Goal: Information Seeking & Learning: Learn about a topic

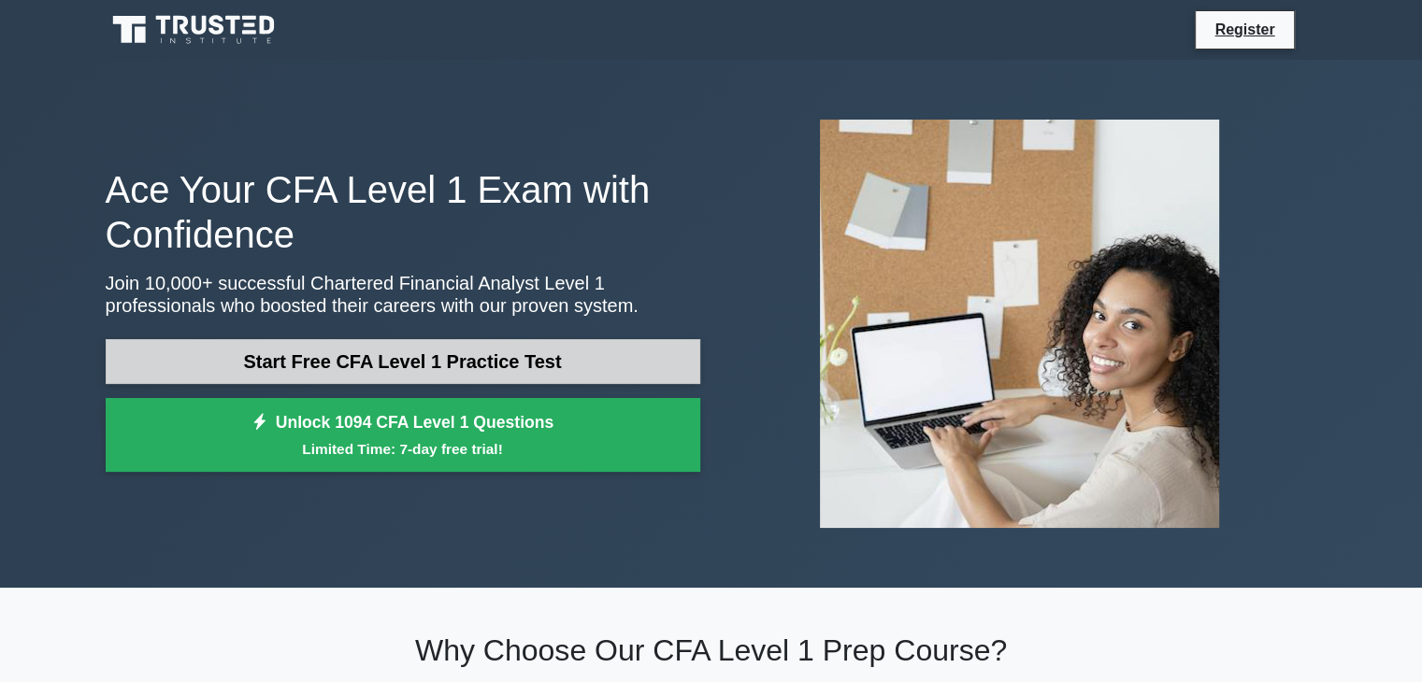
click at [486, 360] on link "Start Free CFA Level 1 Practice Test" at bounding box center [403, 361] width 595 height 45
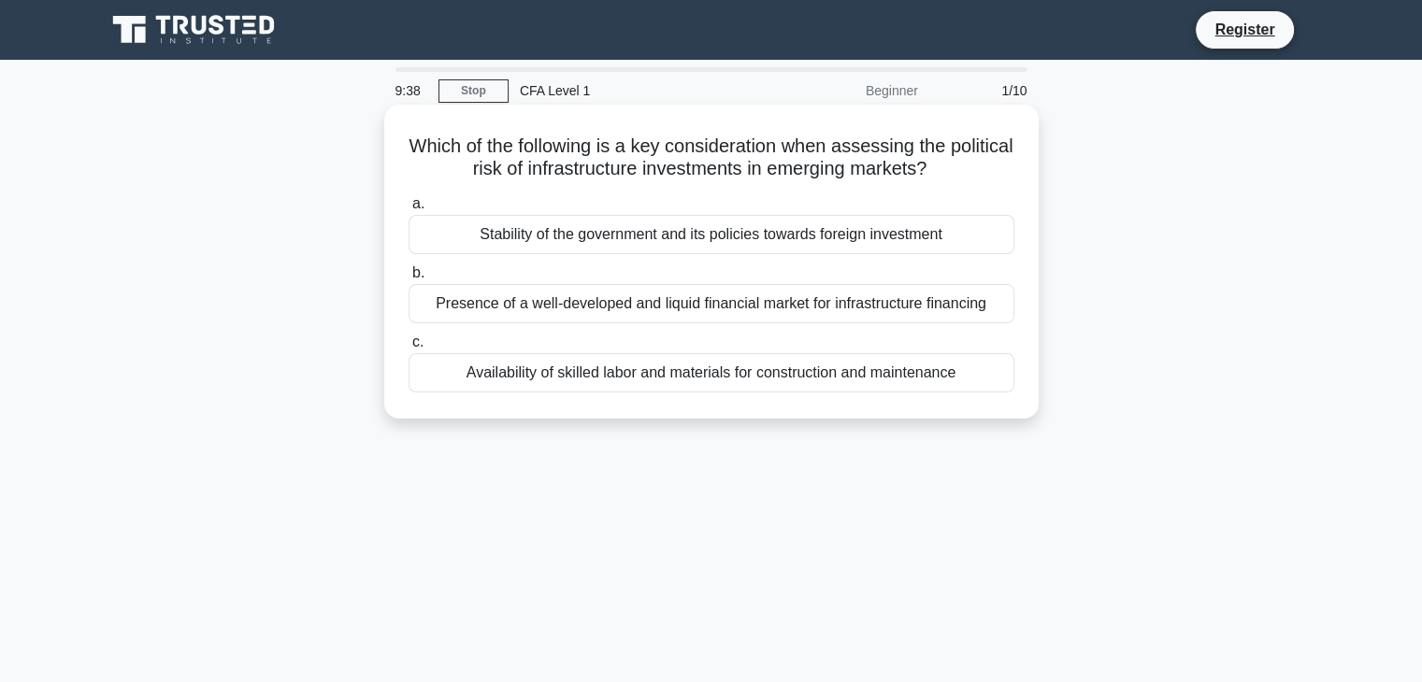
click at [692, 380] on div "Availability of skilled labor and materials for construction and maintenance" at bounding box center [712, 372] width 606 height 39
click at [409, 349] on input "c. Availability of skilled labor and materials for construction and maintenance" at bounding box center [409, 343] width 0 height 12
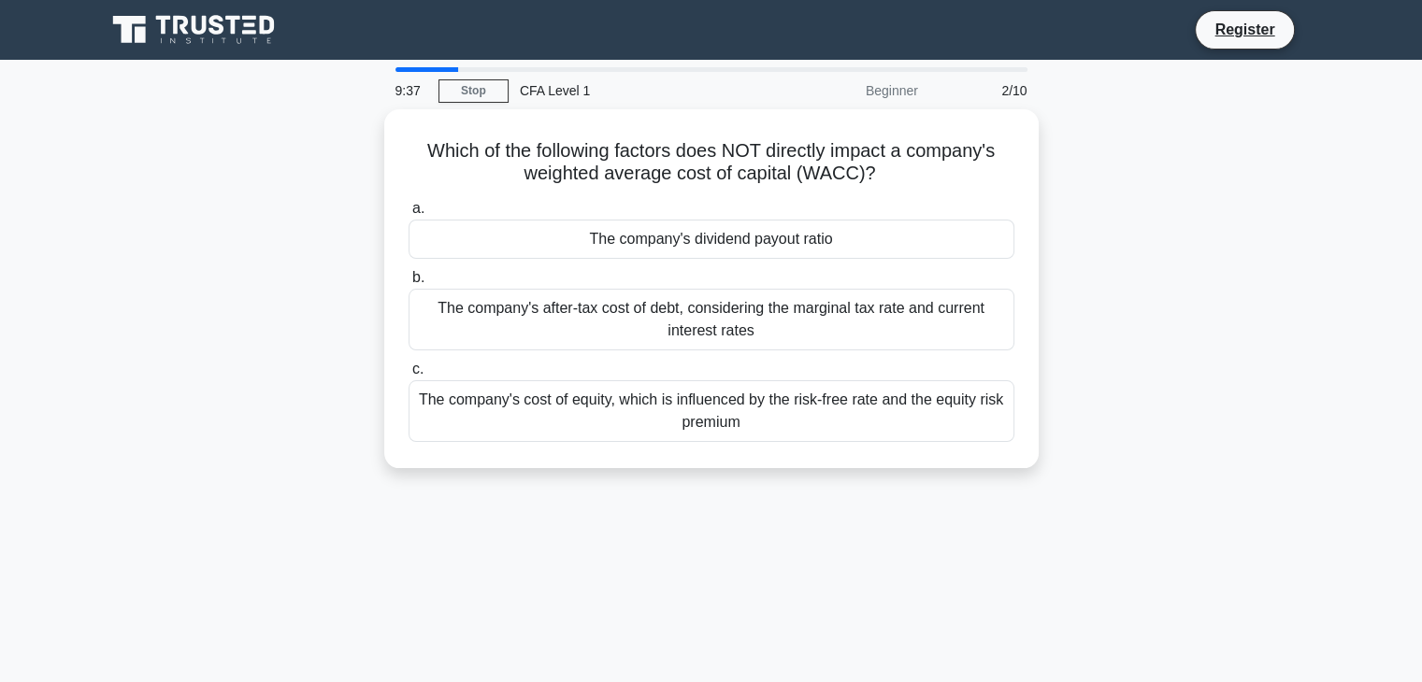
click at [692, 380] on div "The company's cost of equity, which is influenced by the risk-free rate and the…" at bounding box center [712, 411] width 606 height 62
click at [409, 376] on input "c. The company's cost of equity, which is influenced by the risk-free rate and …" at bounding box center [409, 370] width 0 height 12
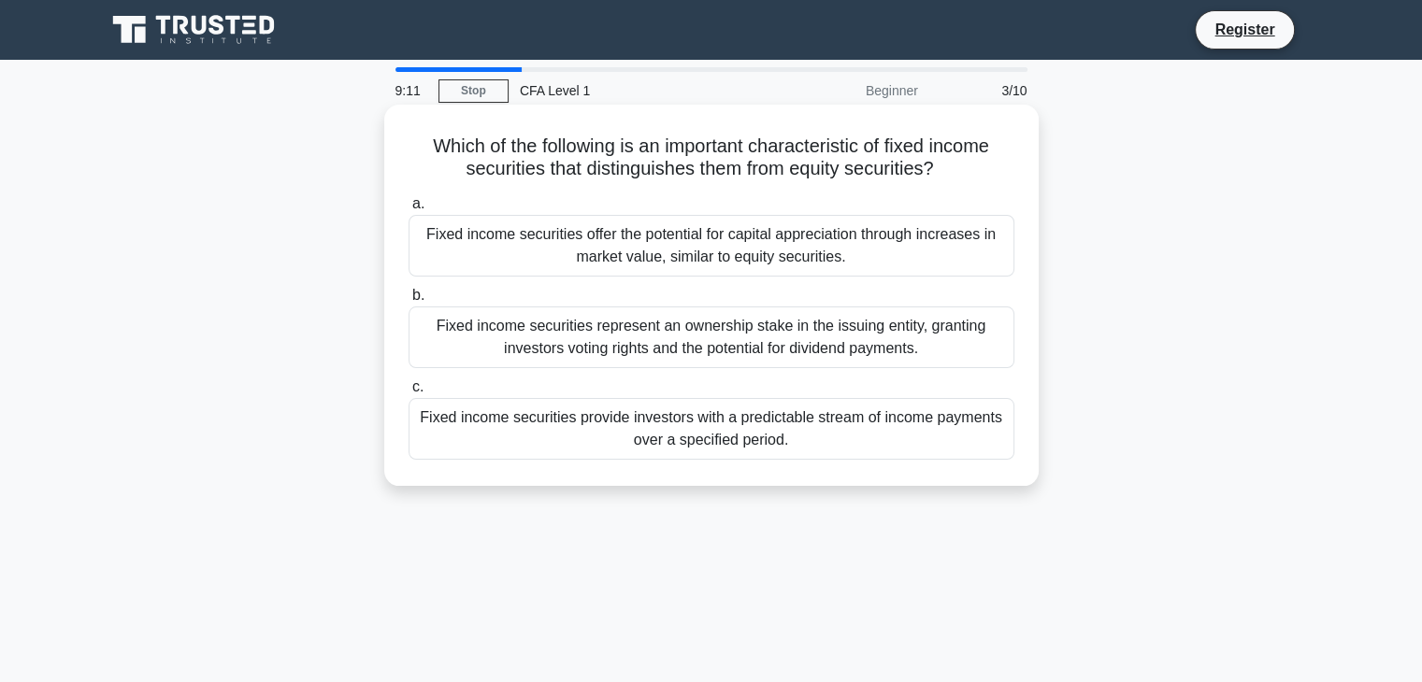
click at [815, 255] on div "Fixed income securities offer the potential for capital appreciation through in…" at bounding box center [712, 246] width 606 height 62
click at [409, 210] on input "a. Fixed income securities offer the potential for capital appreciation through…" at bounding box center [409, 204] width 0 height 12
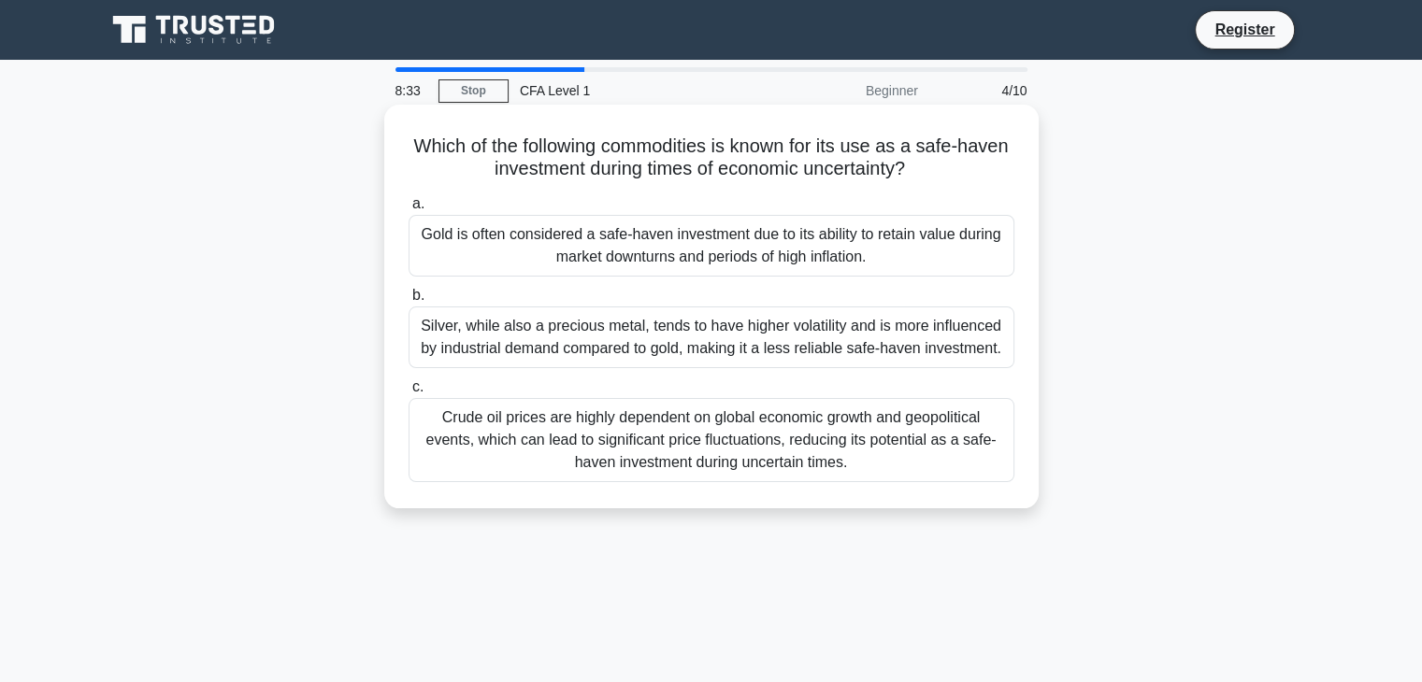
click at [545, 420] on div "Crude oil prices are highly dependent on global economic growth and geopolitica…" at bounding box center [712, 440] width 606 height 84
click at [409, 394] on input "c. Crude oil prices are highly dependent on global economic growth and geopolit…" at bounding box center [409, 387] width 0 height 12
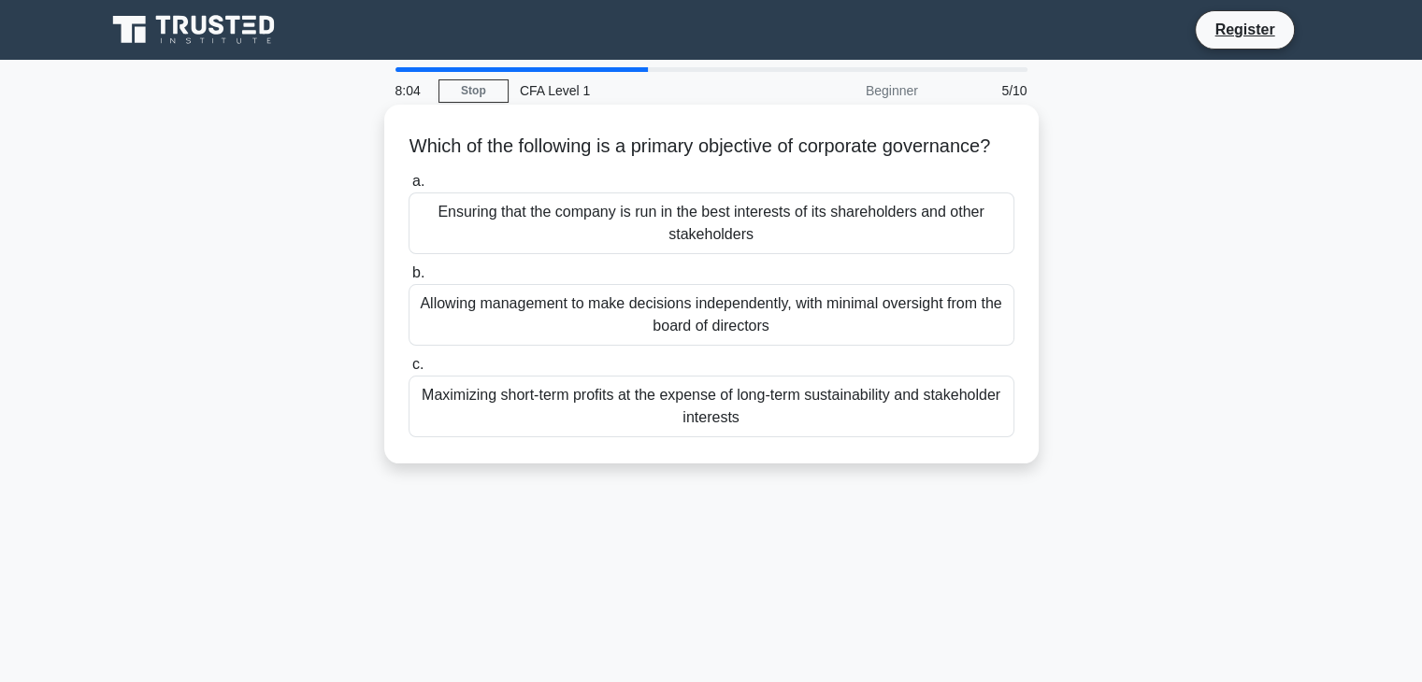
click at [710, 254] on div "Ensuring that the company is run in the best interests of its shareholders and …" at bounding box center [712, 224] width 606 height 62
click at [409, 188] on input "a. Ensuring that the company is run in the best interests of its shareholders a…" at bounding box center [409, 182] width 0 height 12
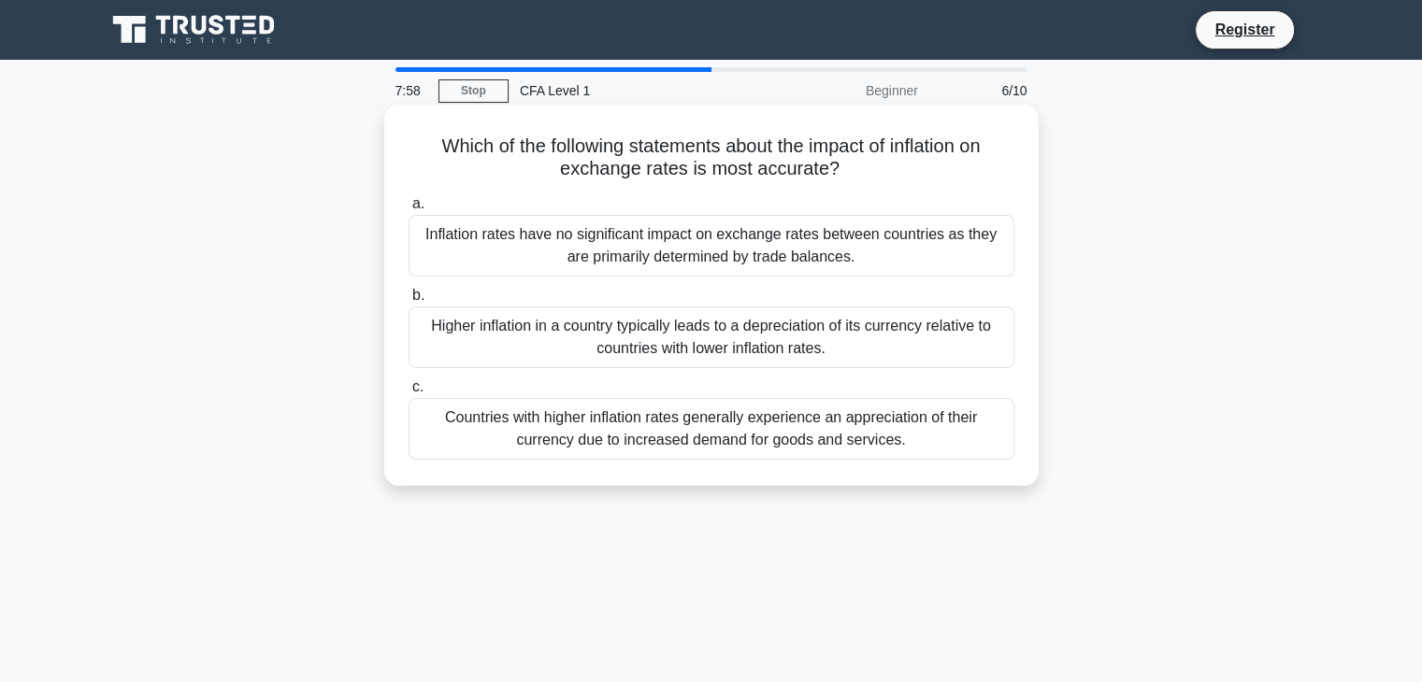
click at [512, 329] on div "Higher inflation in a country typically leads to a depreciation of its currency…" at bounding box center [712, 338] width 606 height 62
click at [409, 302] on input "b. Higher inflation in a country typically leads to a depreciation of its curre…" at bounding box center [409, 296] width 0 height 12
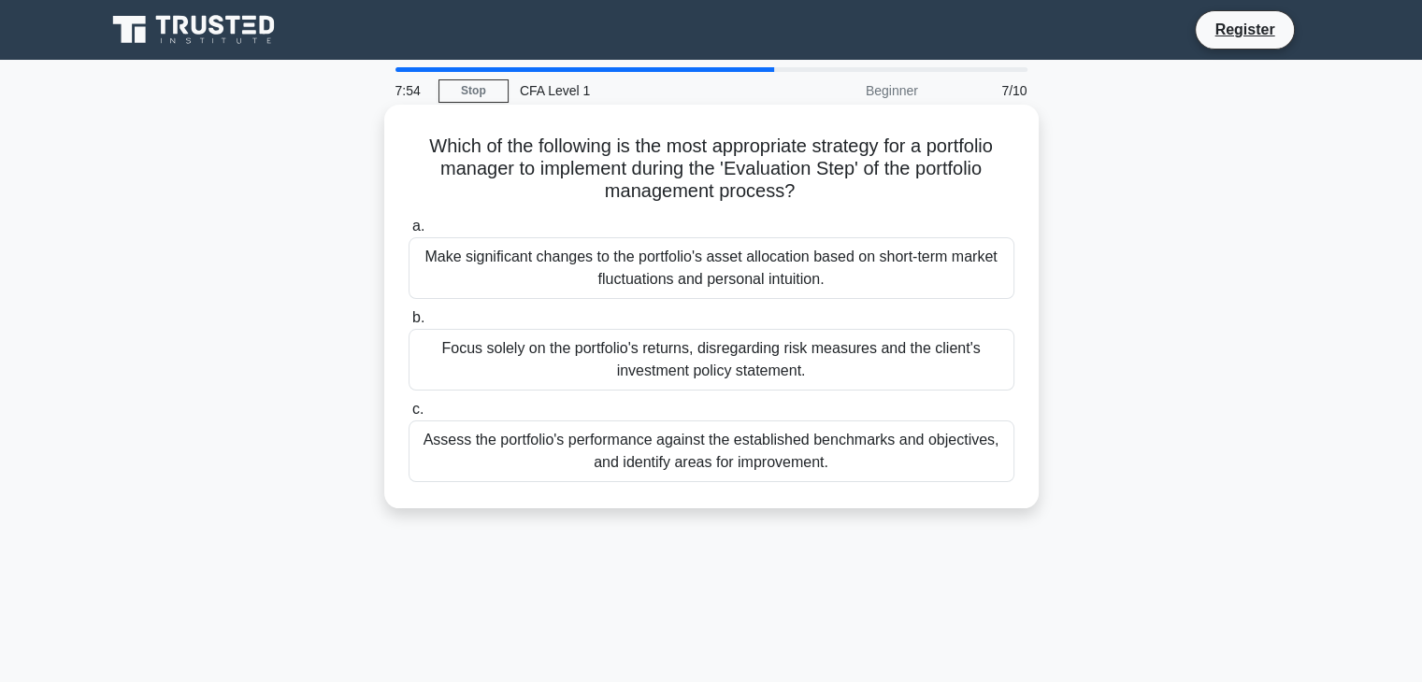
click at [643, 349] on div "Focus solely on the portfolio's returns, disregarding risk measures and the cli…" at bounding box center [712, 360] width 606 height 62
click at [409, 324] on input "b. Focus solely on the portfolio's returns, disregarding risk measures and the …" at bounding box center [409, 318] width 0 height 12
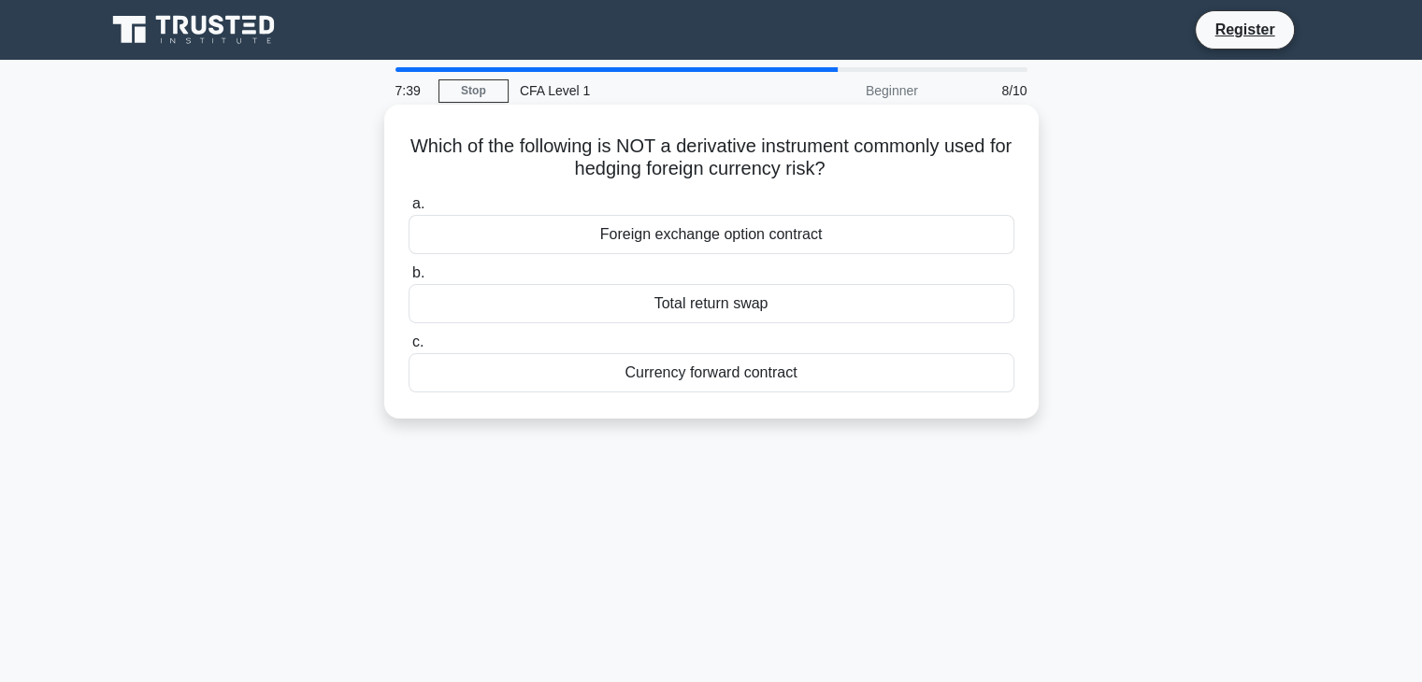
click at [681, 385] on div "Currency forward contract" at bounding box center [712, 372] width 606 height 39
click at [409, 349] on input "c. Currency forward contract" at bounding box center [409, 343] width 0 height 12
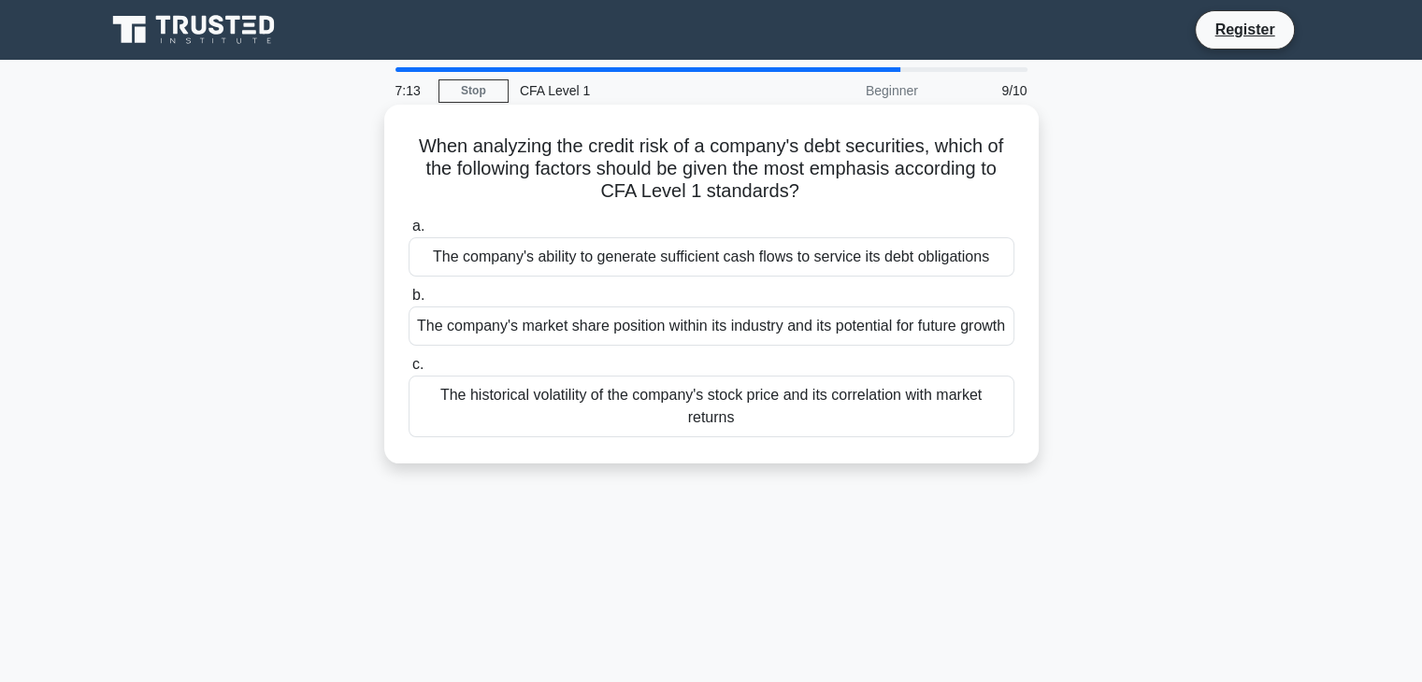
click at [654, 346] on div "The company's market share position within its industry and its potential for f…" at bounding box center [712, 326] width 606 height 39
click at [409, 302] on input "b. The company's market share position within its industry and its potential fo…" at bounding box center [409, 296] width 0 height 12
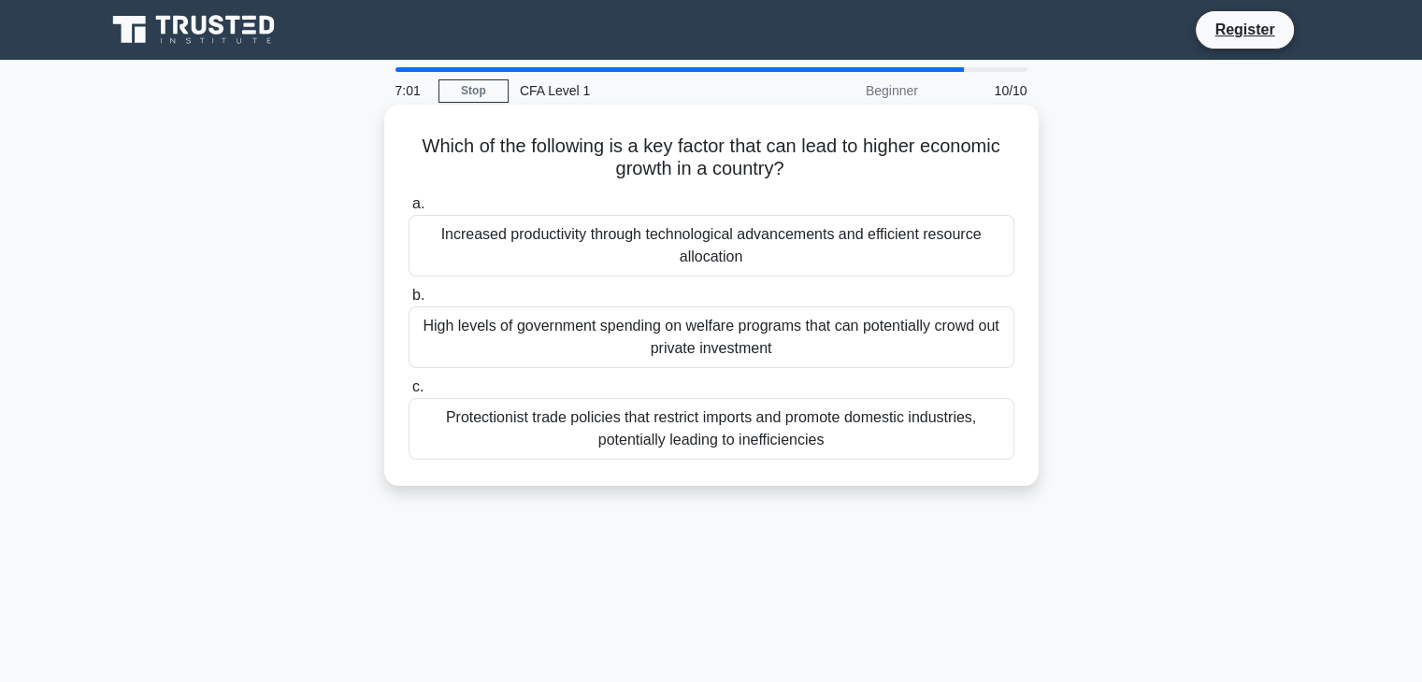
click at [800, 336] on div "High levels of government spending on welfare programs that can potentially cro…" at bounding box center [712, 338] width 606 height 62
click at [409, 302] on input "b. High levels of government spending on welfare programs that can potentially …" at bounding box center [409, 296] width 0 height 12
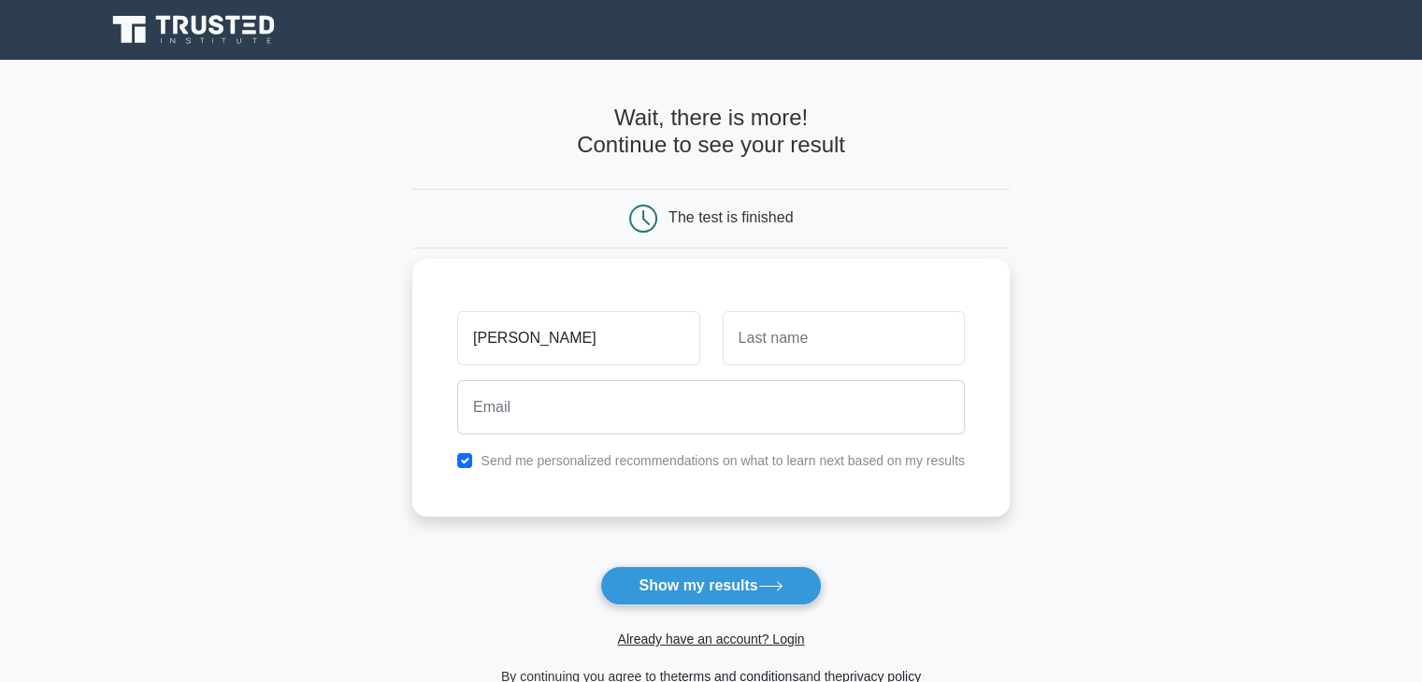
type input "Ravish"
click at [795, 340] on input "text" at bounding box center [844, 338] width 242 height 54
type input "Phul"
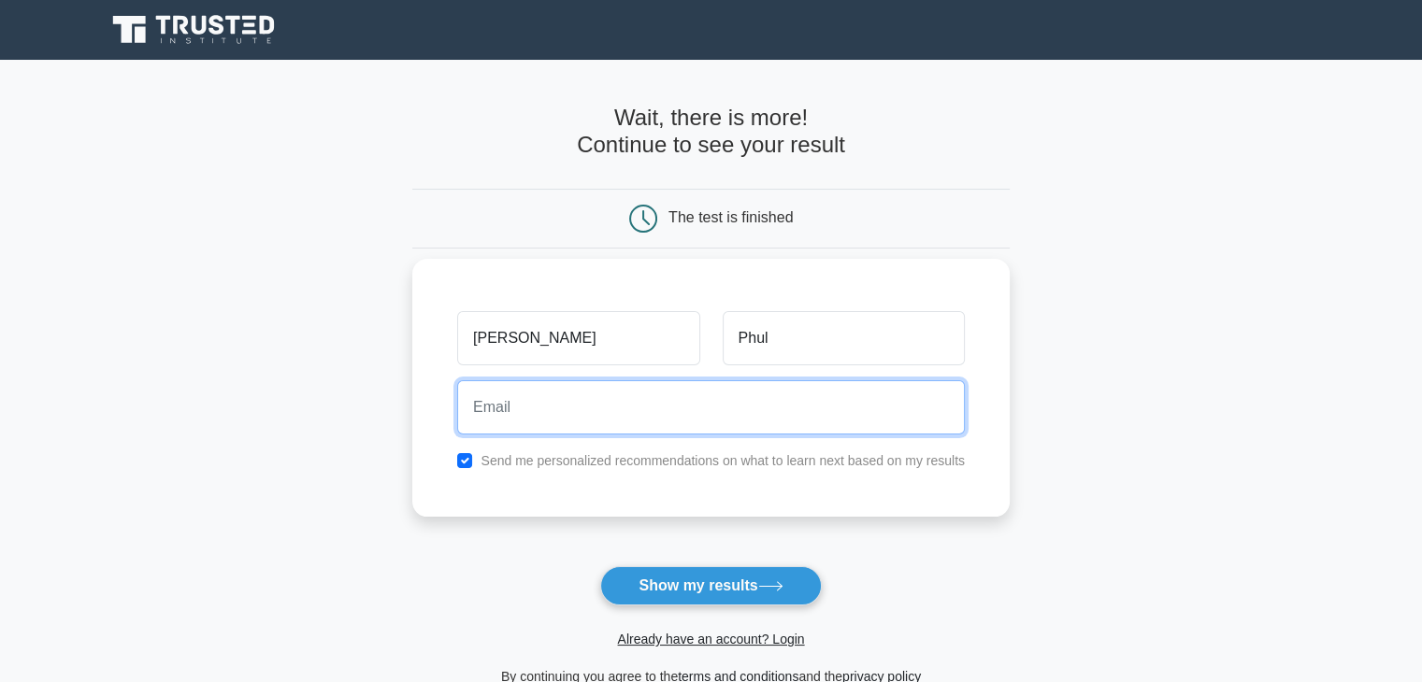
click at [782, 416] on input "email" at bounding box center [711, 407] width 508 height 54
click at [565, 408] on input "ravishphul789@gmail.com" at bounding box center [711, 407] width 508 height 54
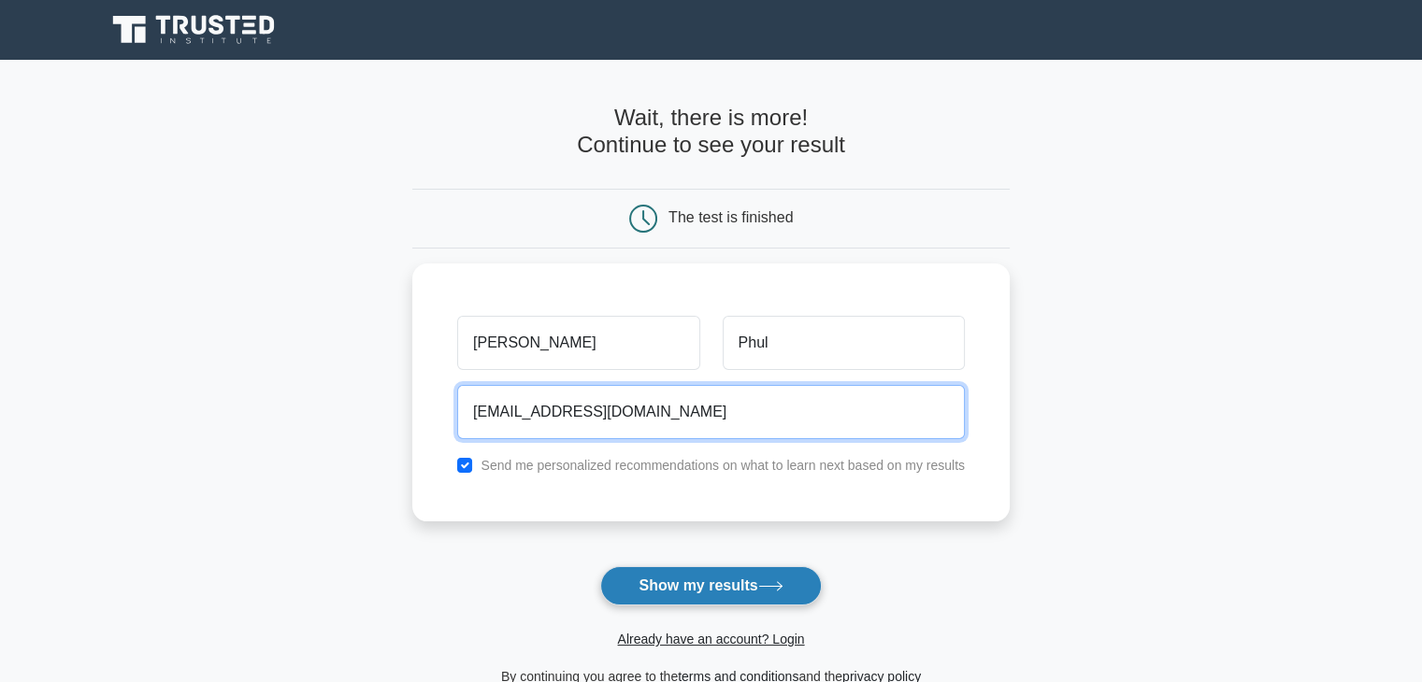
type input "[EMAIL_ADDRESS][DOMAIN_NAME]"
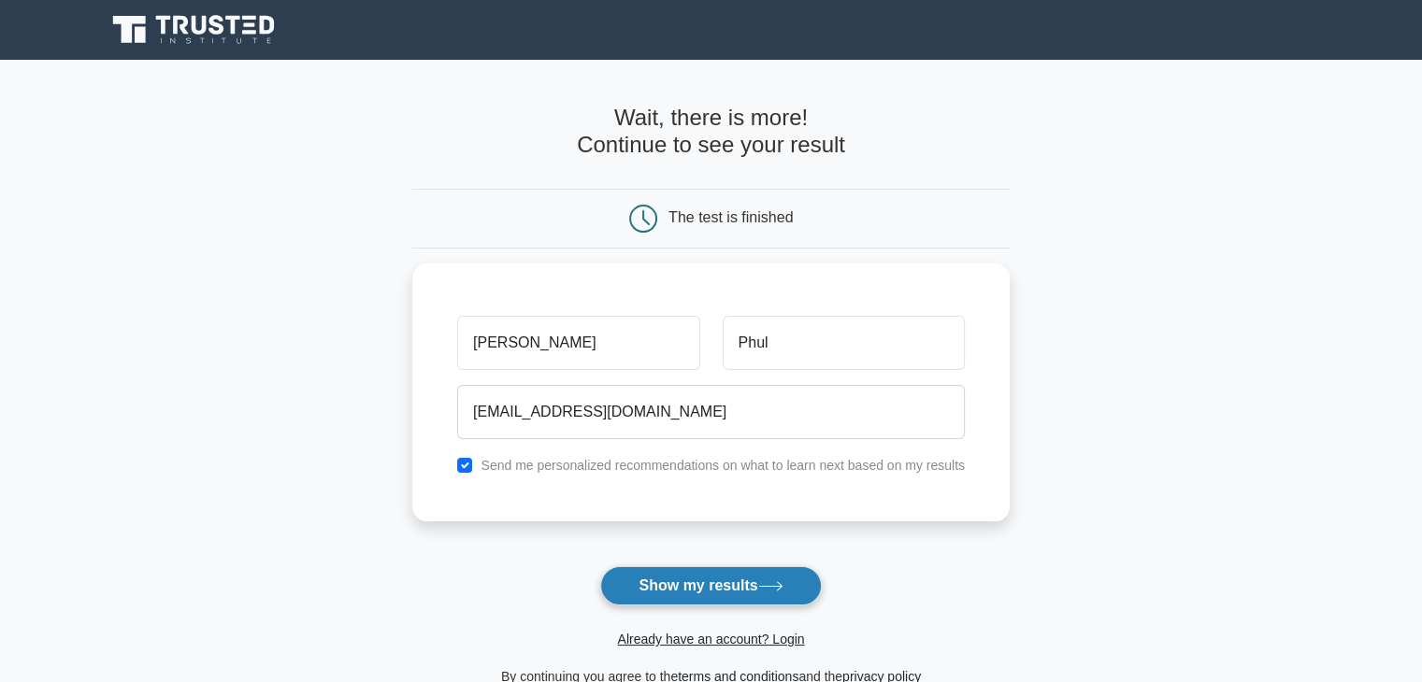
click at [790, 581] on button "Show my results" at bounding box center [710, 586] width 221 height 39
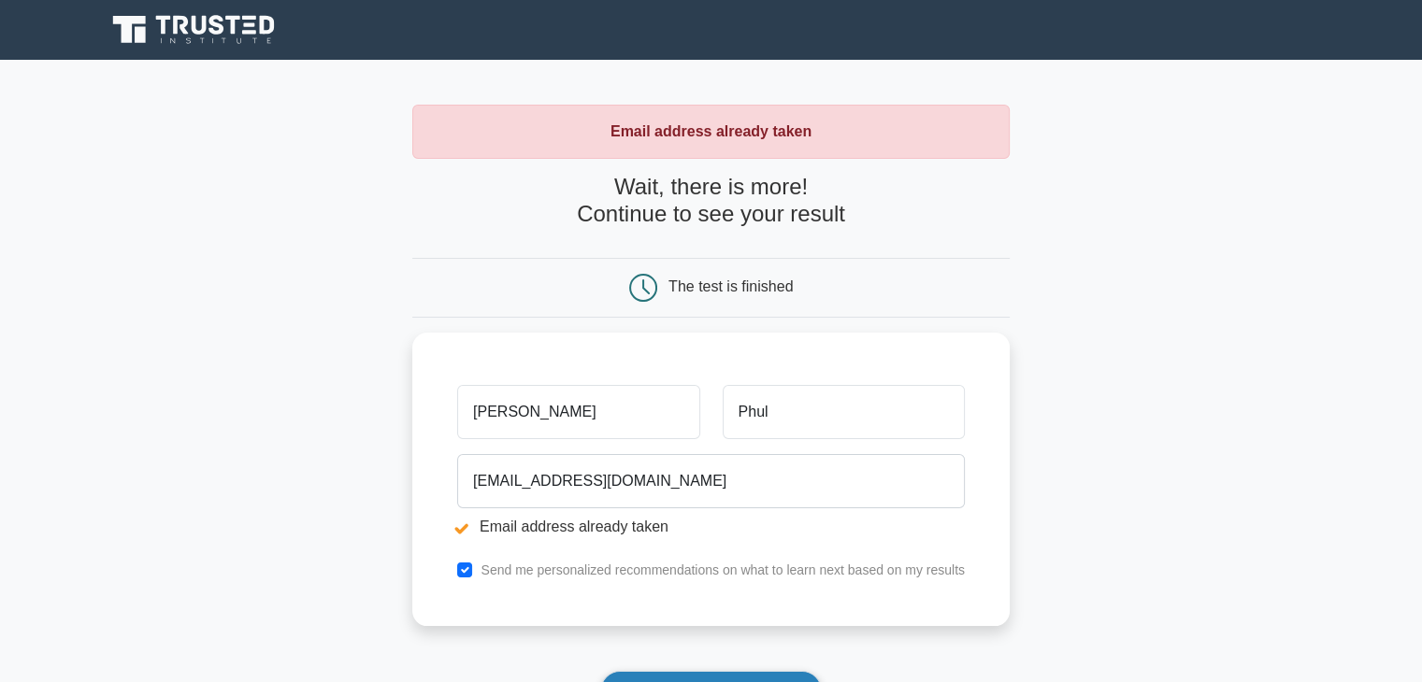
click at [696, 671] on button "Show my results" at bounding box center [710, 690] width 221 height 39
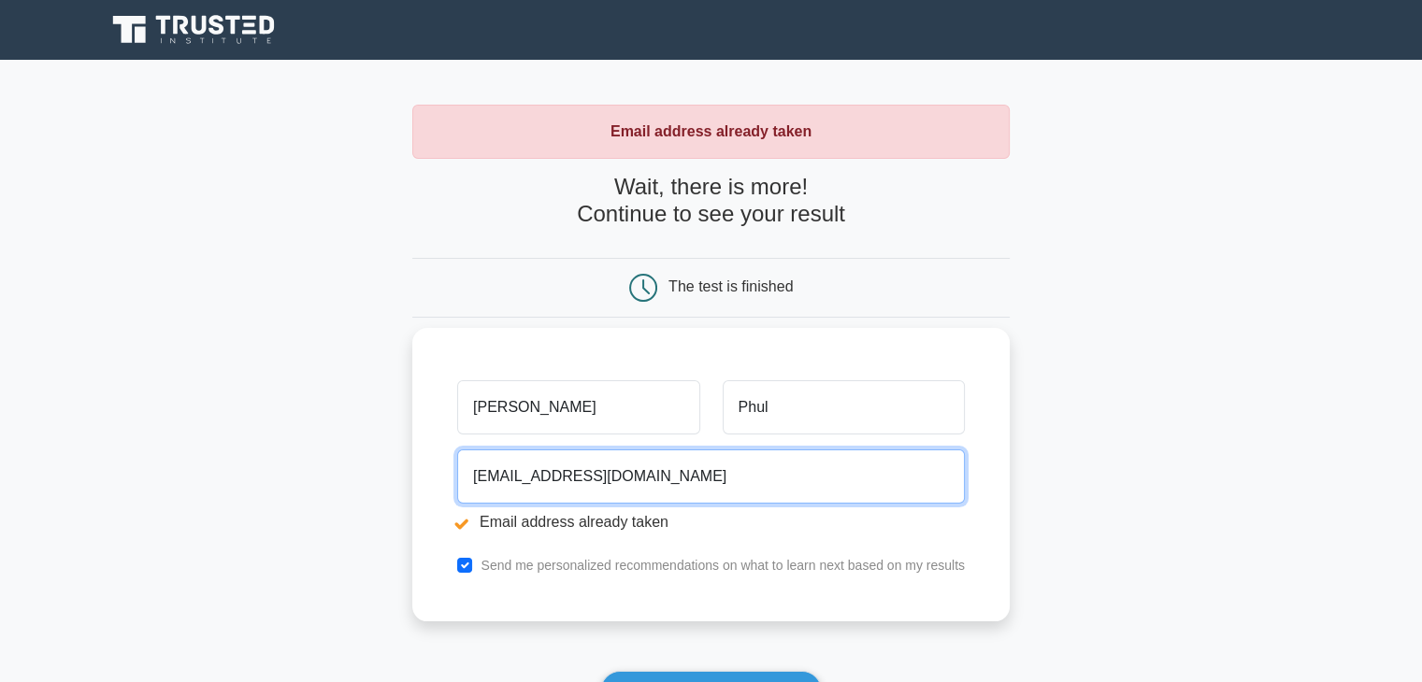
click at [560, 472] on input "ravishphul987@gmail.com" at bounding box center [711, 477] width 508 height 54
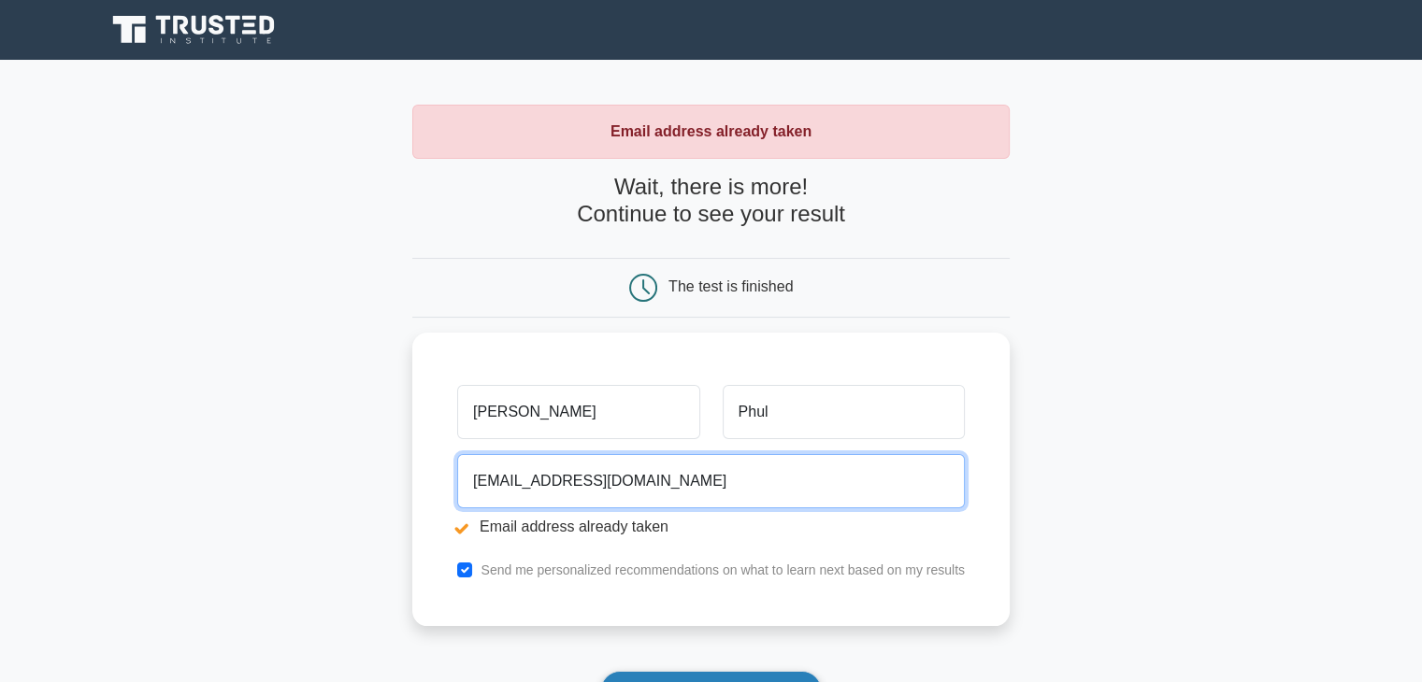
type input "ravishphul97@gmail.com"
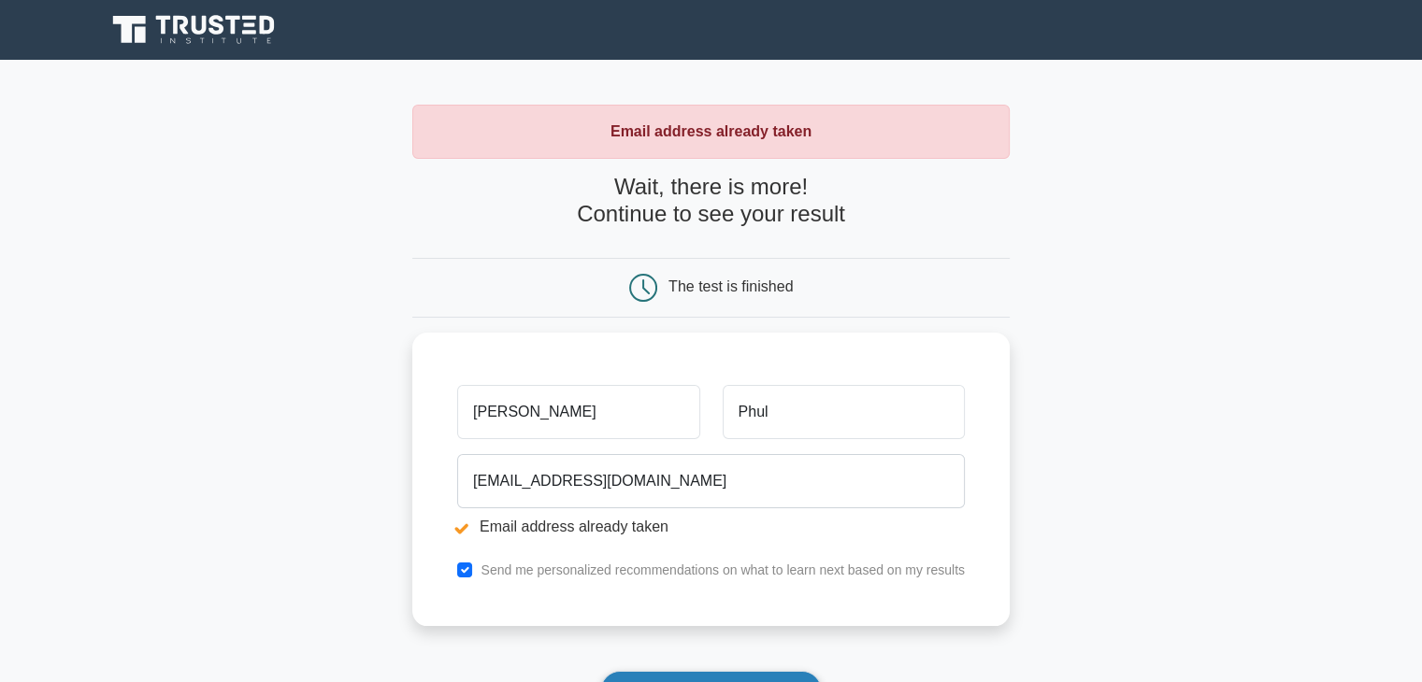
click at [663, 677] on button "Show my results" at bounding box center [710, 690] width 221 height 39
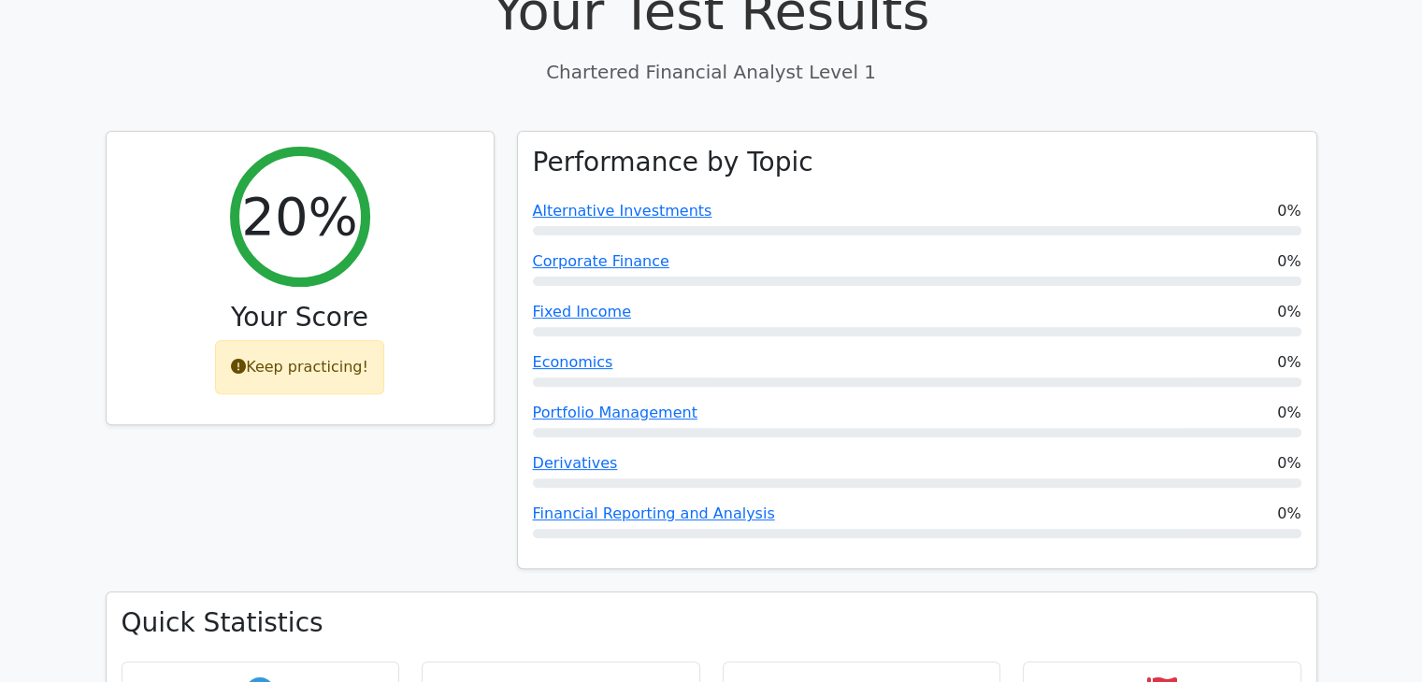
scroll to position [595, 0]
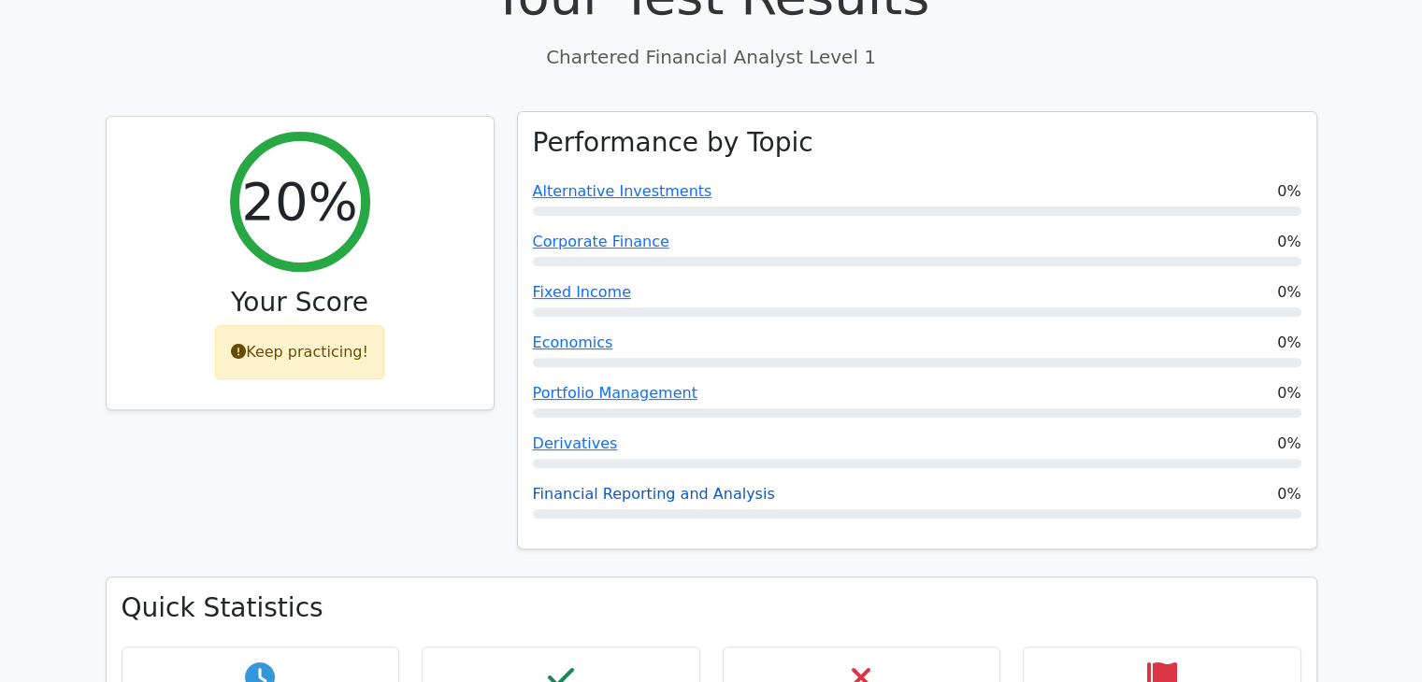
click at [619, 485] on link "Financial Reporting and Analysis" at bounding box center [654, 494] width 242 height 18
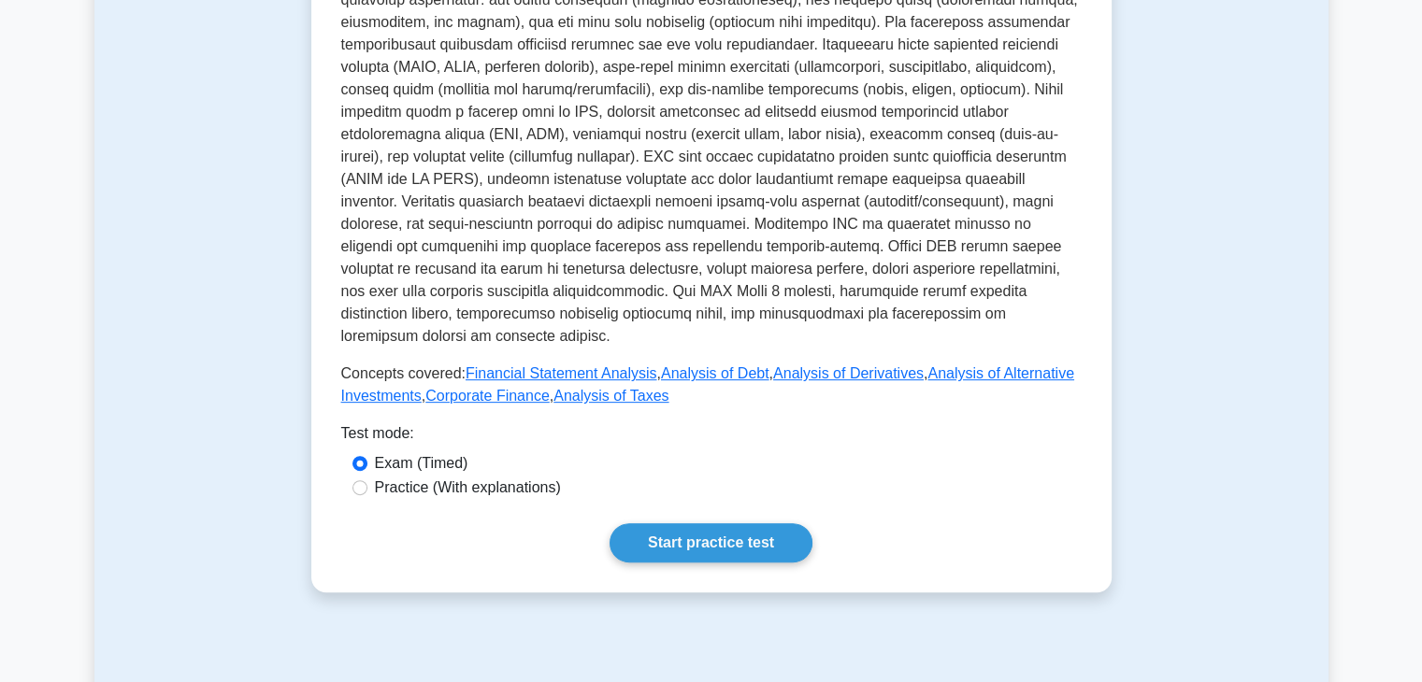
scroll to position [673, 0]
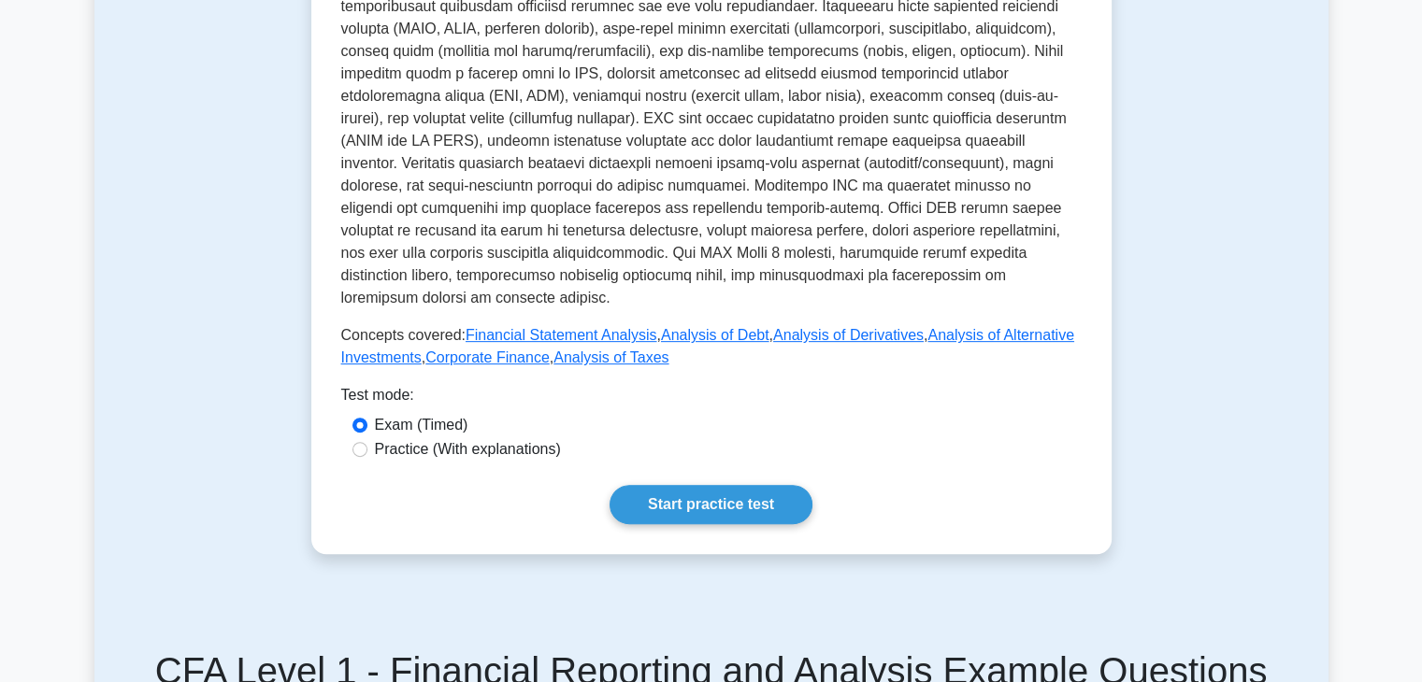
click at [524, 438] on label "Practice (With explanations)" at bounding box center [468, 449] width 186 height 22
click at [367, 442] on input "Practice (With explanations)" at bounding box center [359, 449] width 15 height 15
radio input "true"
click at [703, 485] on link "Start practice test" at bounding box center [711, 504] width 203 height 39
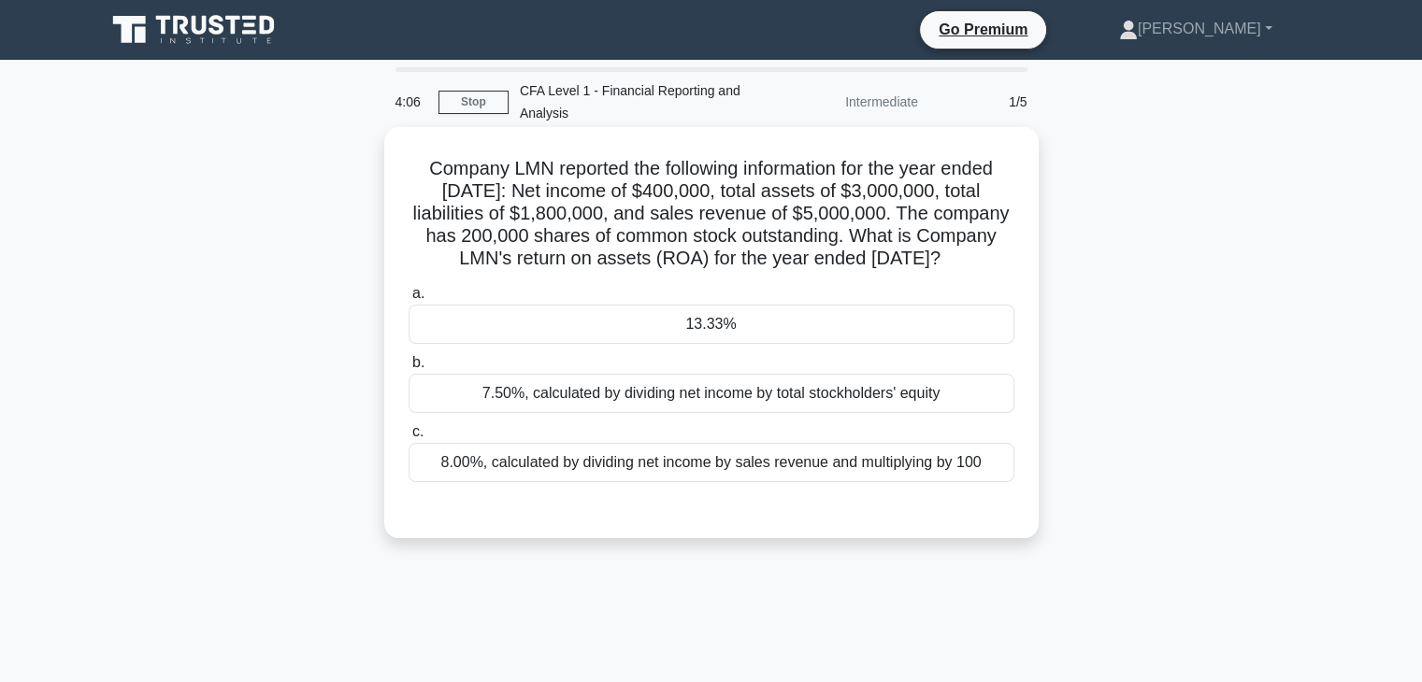
click at [689, 340] on div "13.33%" at bounding box center [712, 324] width 606 height 39
click at [409, 300] on input "a. 13.33%" at bounding box center [409, 294] width 0 height 12
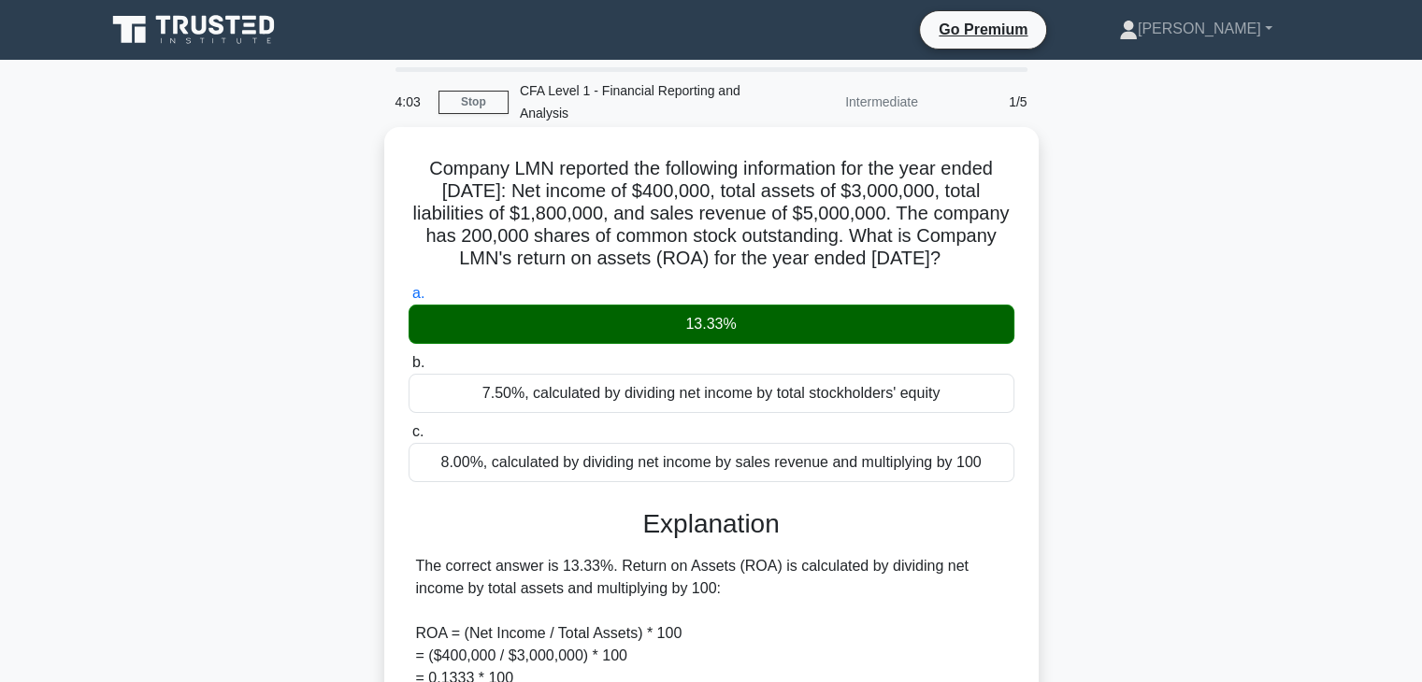
click at [409, 357] on input "b. 7.50%, calculated by dividing net income by total stockholders' equity" at bounding box center [409, 363] width 0 height 12
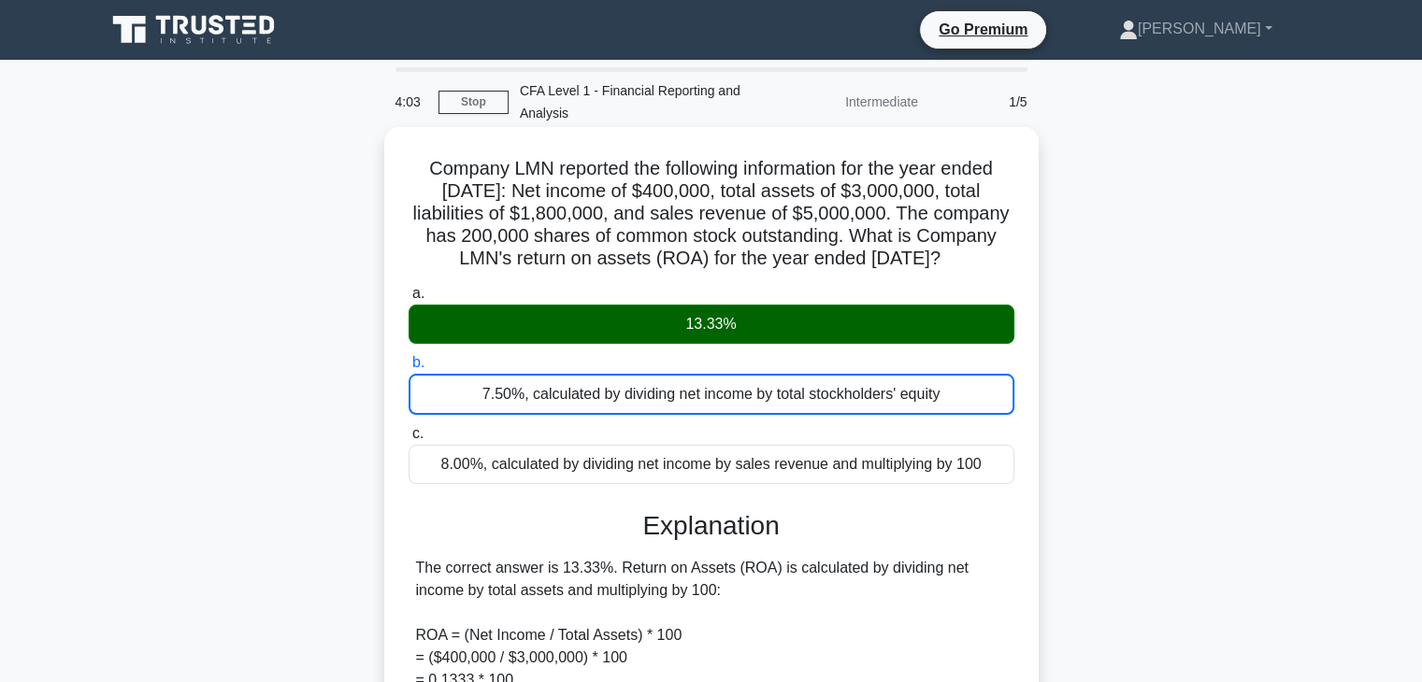
click at [409, 428] on input "c. 8.00%, calculated by dividing net income by sales revenue and multiplying by…" at bounding box center [409, 434] width 0 height 12
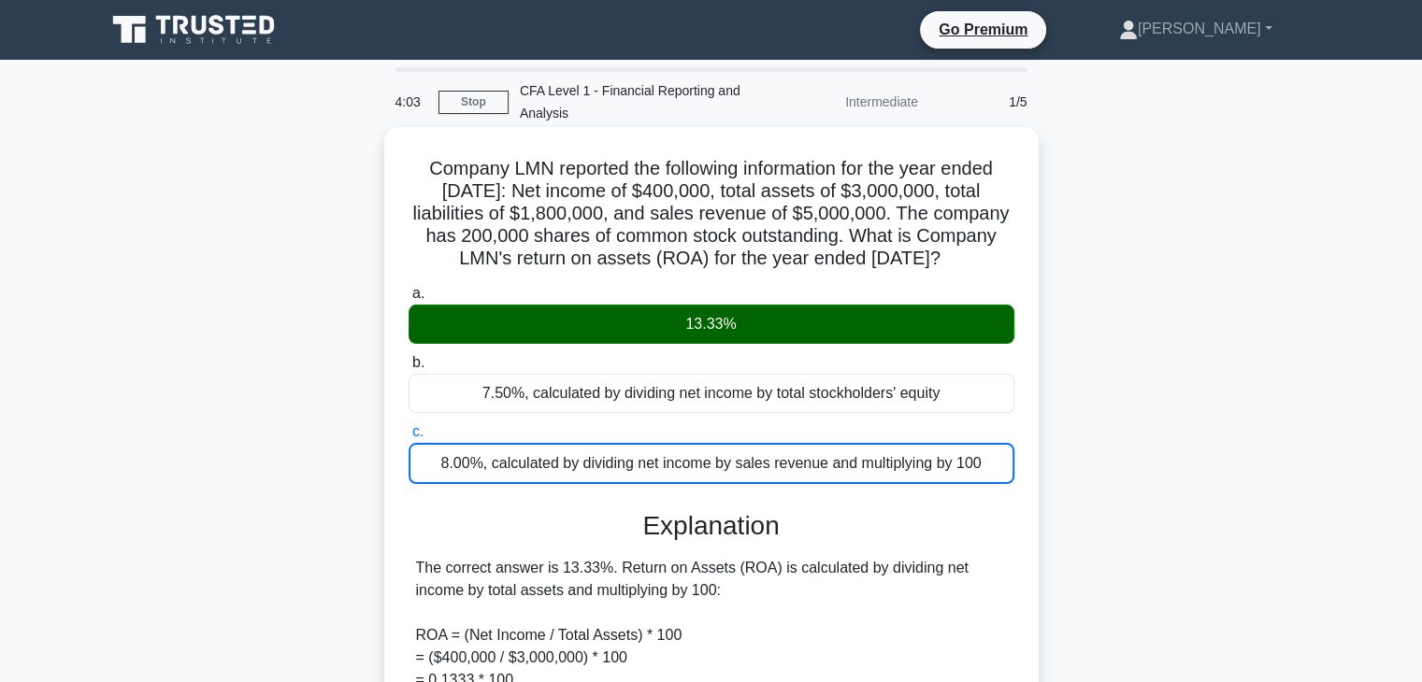
click at [409, 288] on input "a. 13.33%" at bounding box center [409, 294] width 0 height 12
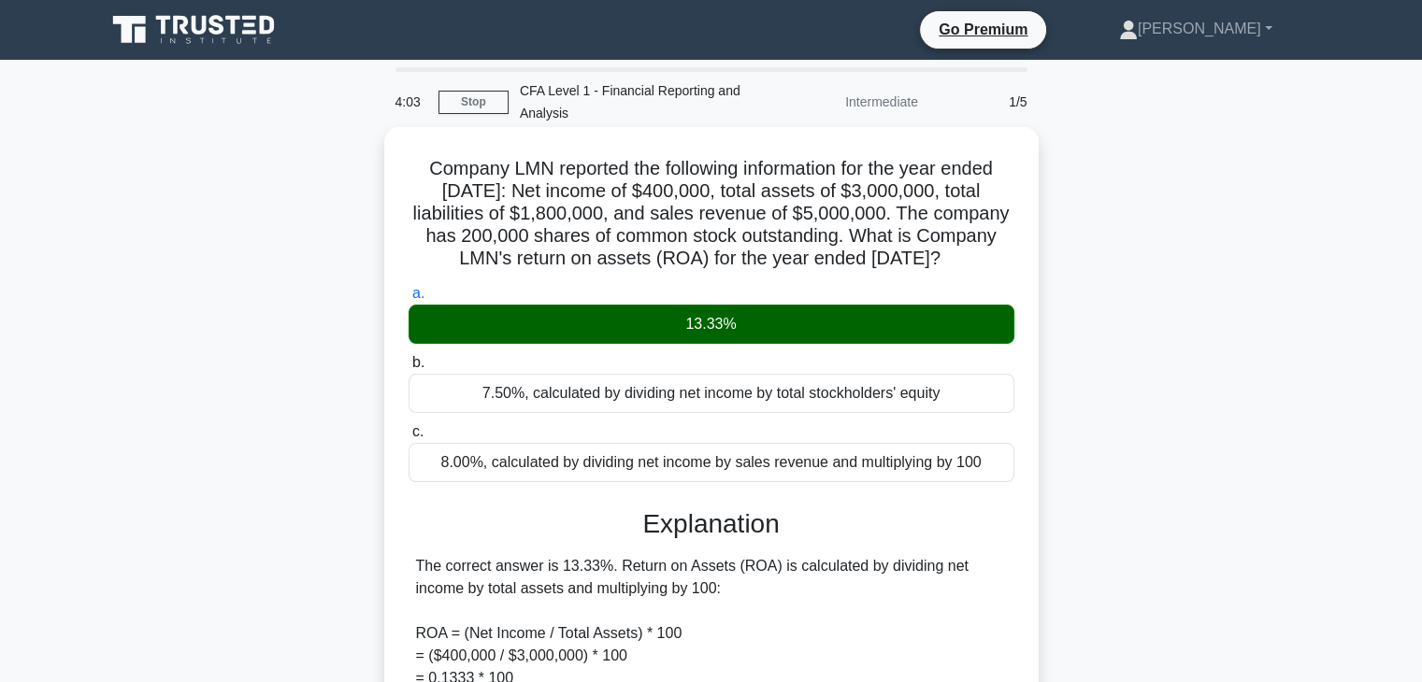
click at [409, 357] on input "b. 7.50%, calculated by dividing net income by total stockholders' equity" at bounding box center [409, 363] width 0 height 12
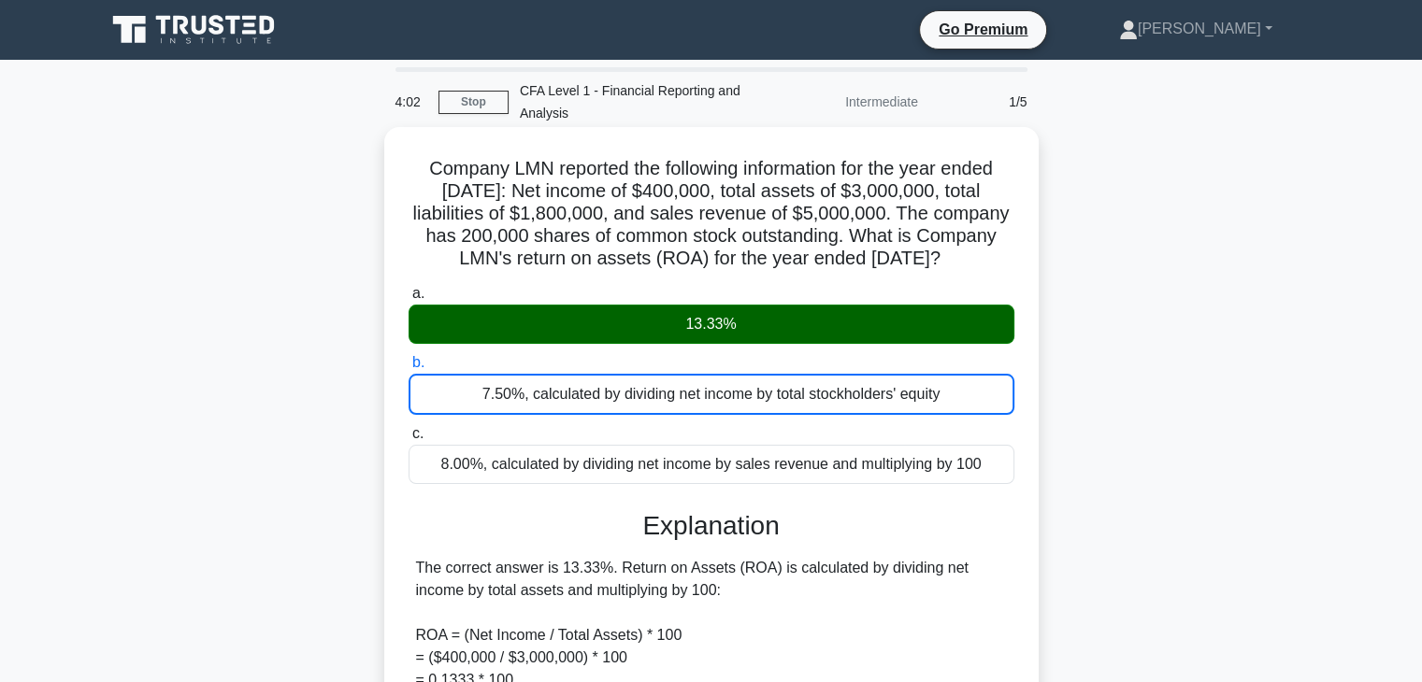
click at [409, 428] on input "c. 8.00%, calculated by dividing net income by sales revenue and multiplying by…" at bounding box center [409, 434] width 0 height 12
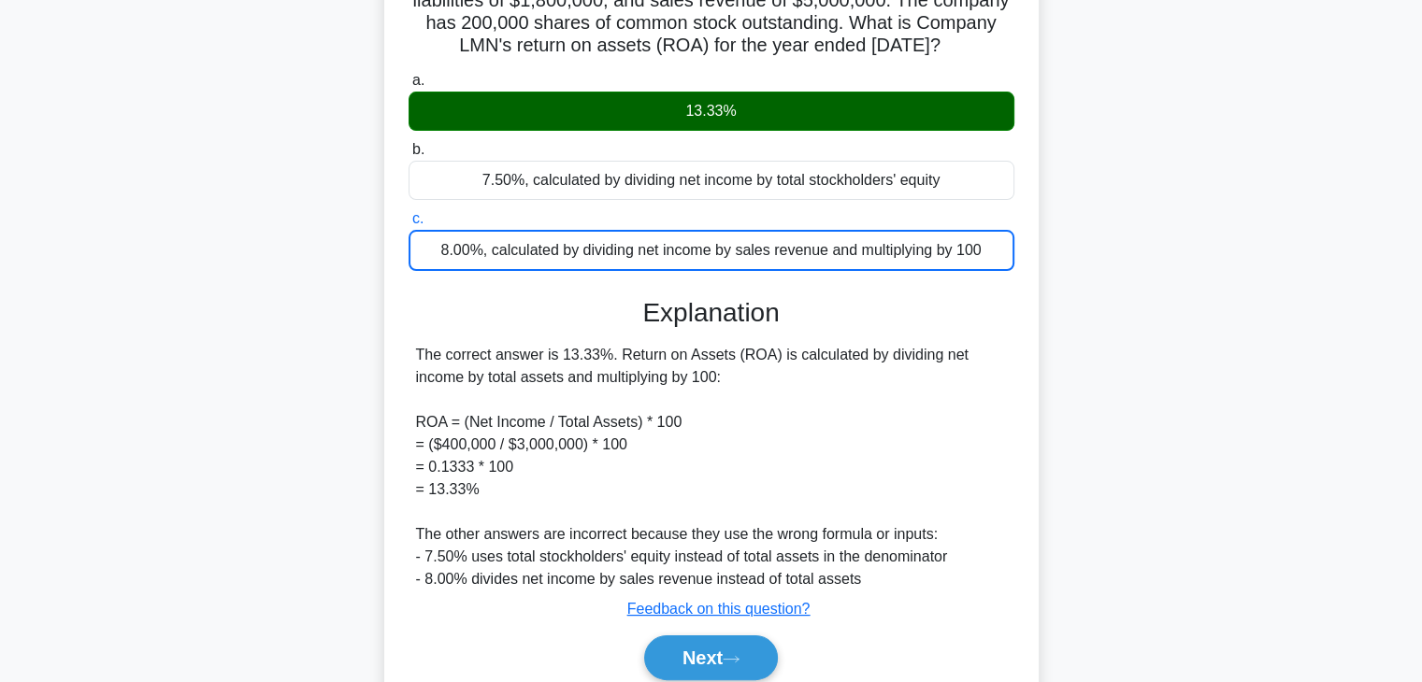
scroll to position [308, 0]
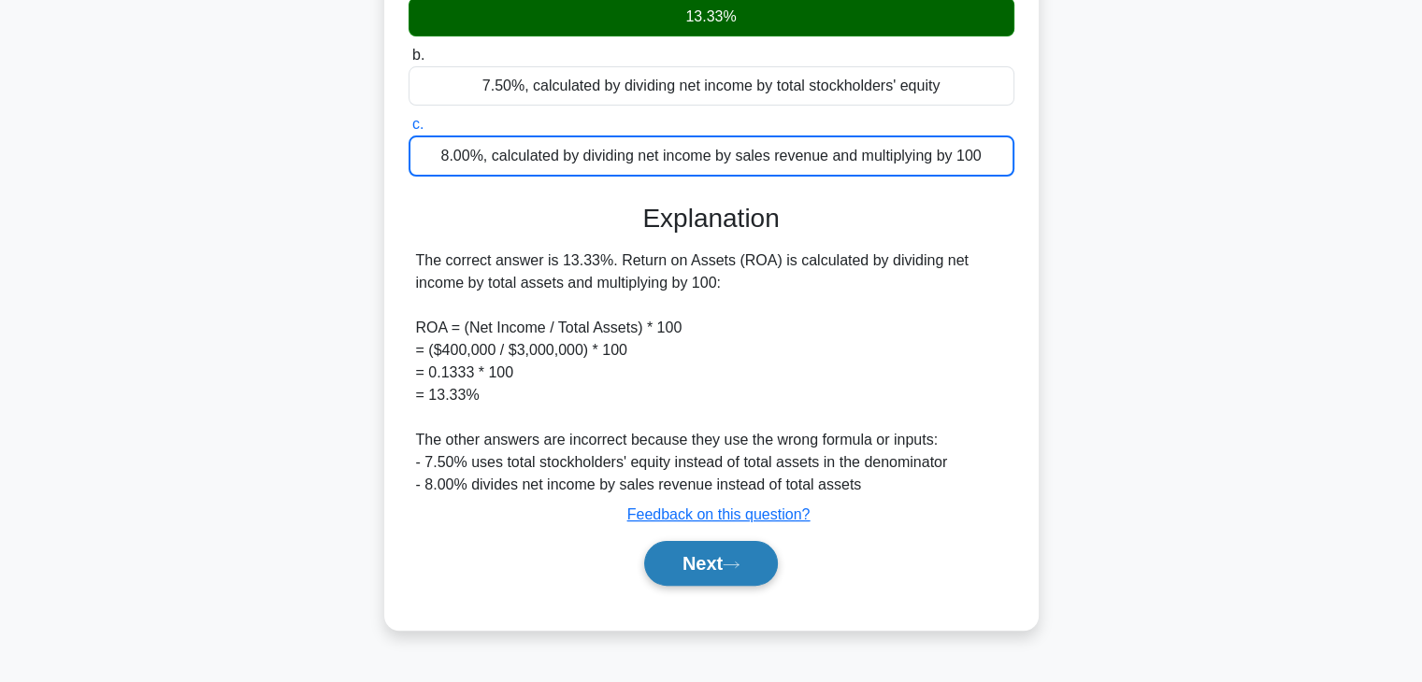
click at [768, 581] on button "Next" at bounding box center [711, 563] width 134 height 45
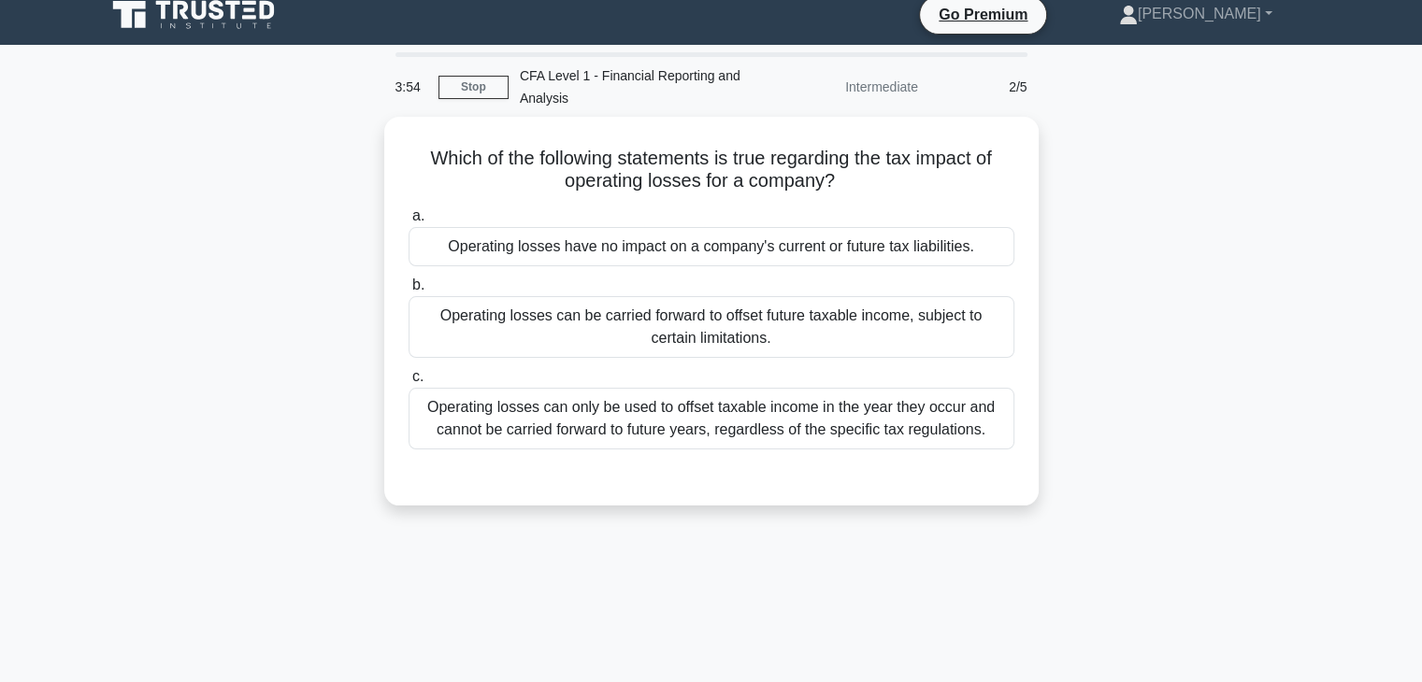
scroll to position [0, 0]
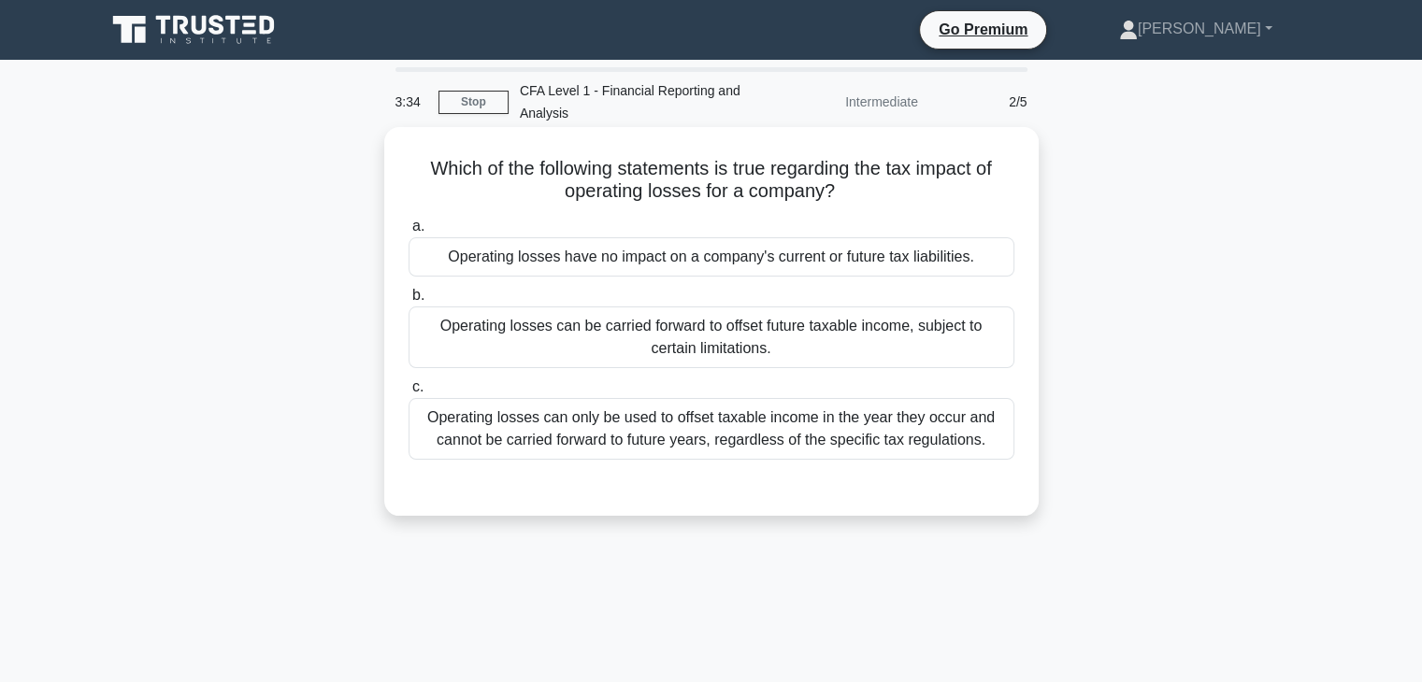
click at [690, 430] on div "Operating losses can only be used to offset taxable income in the year they occ…" at bounding box center [712, 429] width 606 height 62
click at [409, 394] on input "c. Operating losses can only be used to offset taxable income in the year they …" at bounding box center [409, 387] width 0 height 12
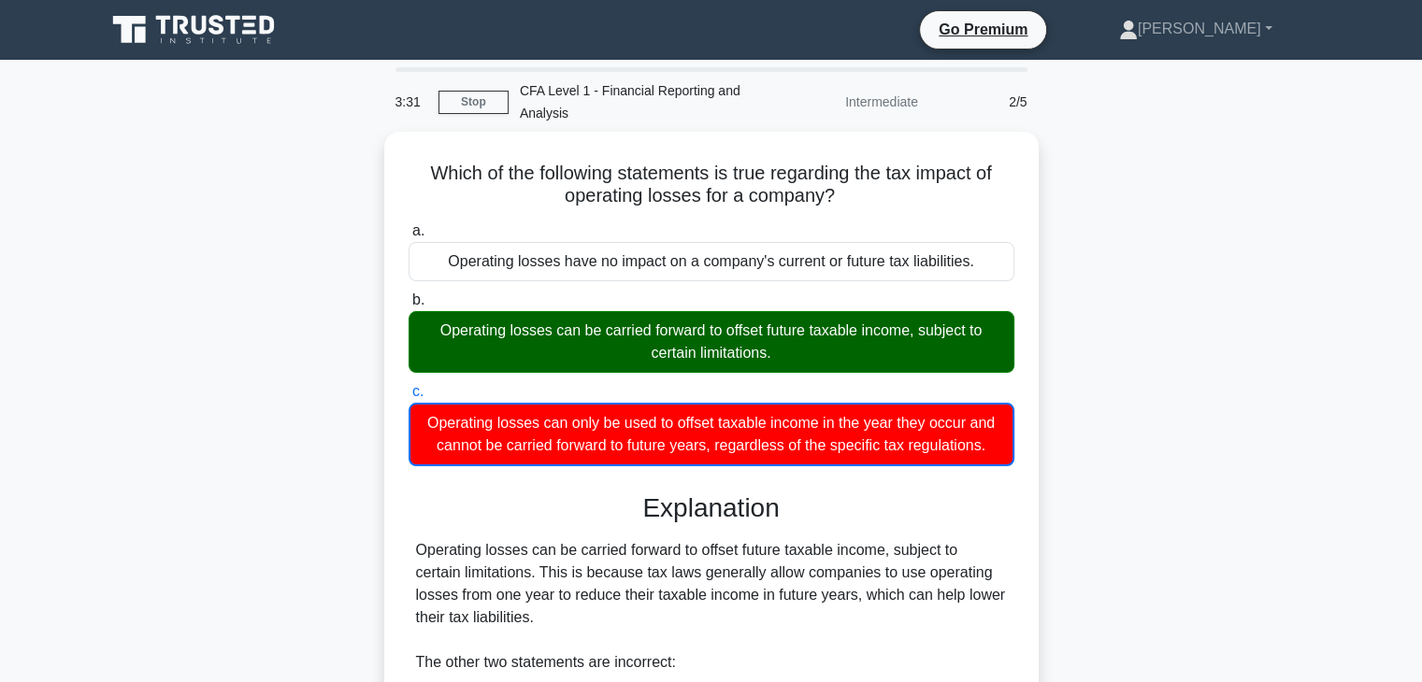
click at [409, 225] on input "a. Operating losses have no impact on a company's current or future tax liabili…" at bounding box center [409, 231] width 0 height 12
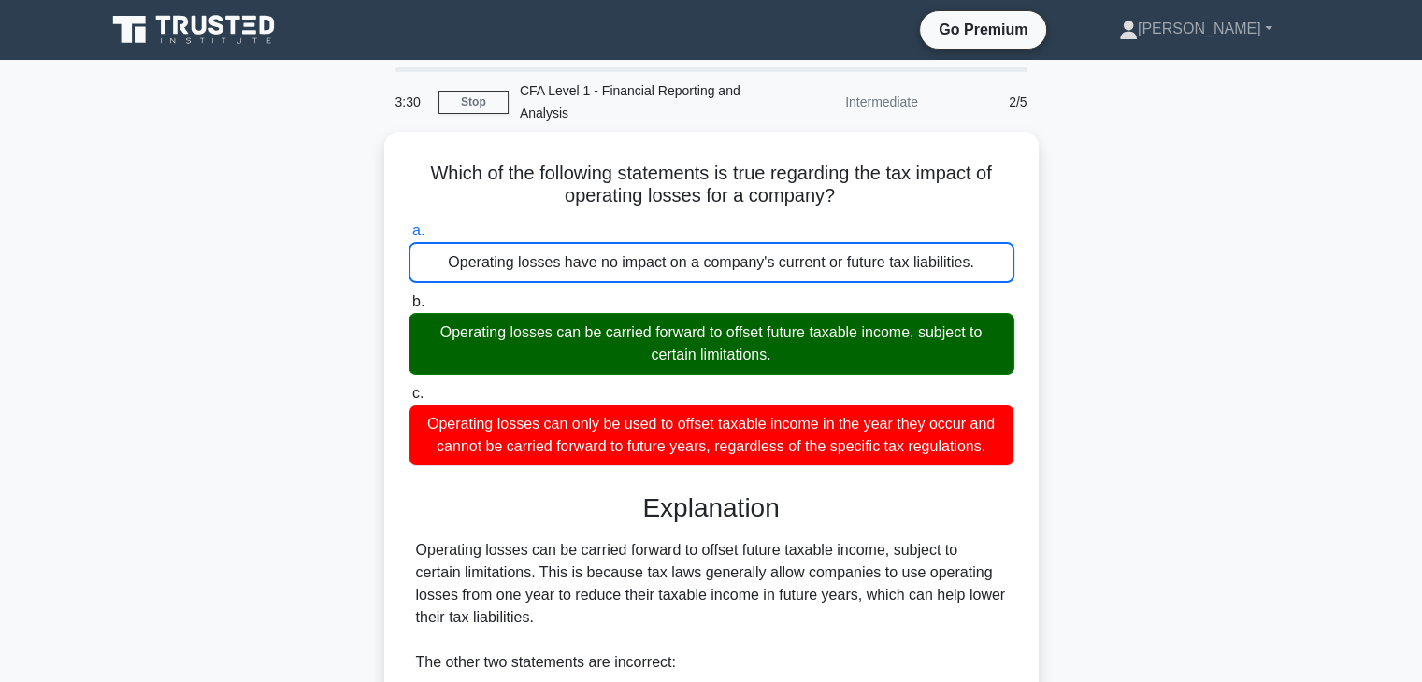
click at [409, 296] on input "b. Operating losses can be carried forward to offset future taxable income, sub…" at bounding box center [409, 302] width 0 height 12
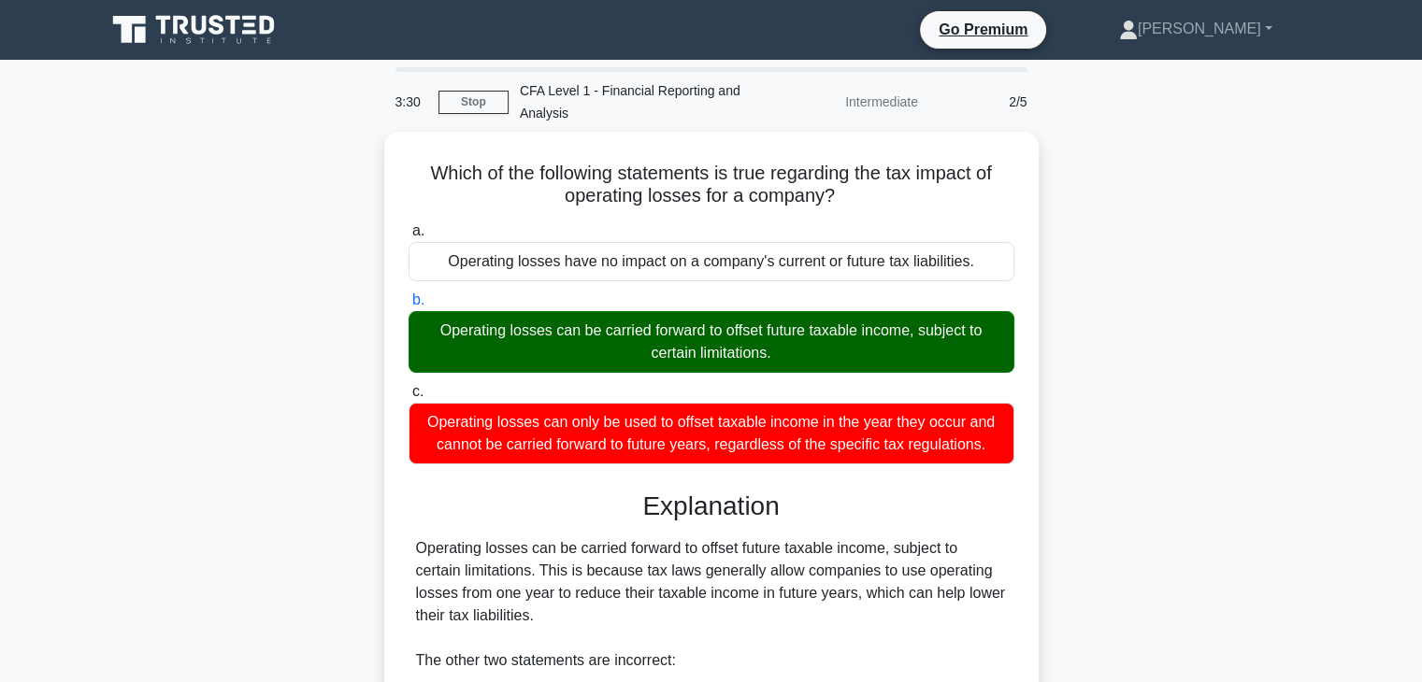
click at [409, 386] on input "c. Operating losses can only be used to offset taxable income in the year they …" at bounding box center [409, 392] width 0 height 12
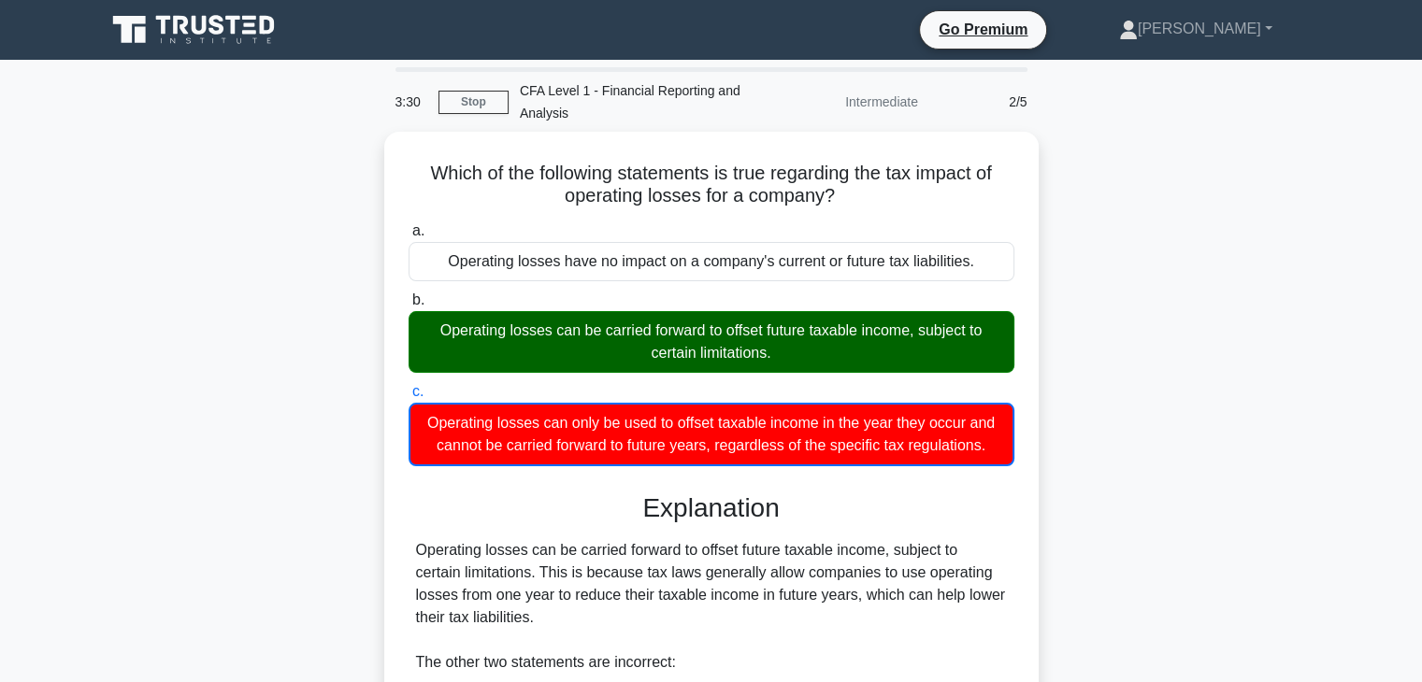
click at [1271, 319] on div "Which of the following statements is true regarding the tax impact of operating…" at bounding box center [711, 582] width 1234 height 900
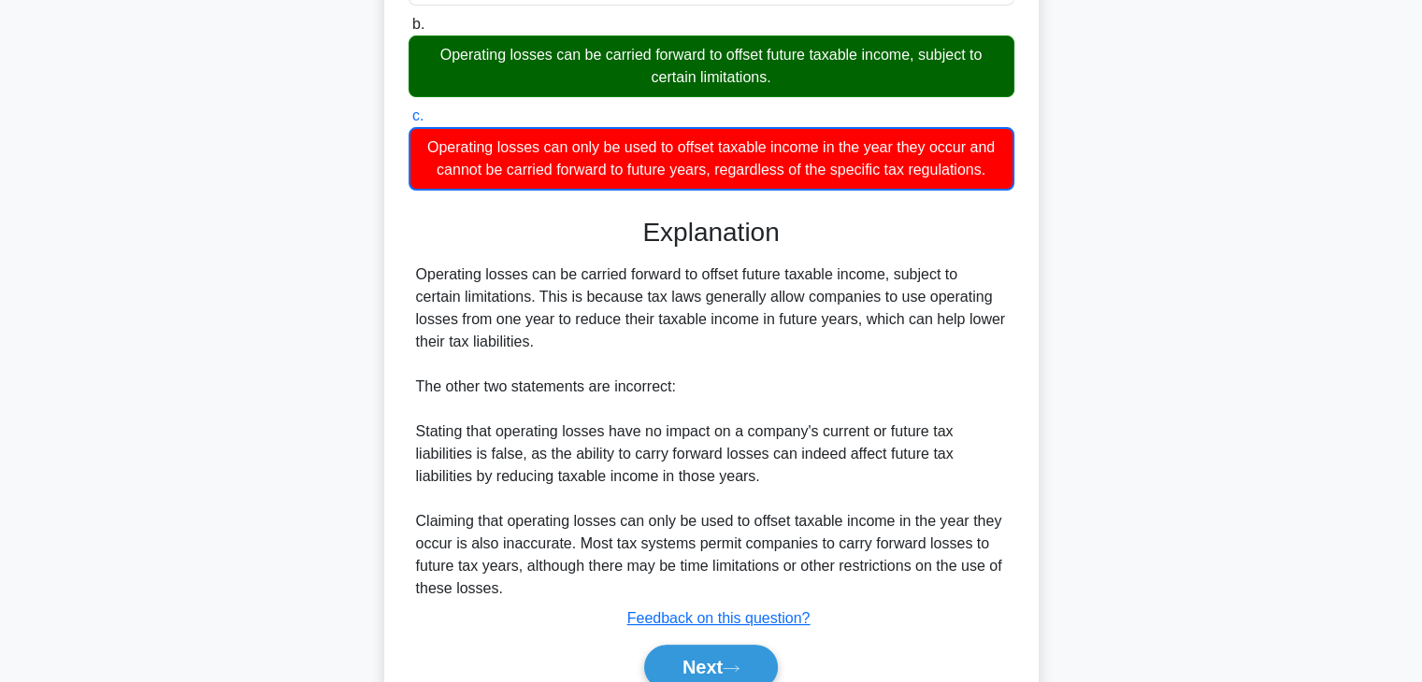
scroll to position [337, 0]
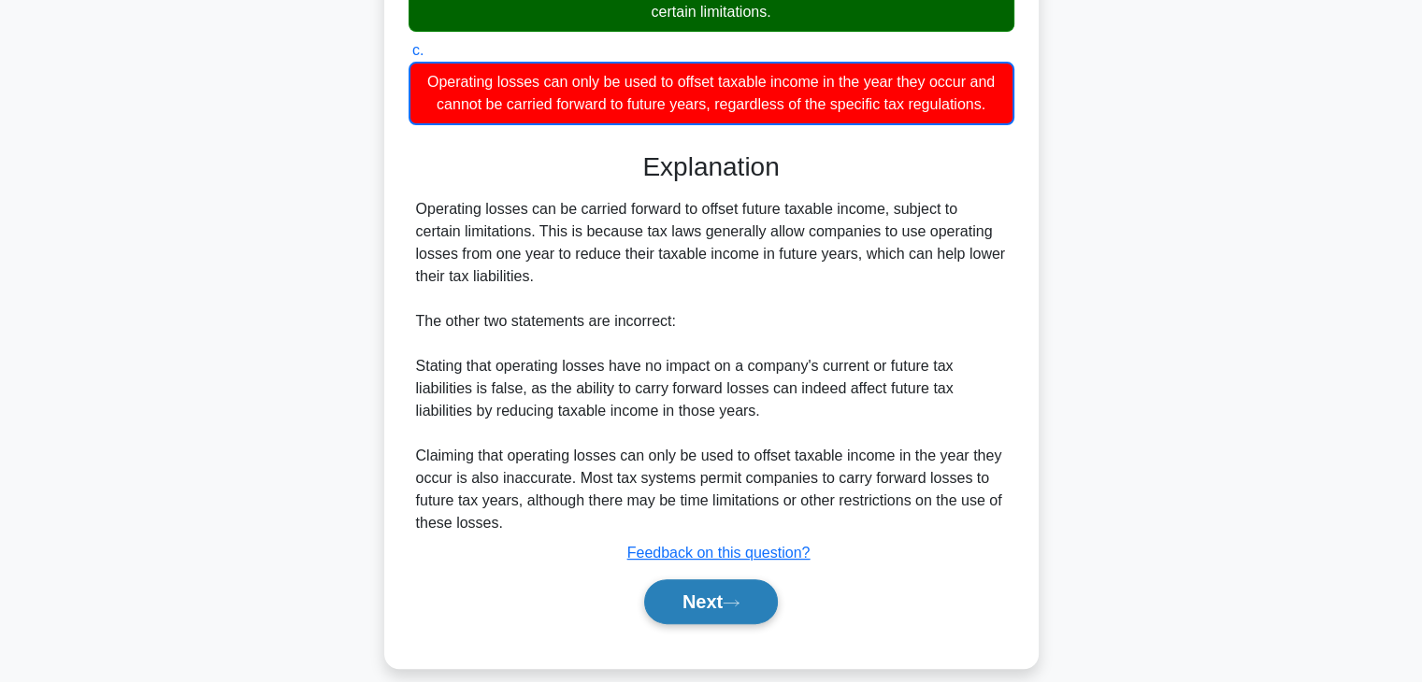
click at [732, 598] on icon at bounding box center [731, 603] width 17 height 10
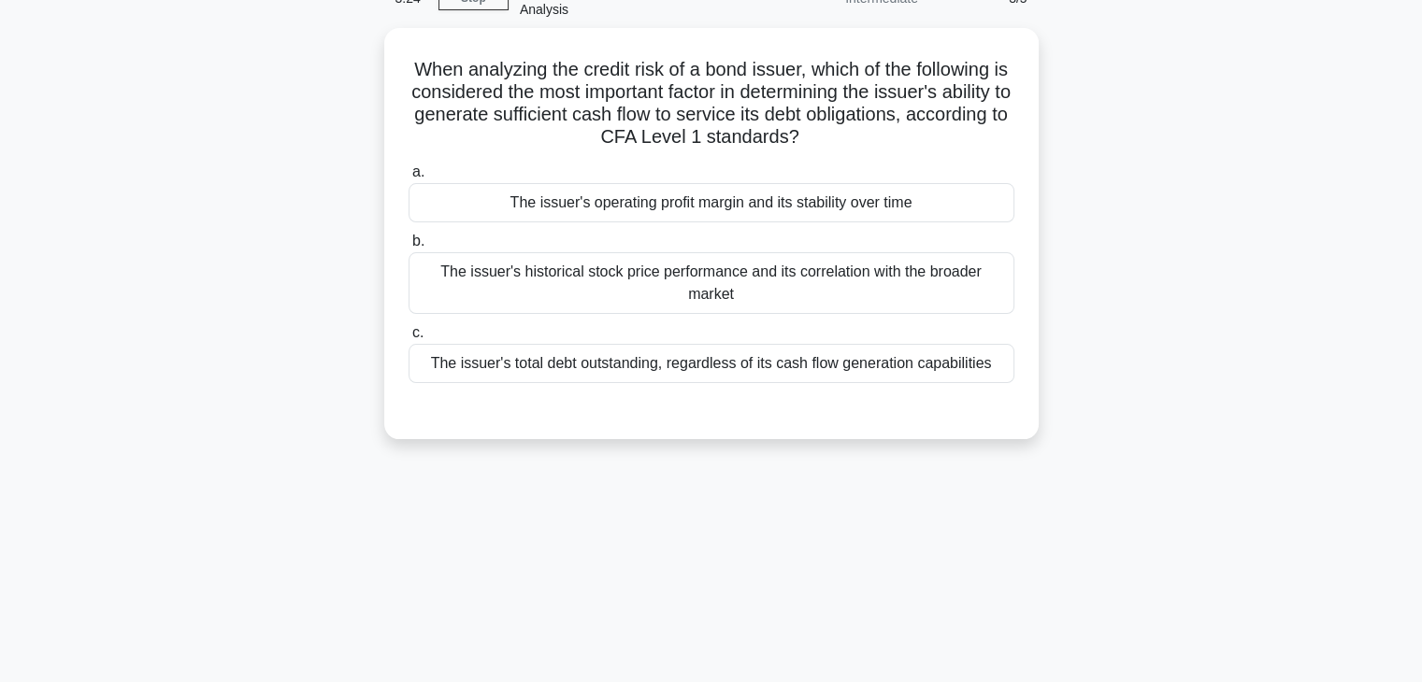
scroll to position [66, 0]
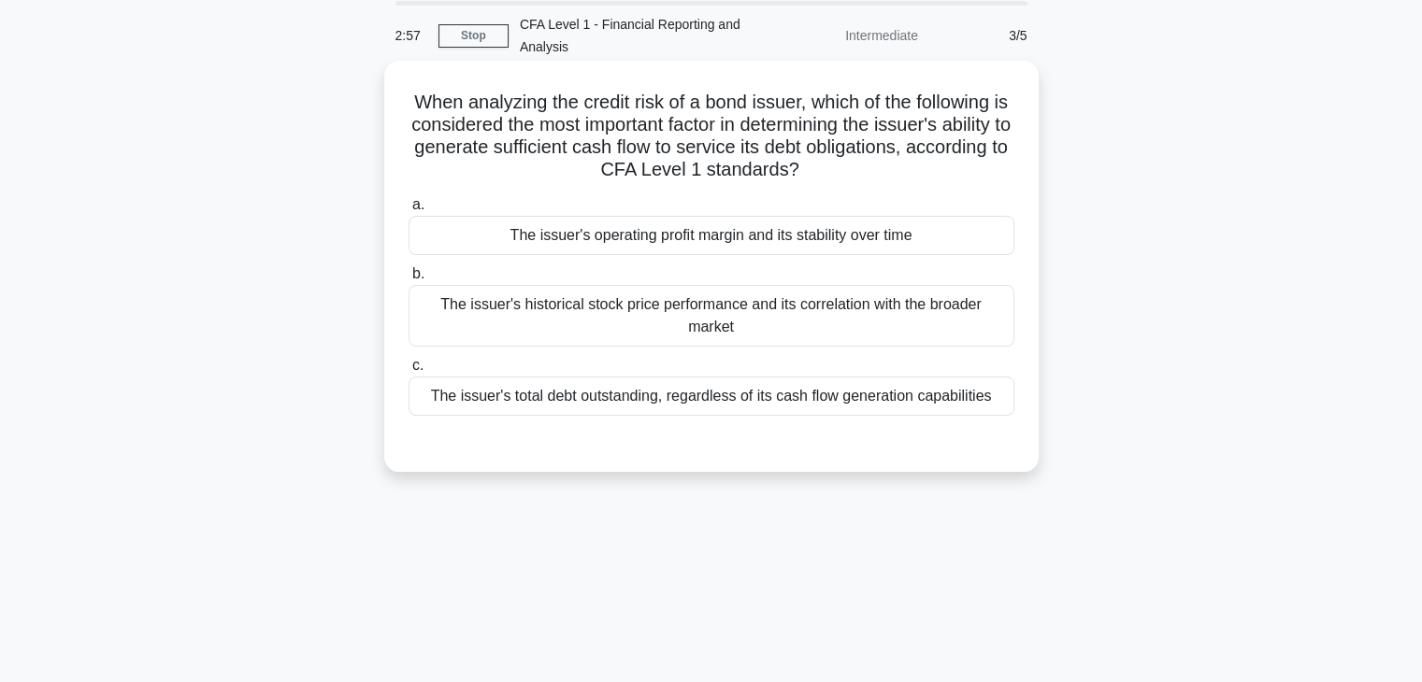
click at [738, 403] on div "The issuer's total debt outstanding, regardless of its cash flow generation cap…" at bounding box center [712, 396] width 606 height 39
click at [409, 372] on input "c. The issuer's total debt outstanding, regardless of its cash flow generation …" at bounding box center [409, 366] width 0 height 12
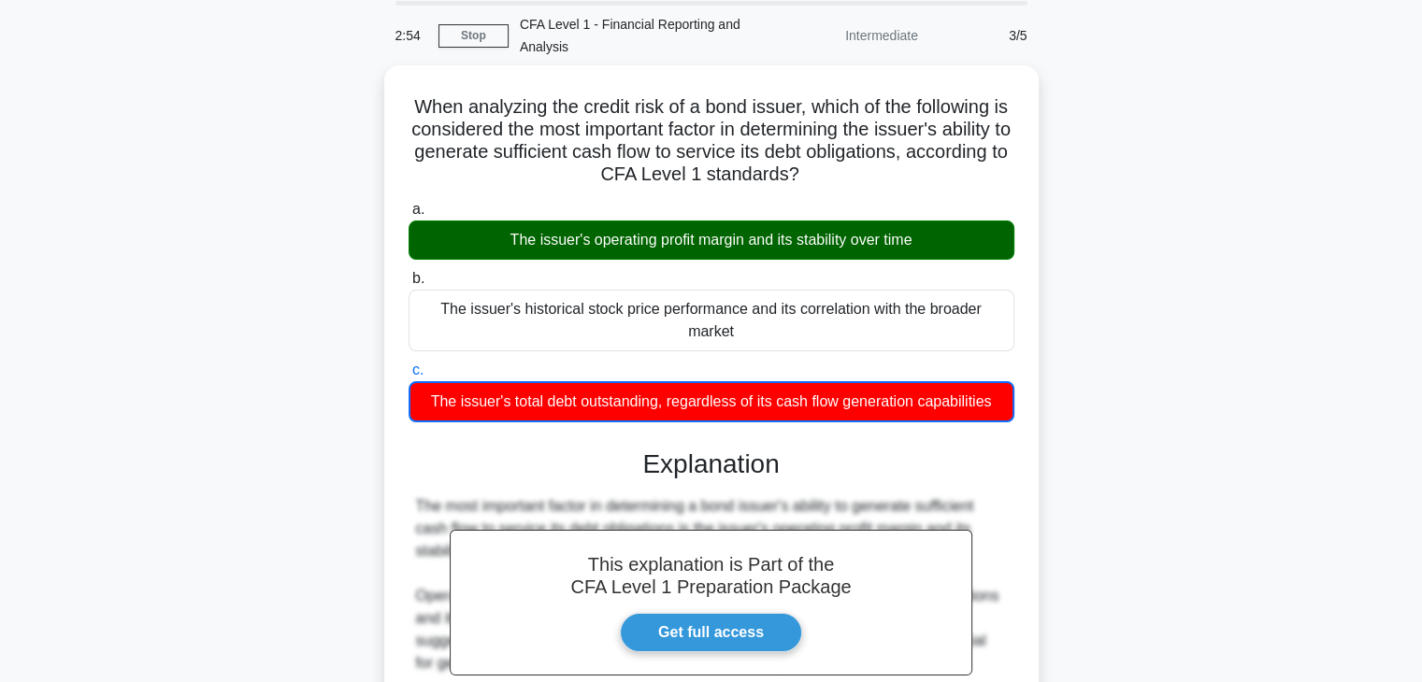
click at [1175, 572] on div "When analyzing the credit risk of a bond issuer, which of the following is cons…" at bounding box center [711, 549] width 1234 height 968
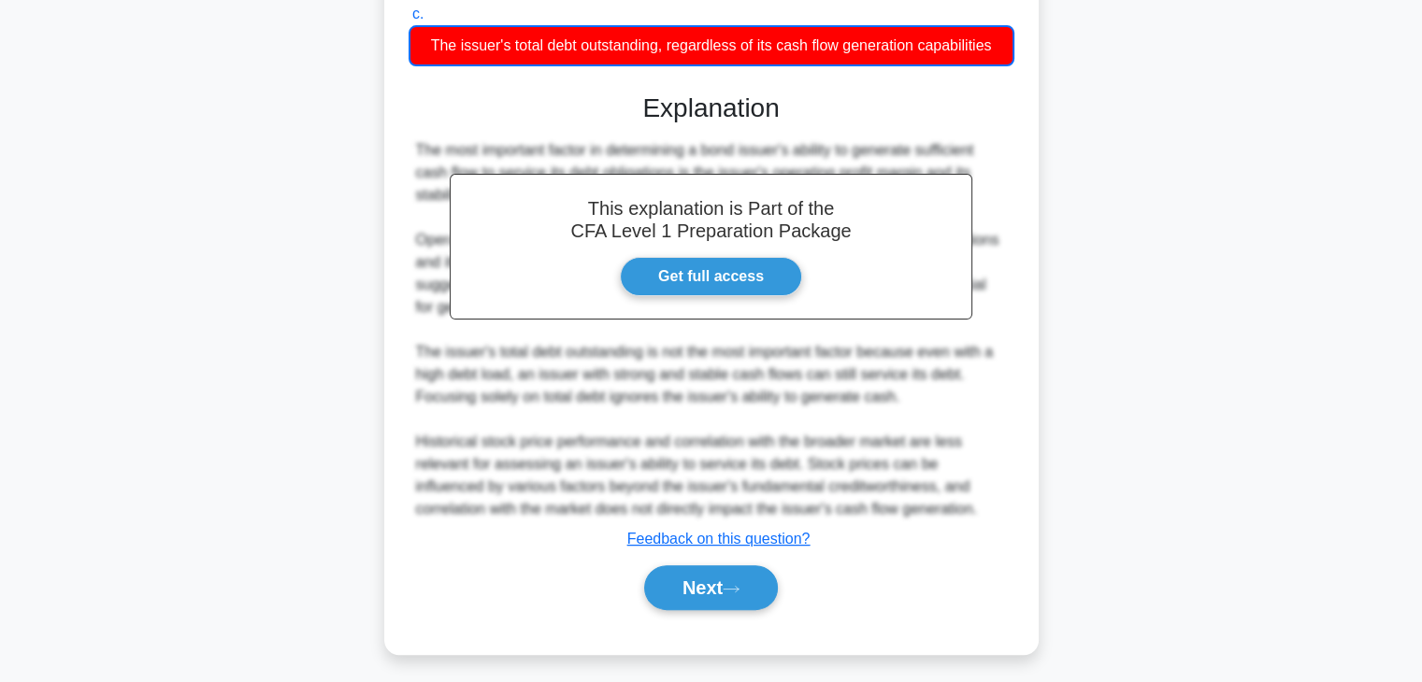
scroll to position [424, 0]
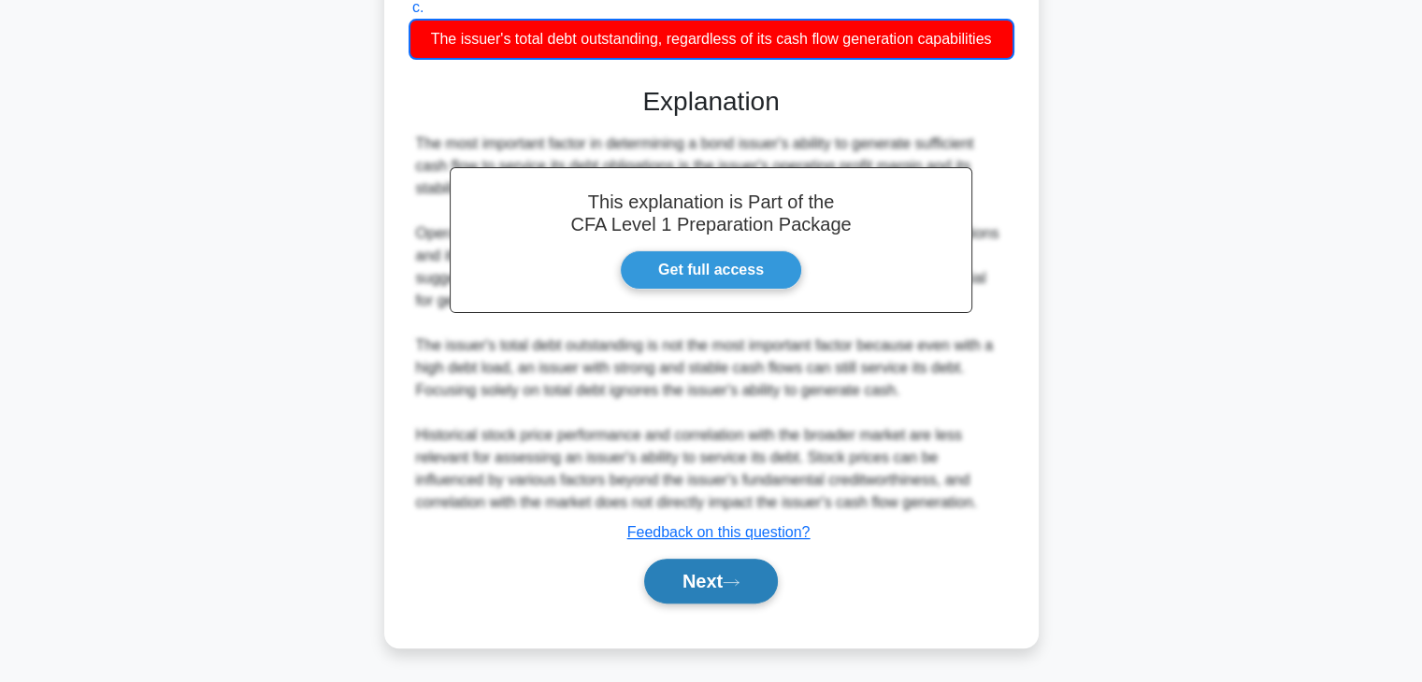
click at [683, 581] on button "Next" at bounding box center [711, 581] width 134 height 45
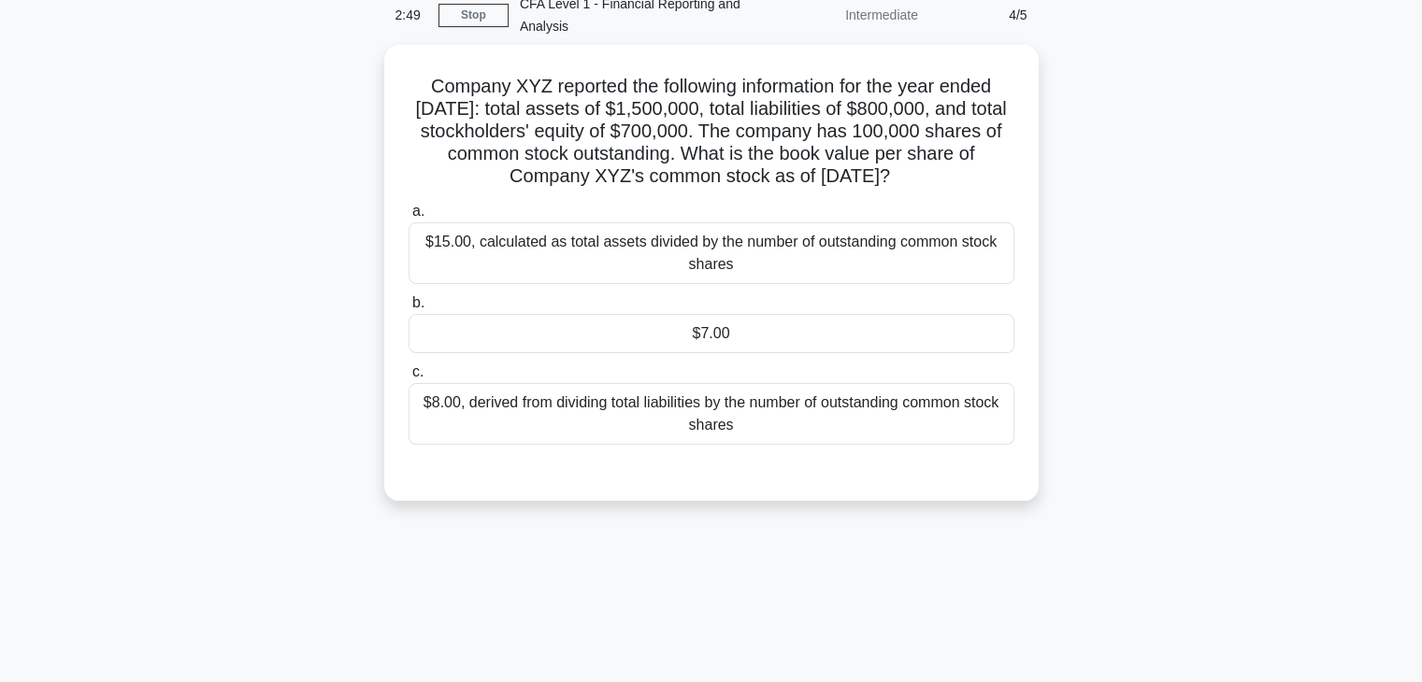
scroll to position [29, 0]
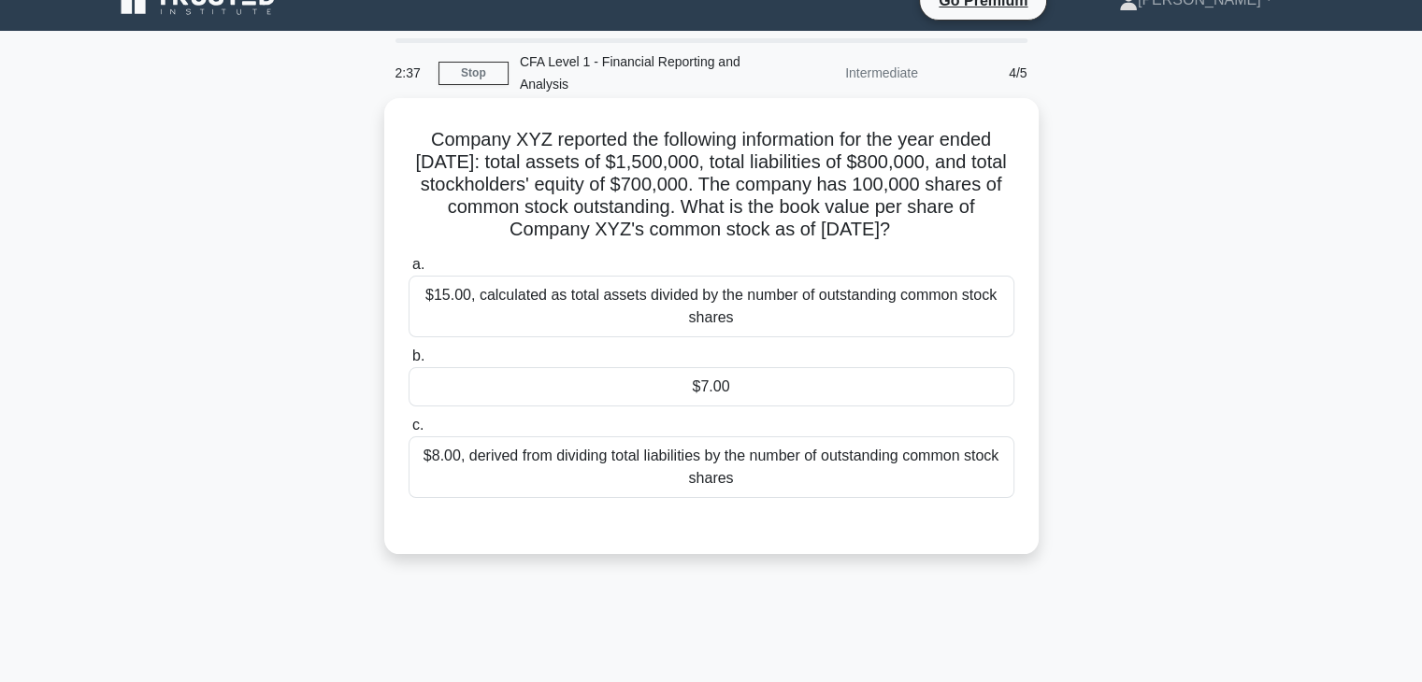
click at [789, 407] on div "$7.00" at bounding box center [712, 386] width 606 height 39
click at [409, 363] on input "b. $7.00" at bounding box center [409, 357] width 0 height 12
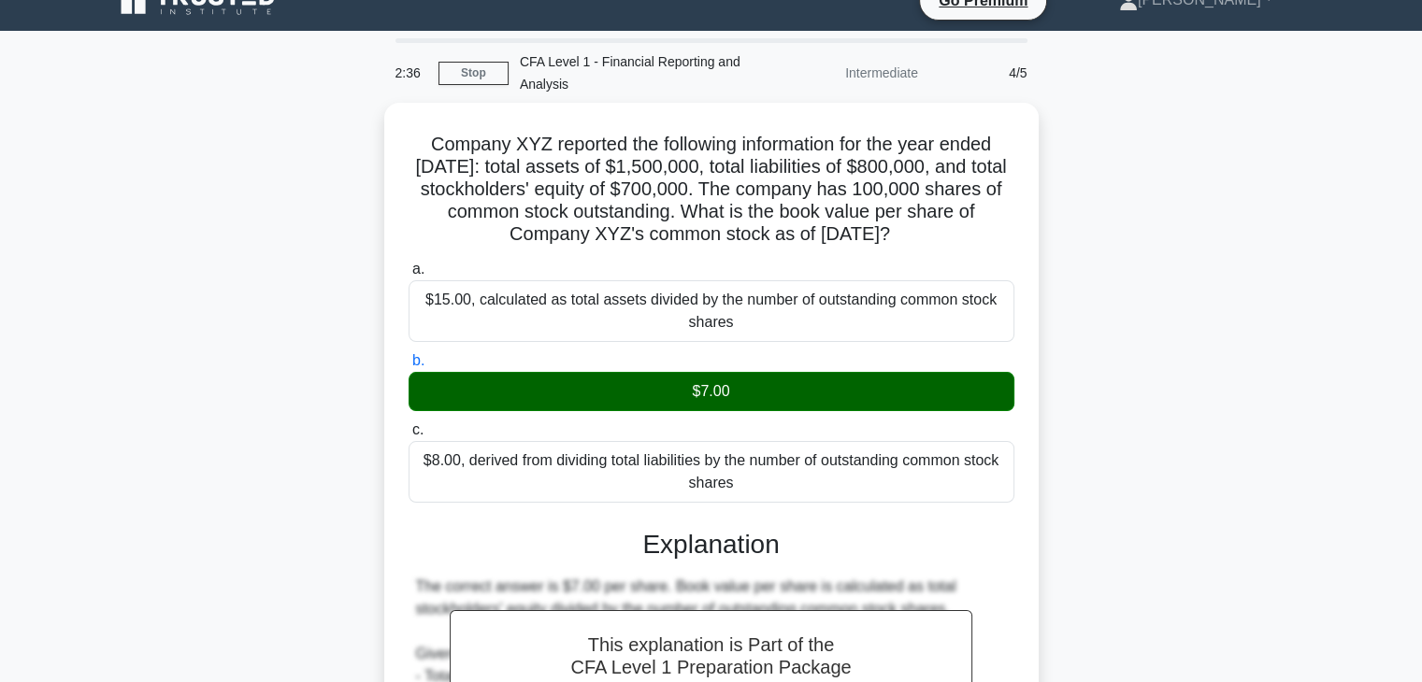
click at [1274, 465] on div "Company XYZ reported the following information for the year ended December 31, …" at bounding box center [711, 619] width 1234 height 1033
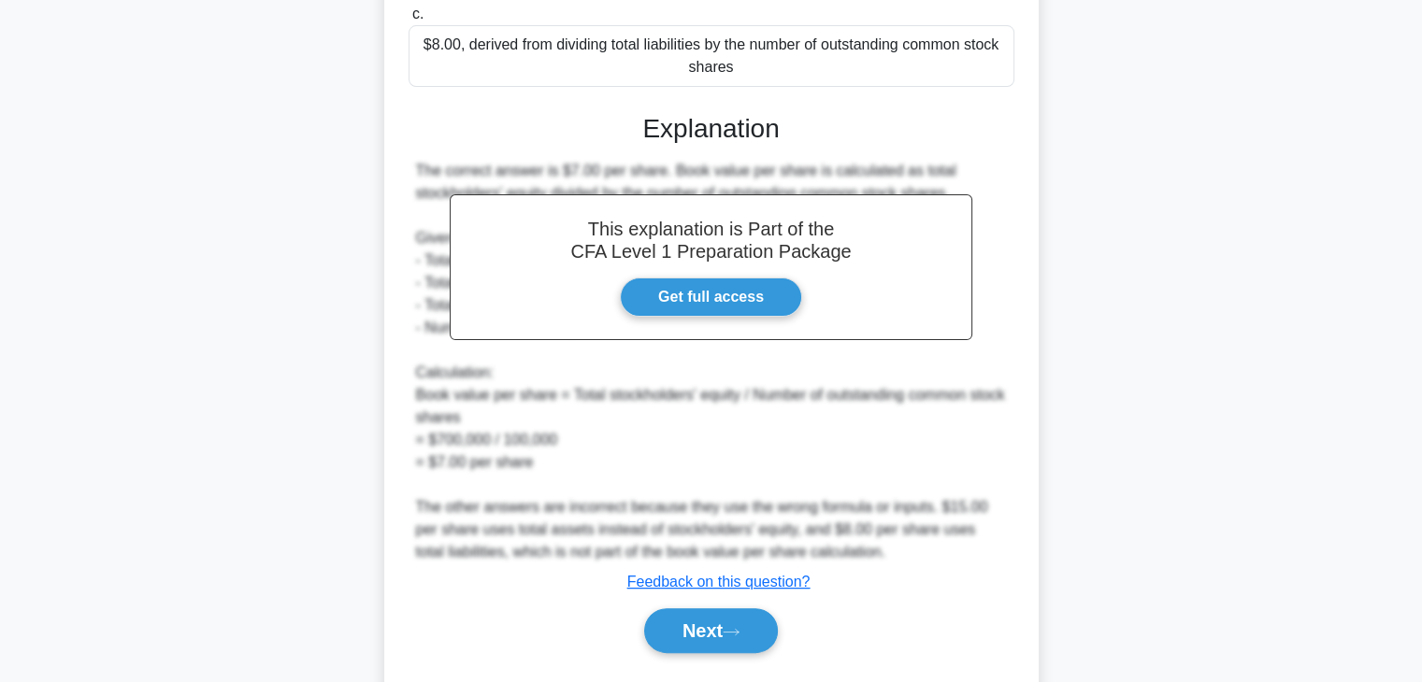
scroll to position [512, 0]
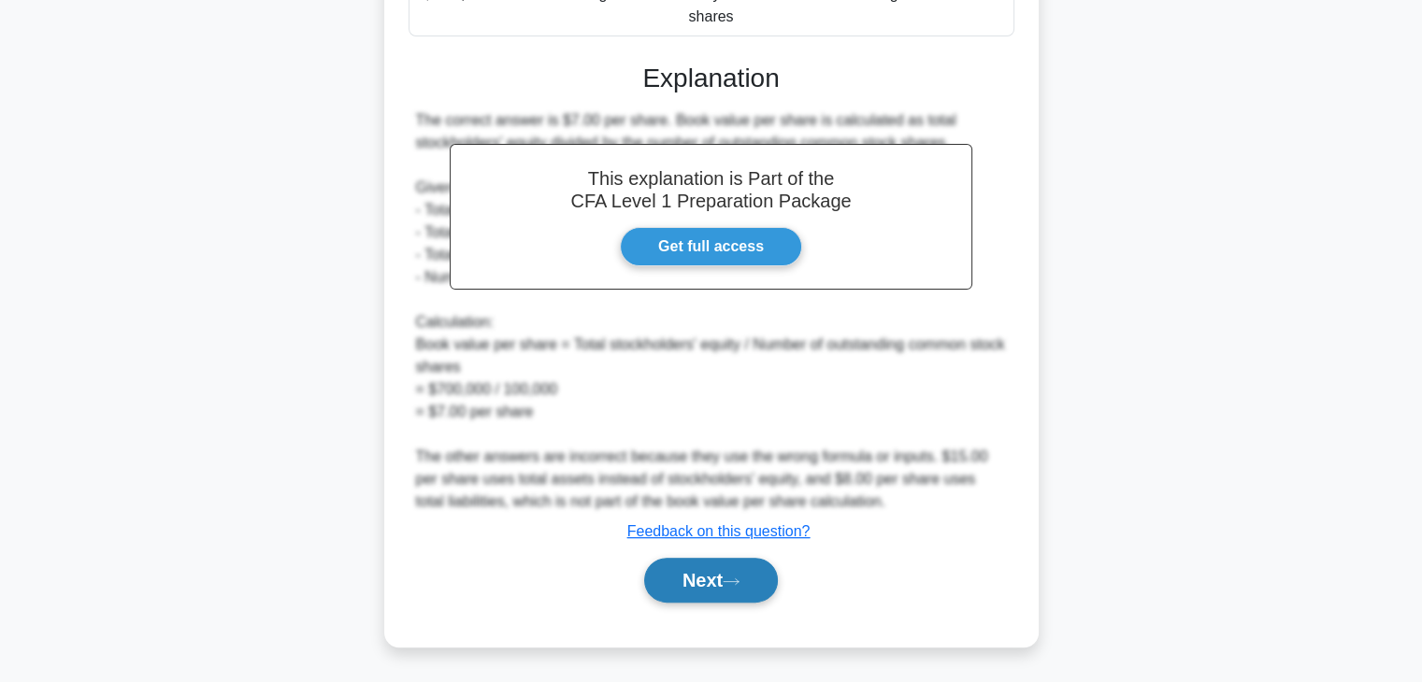
click at [770, 580] on button "Next" at bounding box center [711, 580] width 134 height 45
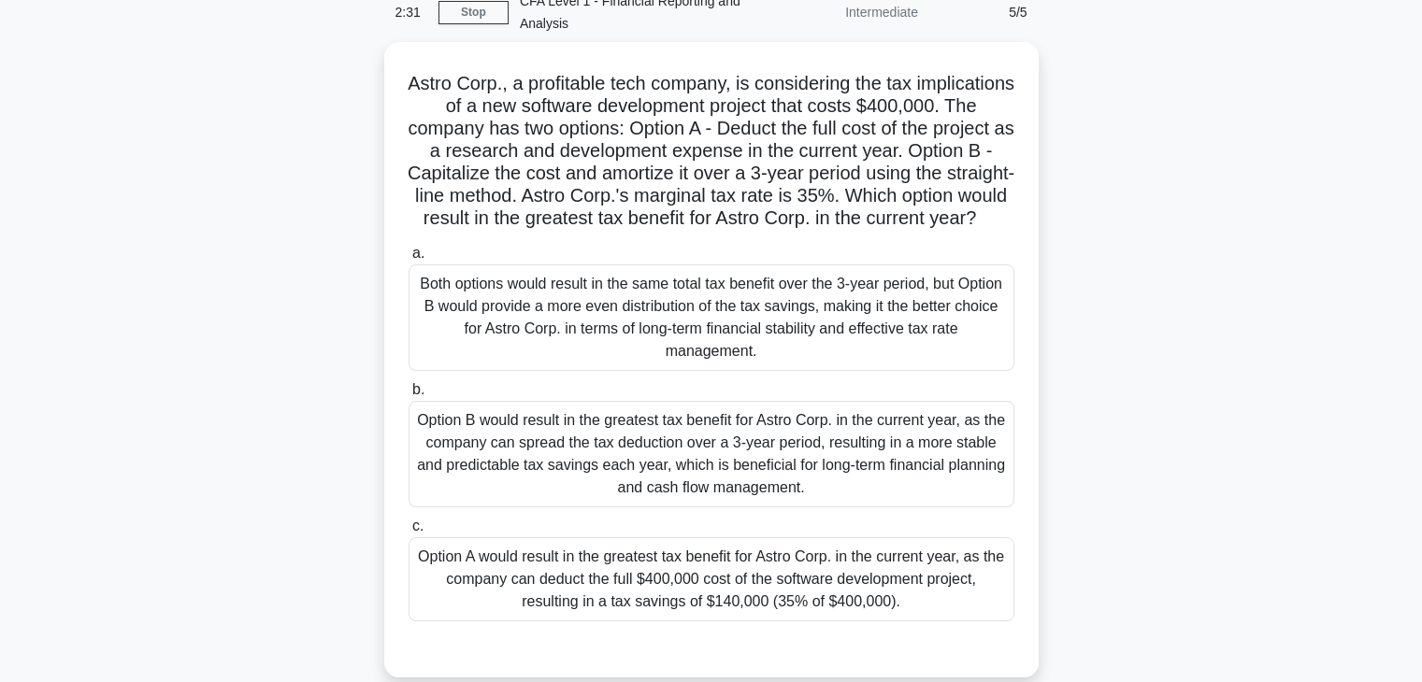
scroll to position [29, 0]
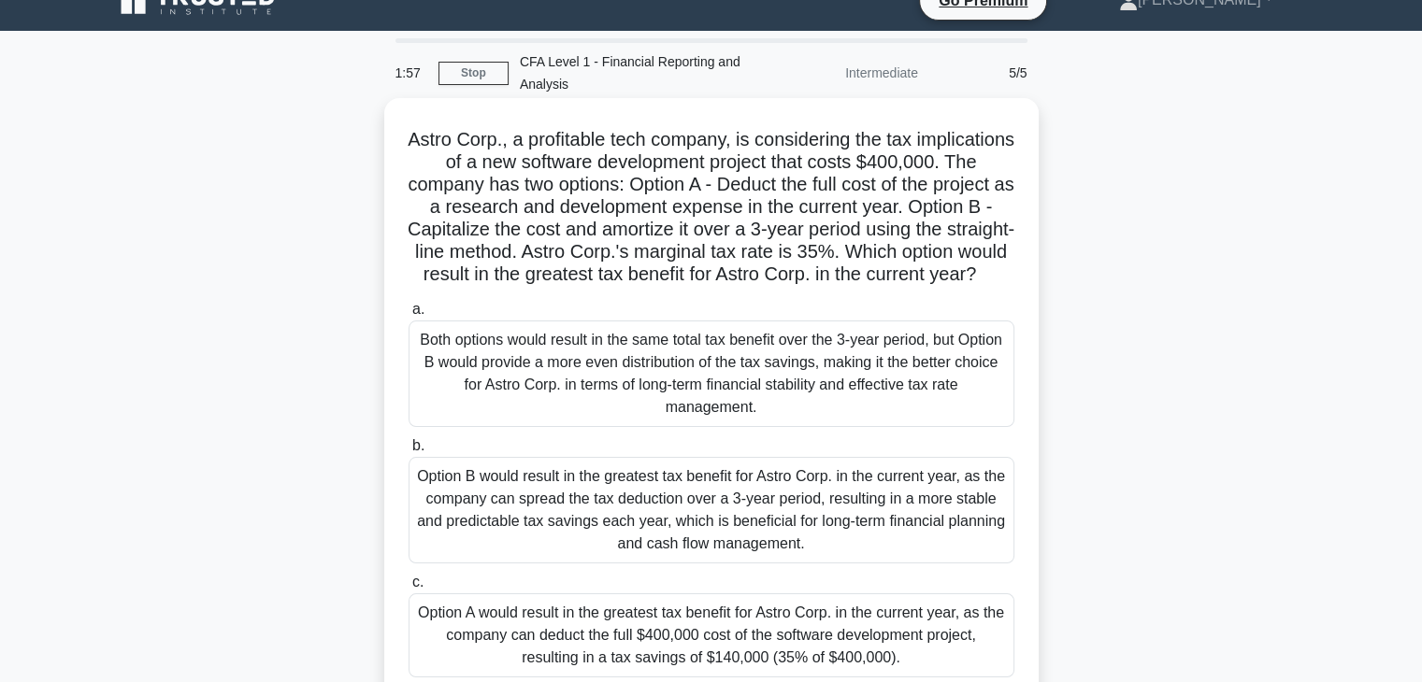
click at [768, 409] on div "Both options would result in the same total tax benefit over the 3-year period,…" at bounding box center [712, 374] width 606 height 107
click at [409, 316] on input "a. Both options would result in the same total tax benefit over the 3-year peri…" at bounding box center [409, 310] width 0 height 12
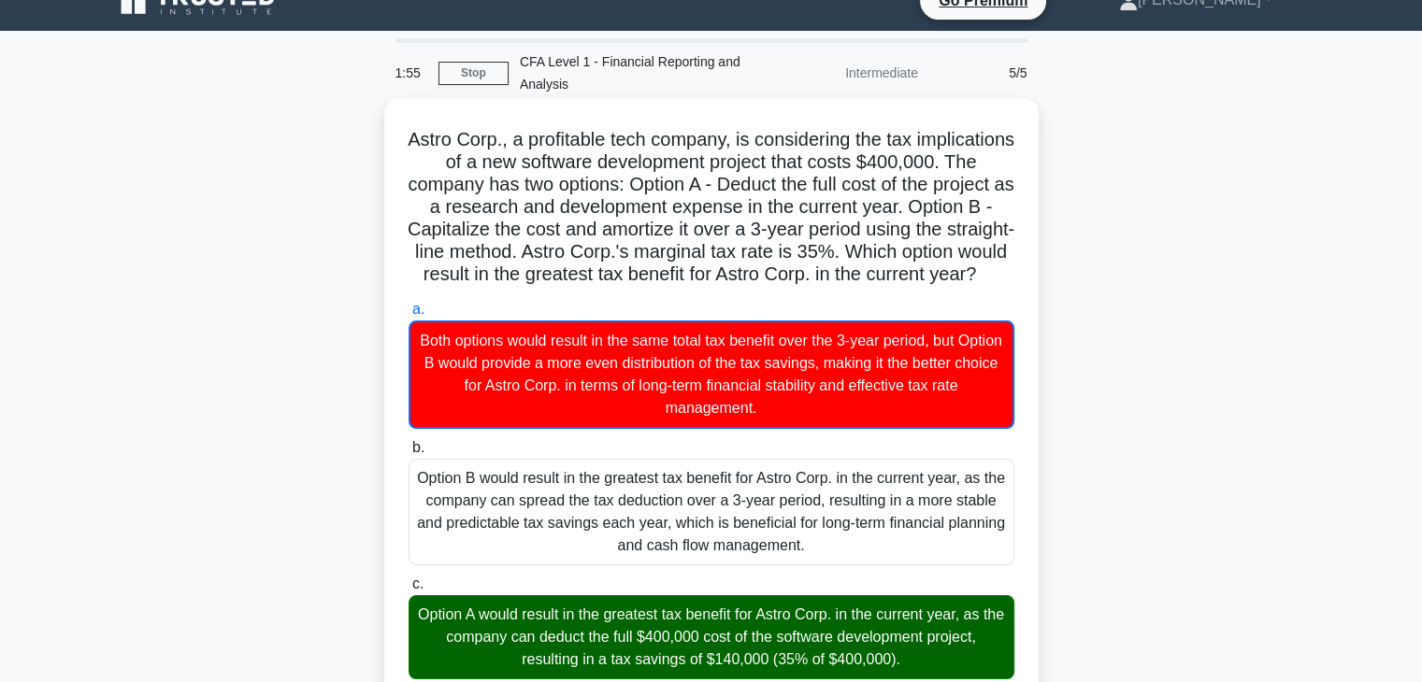
click at [409, 442] on input "b. Option B would result in the greatest tax benefit for Astro Corp. in the cur…" at bounding box center [409, 448] width 0 height 12
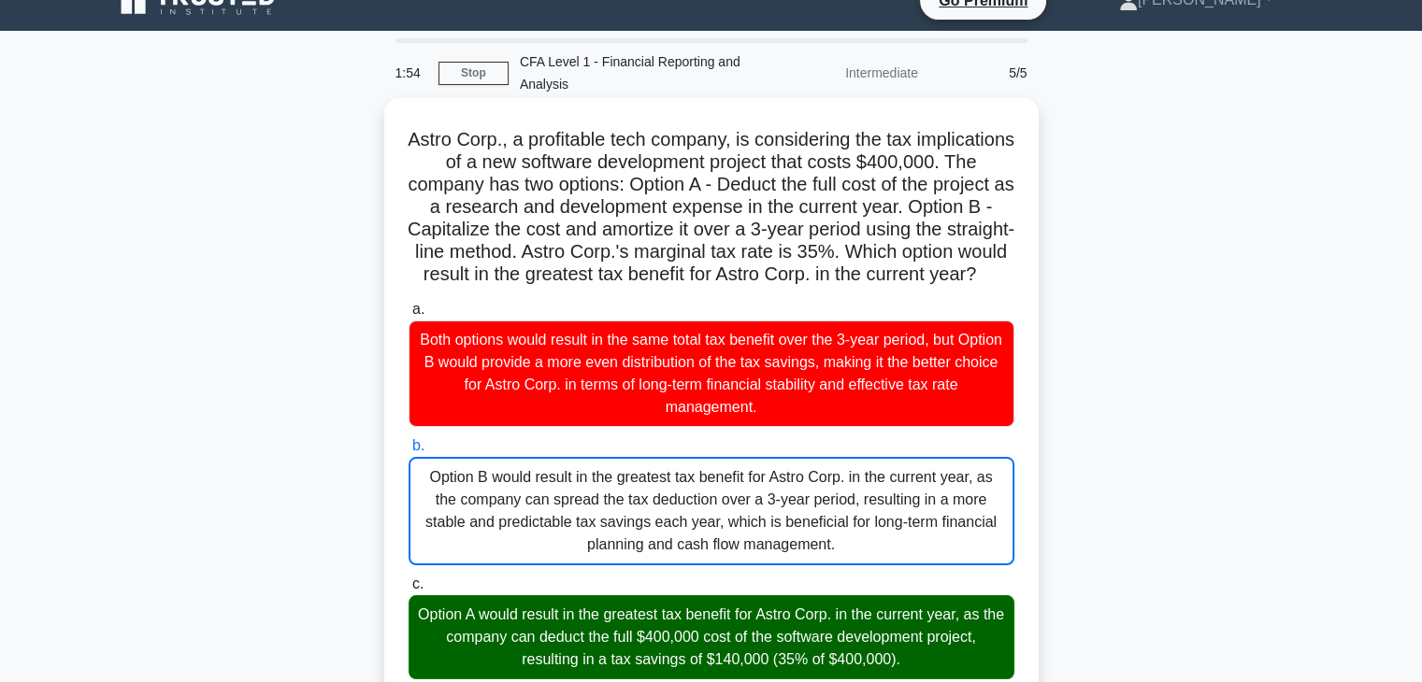
click at [409, 579] on input "c. Option A would result in the greatest tax benefit for Astro Corp. in the cur…" at bounding box center [409, 585] width 0 height 12
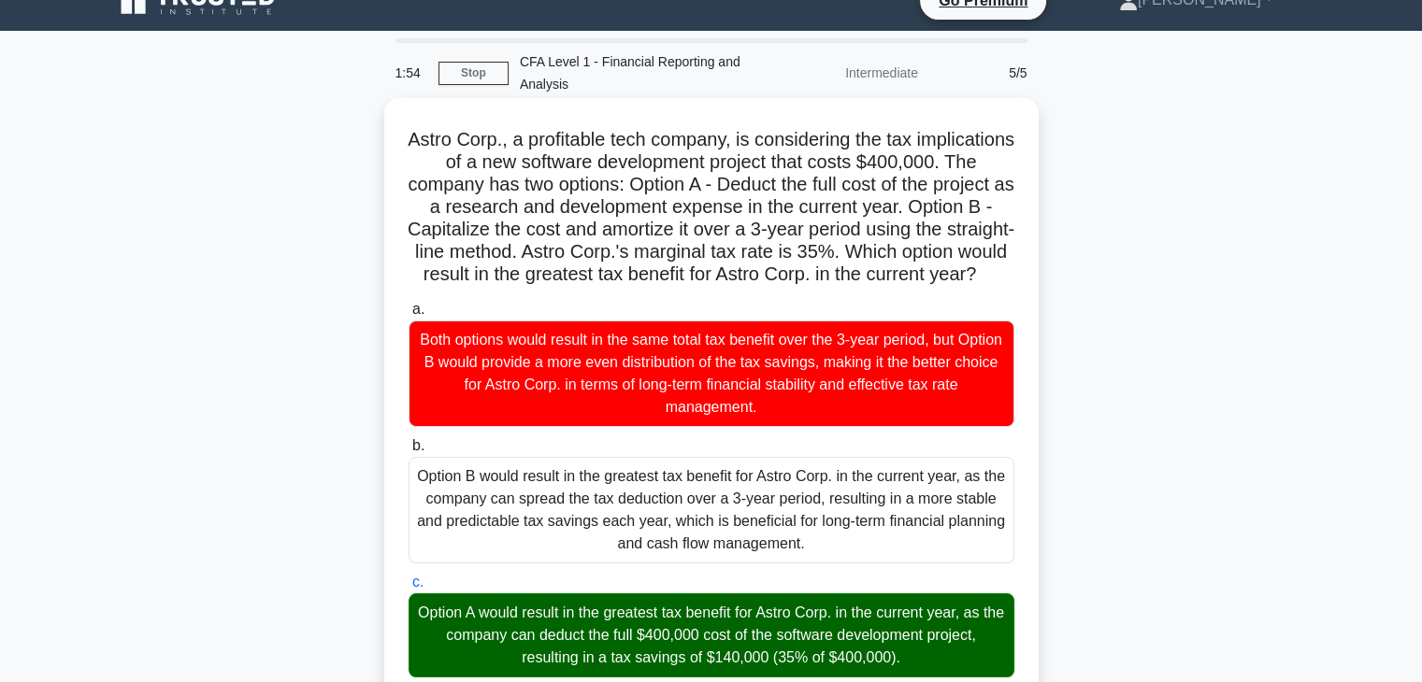
click at [409, 304] on input "a. Both options would result in the same total tax benefit over the 3-year peri…" at bounding box center [409, 310] width 0 height 12
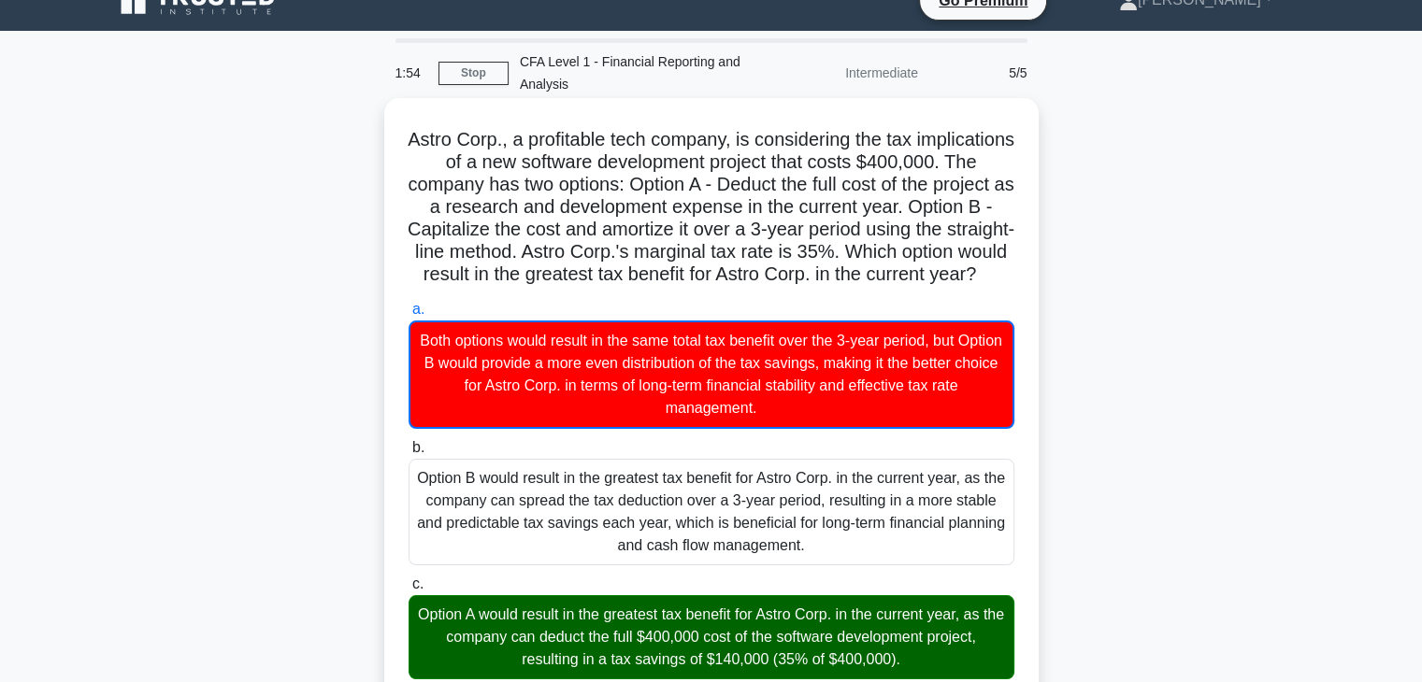
click at [409, 442] on input "b. Option B would result in the greatest tax benefit for Astro Corp. in the cur…" at bounding box center [409, 448] width 0 height 12
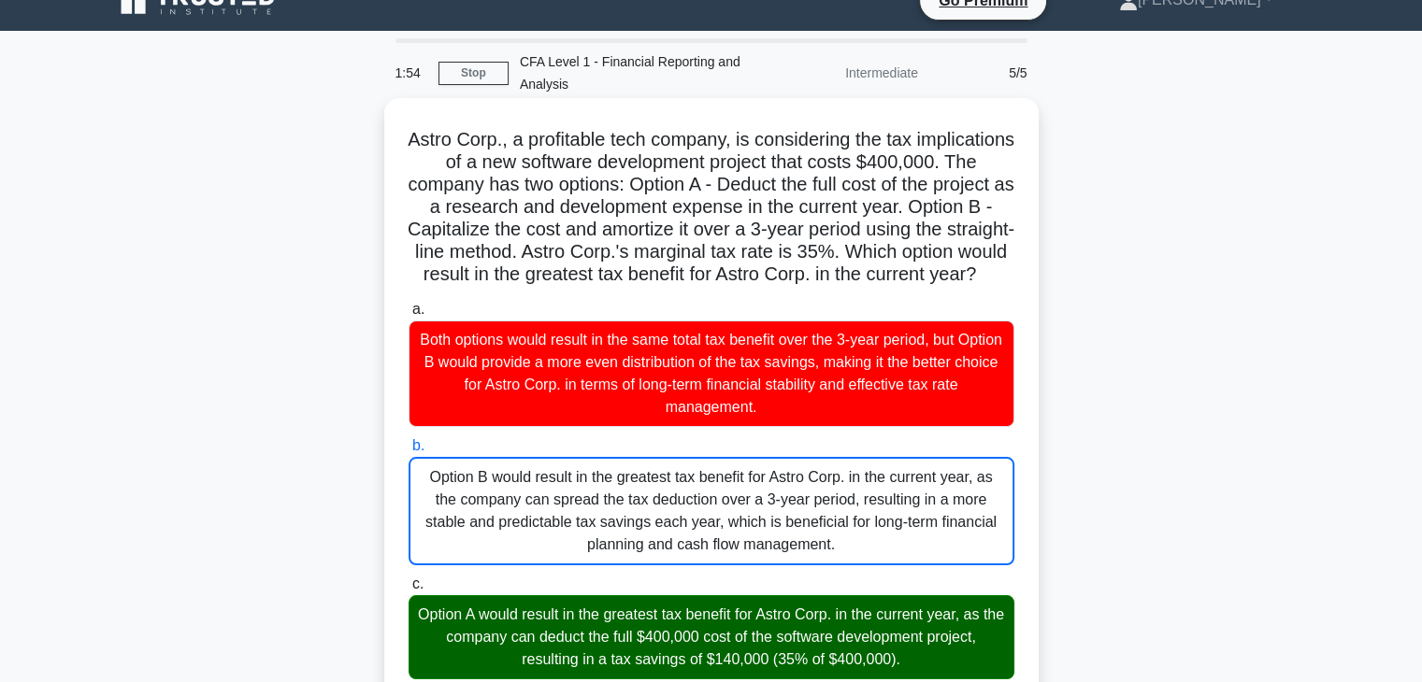
click at [409, 579] on input "c. Option A would result in the greatest tax benefit for Astro Corp. in the cur…" at bounding box center [409, 585] width 0 height 12
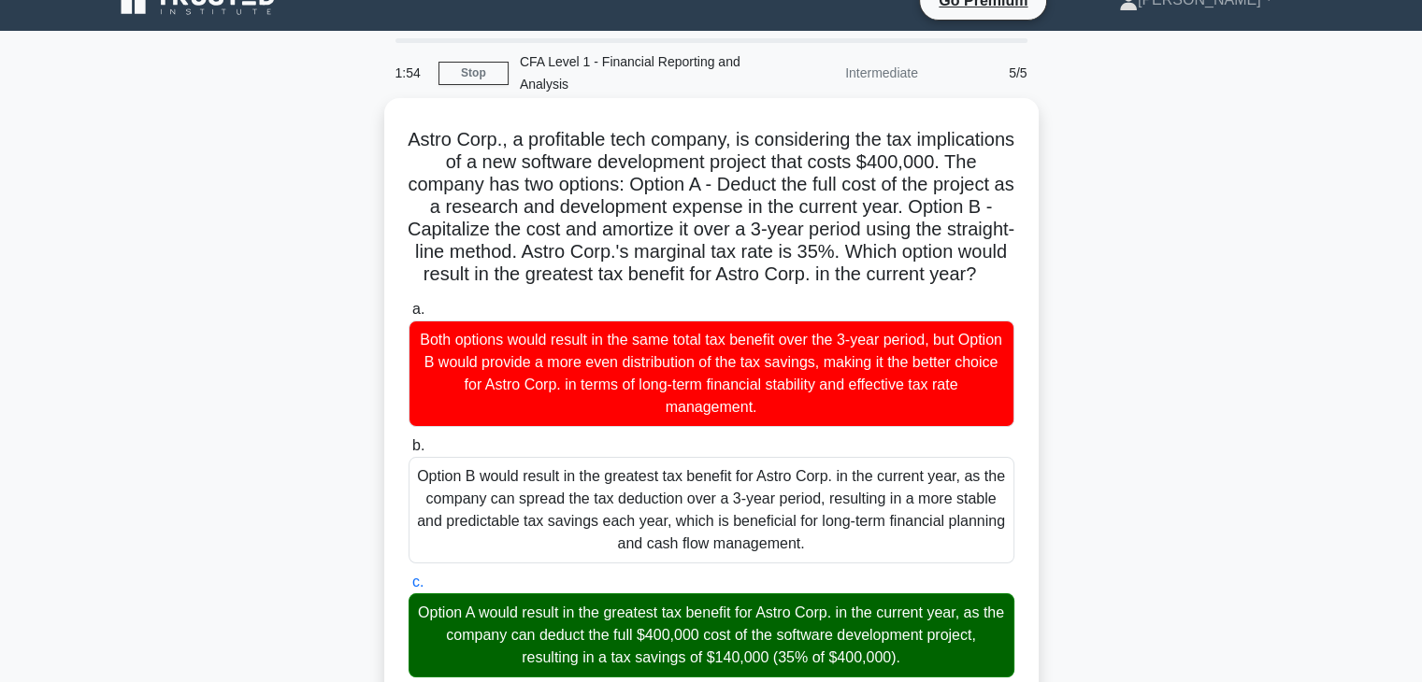
click at [409, 304] on input "a. Both options would result in the same total tax benefit over the 3-year peri…" at bounding box center [409, 310] width 0 height 12
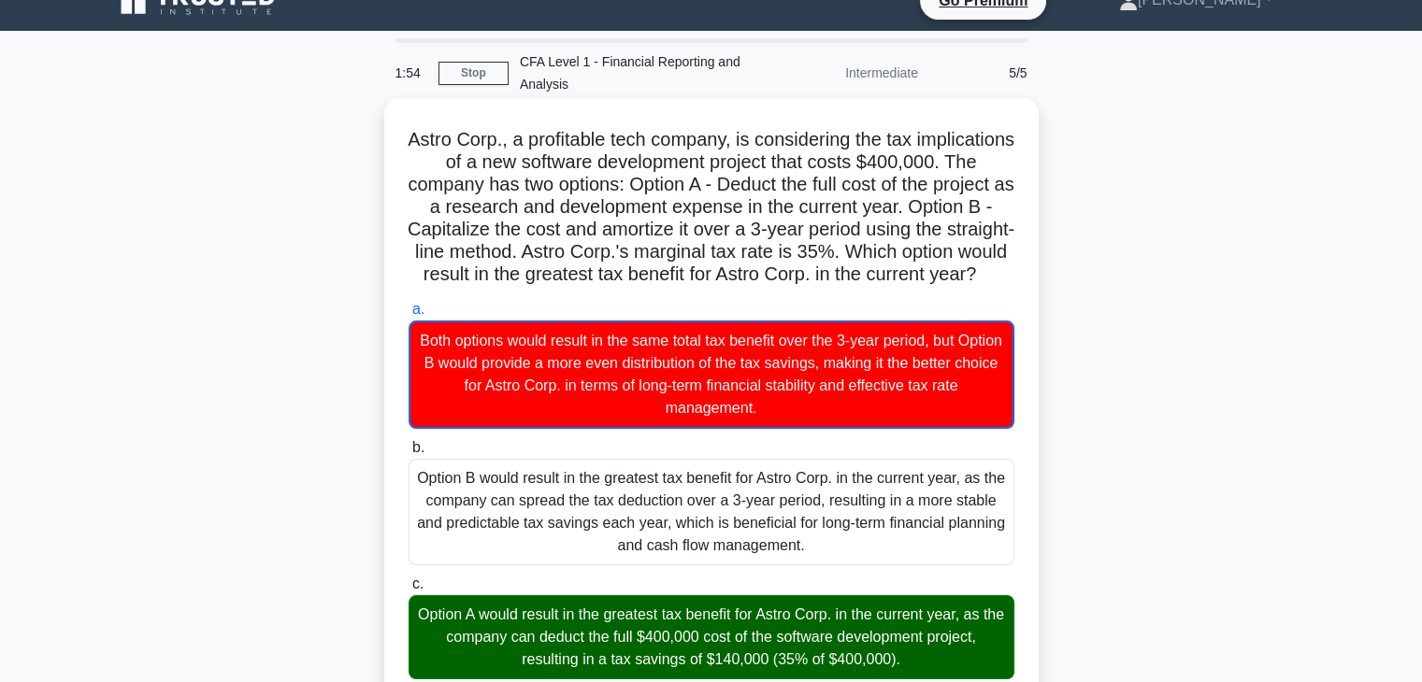
click at [409, 442] on input "b. Option B would result in the greatest tax benefit for Astro Corp. in the cur…" at bounding box center [409, 448] width 0 height 12
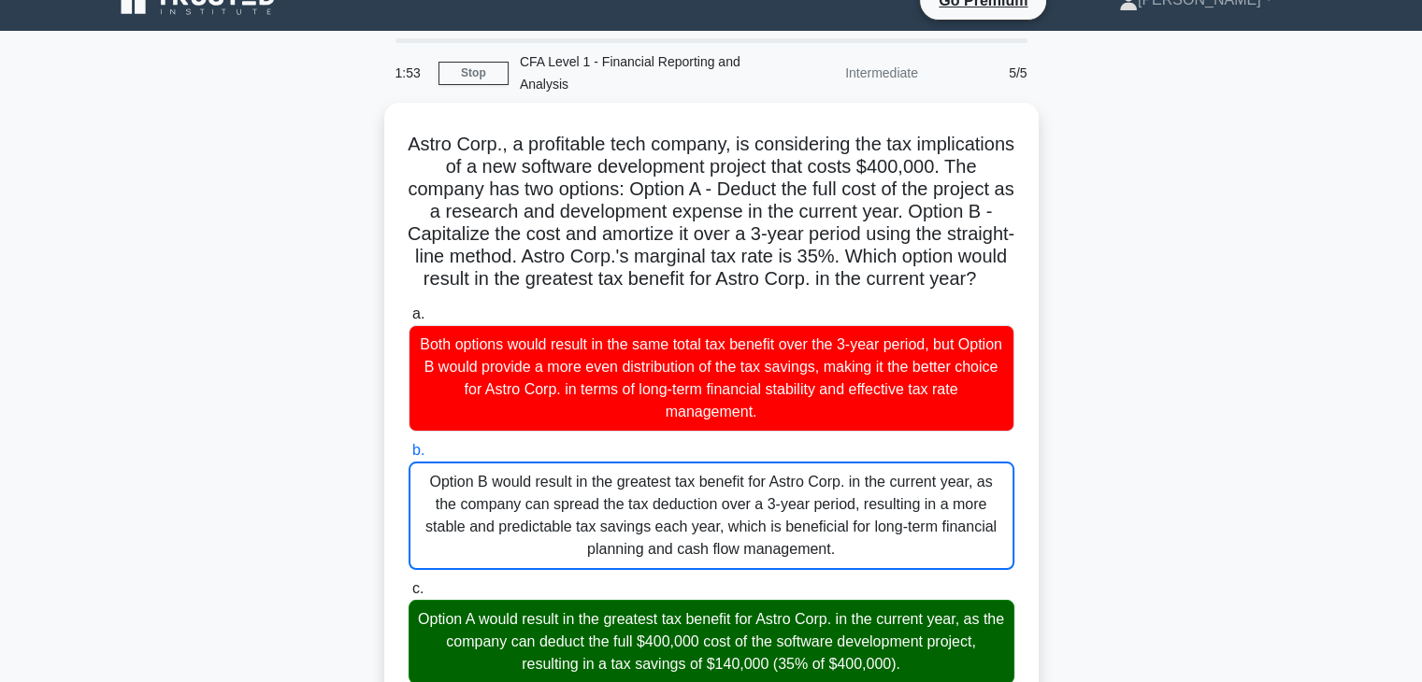
click at [1178, 514] on div "Astro Corp., a profitable tech company, is considering the tax implications of …" at bounding box center [711, 665] width 1234 height 1125
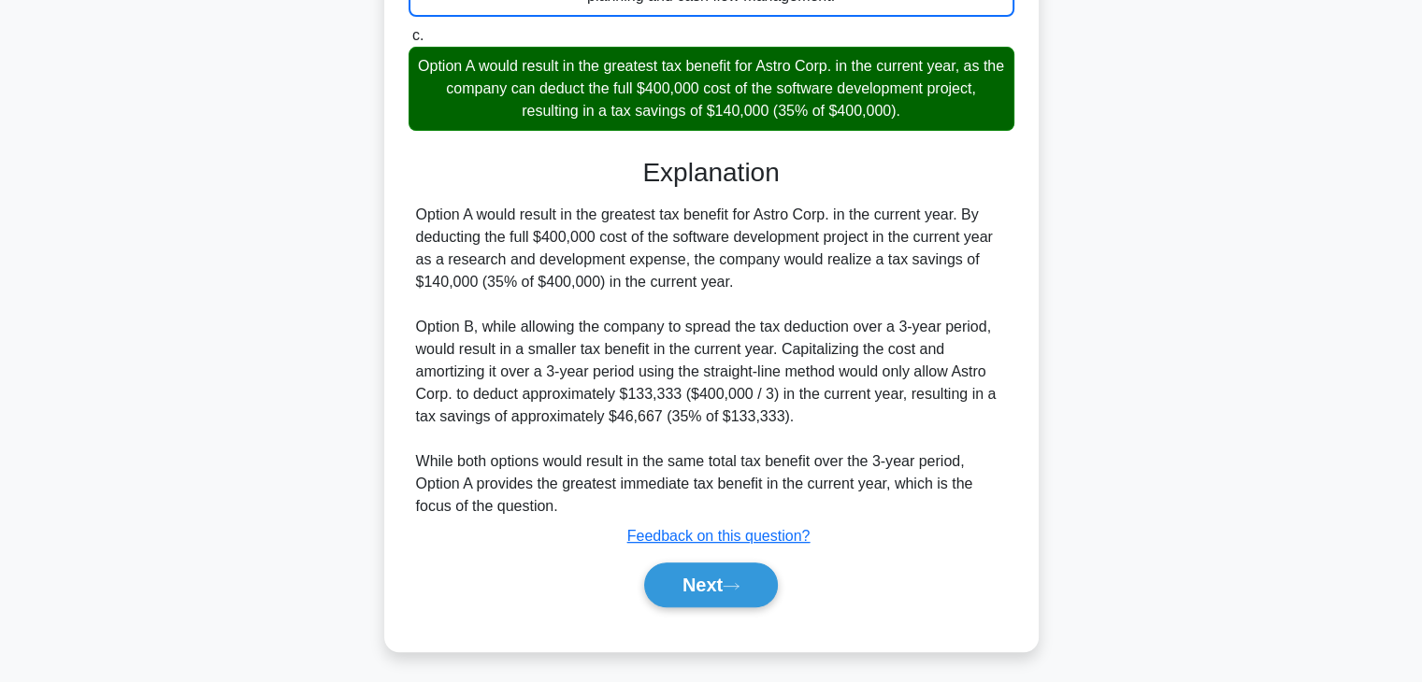
scroll to position [604, 0]
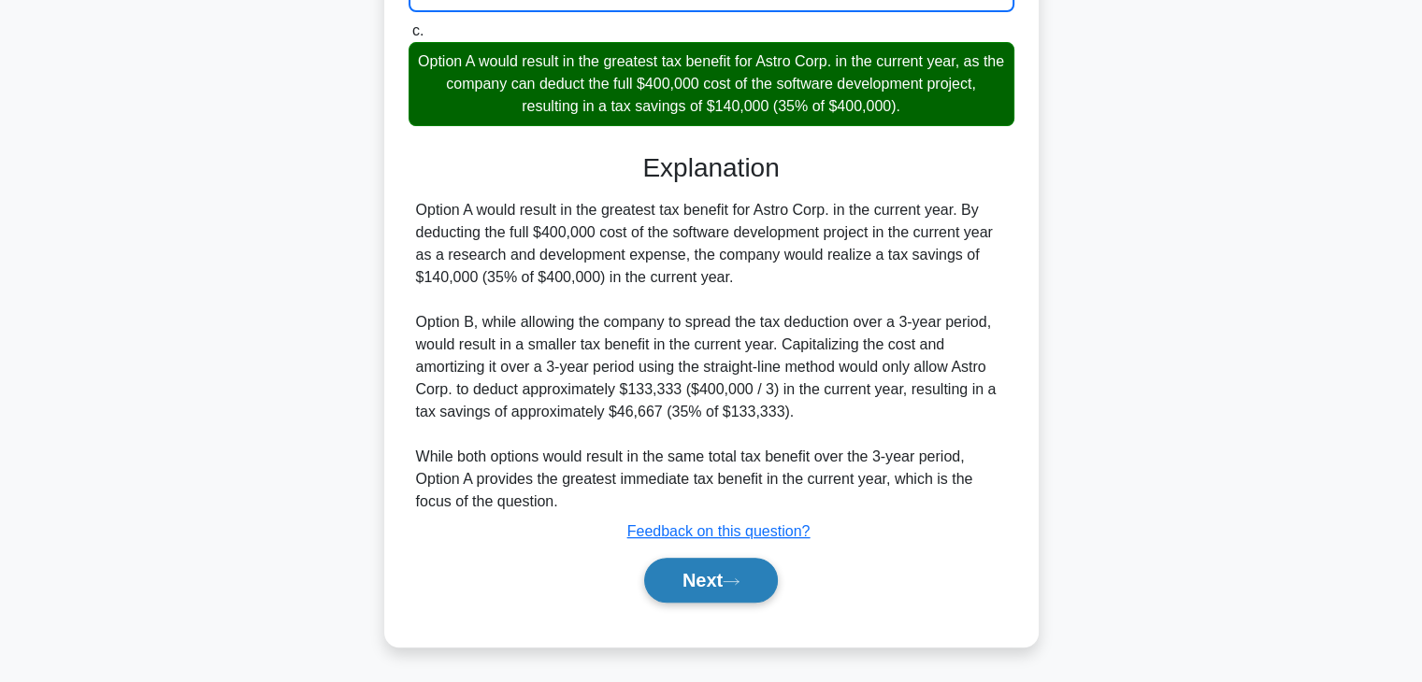
click at [690, 582] on button "Next" at bounding box center [711, 580] width 134 height 45
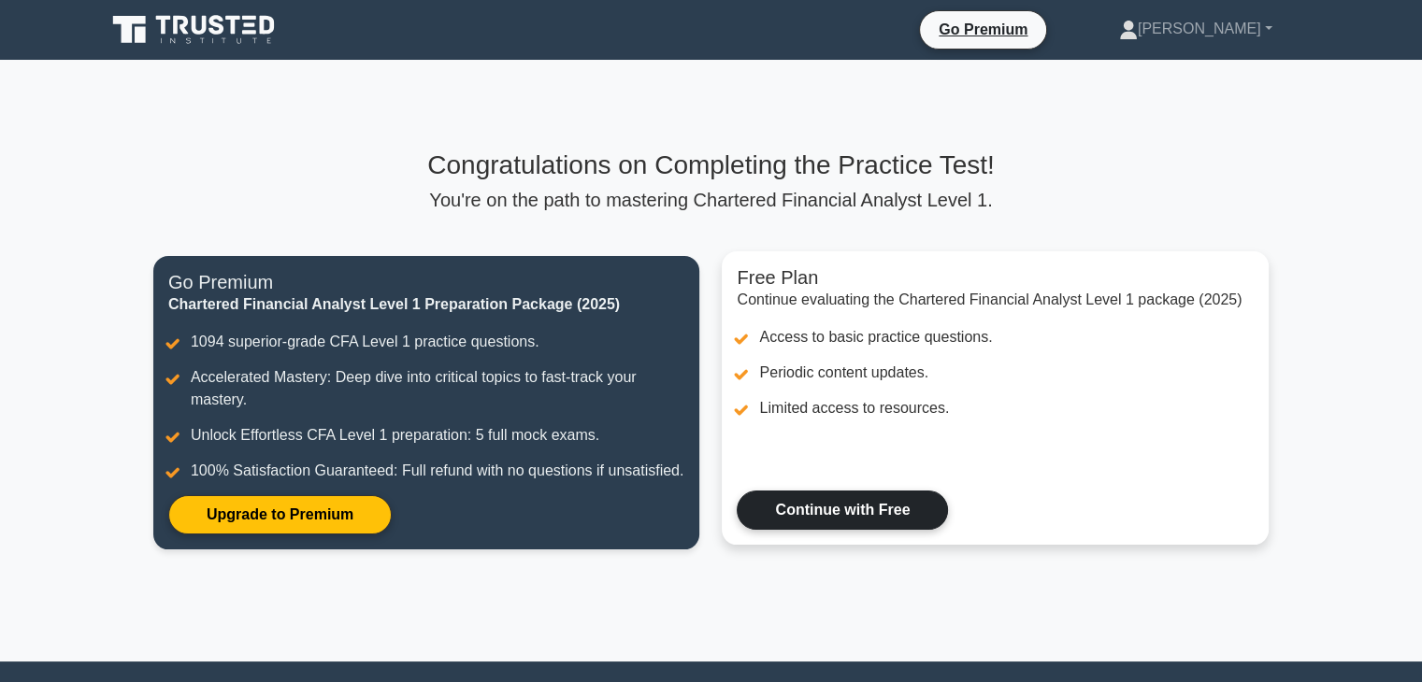
click at [880, 506] on link "Continue with Free" at bounding box center [842, 510] width 211 height 39
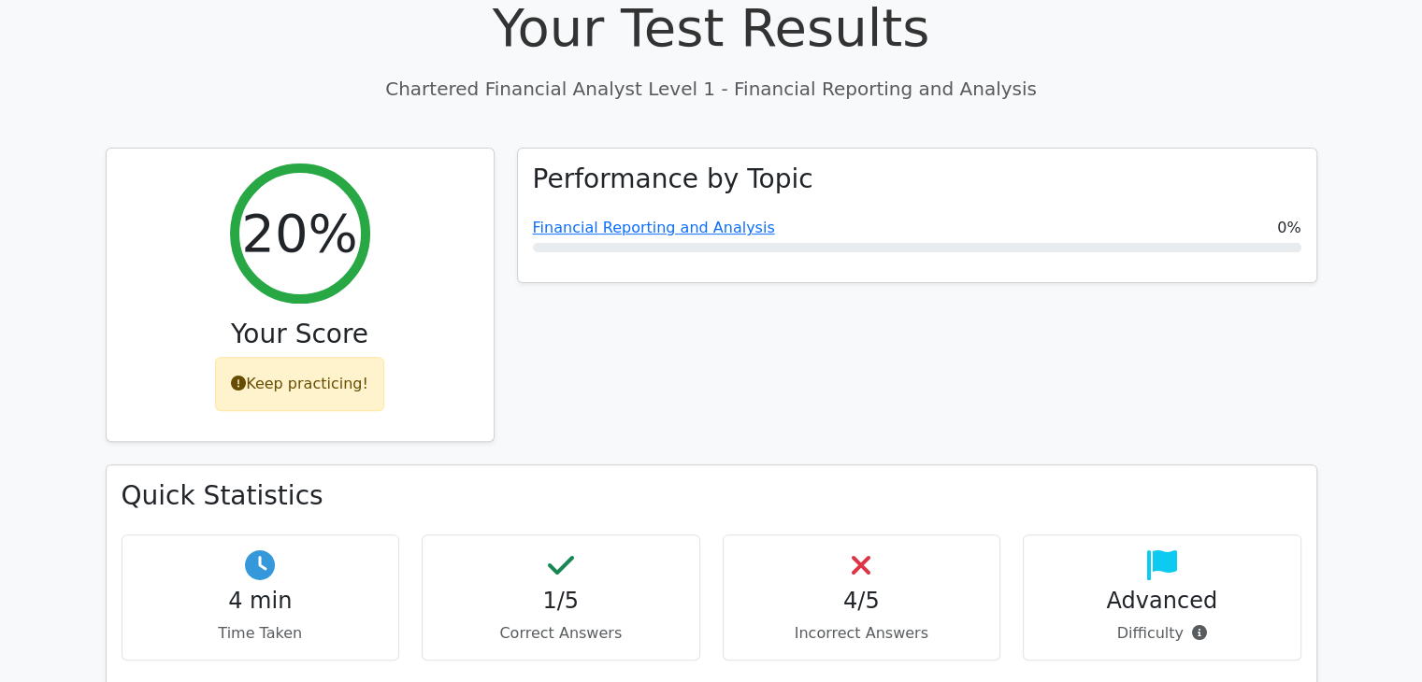
scroll to position [517, 0]
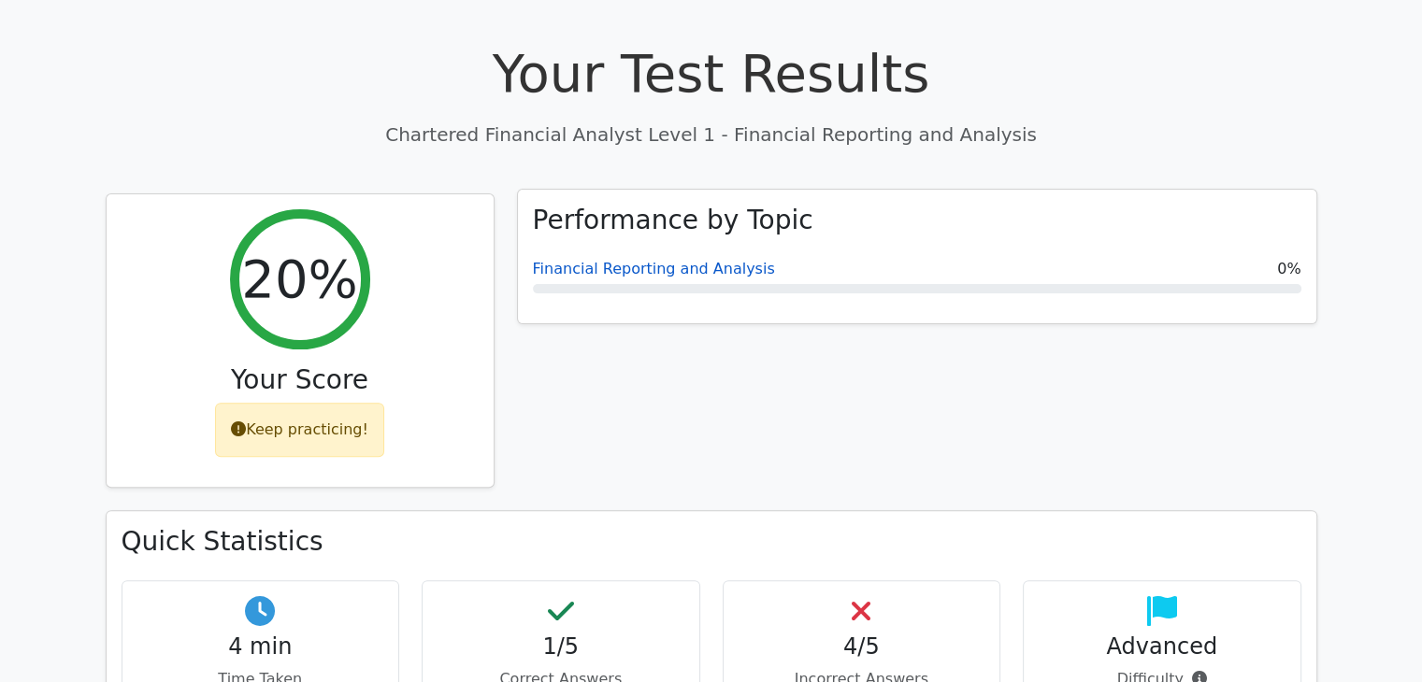
click at [702, 260] on link "Financial Reporting and Analysis" at bounding box center [654, 269] width 242 height 18
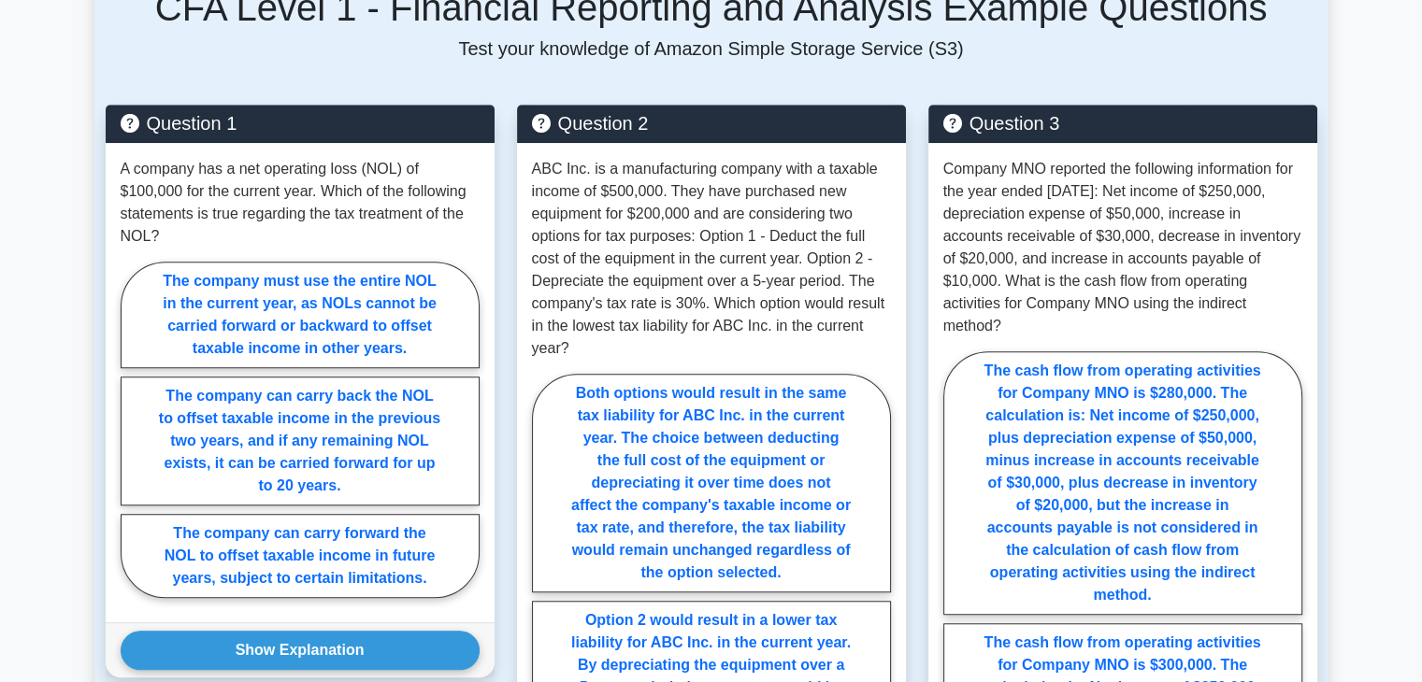
scroll to position [1338, 0]
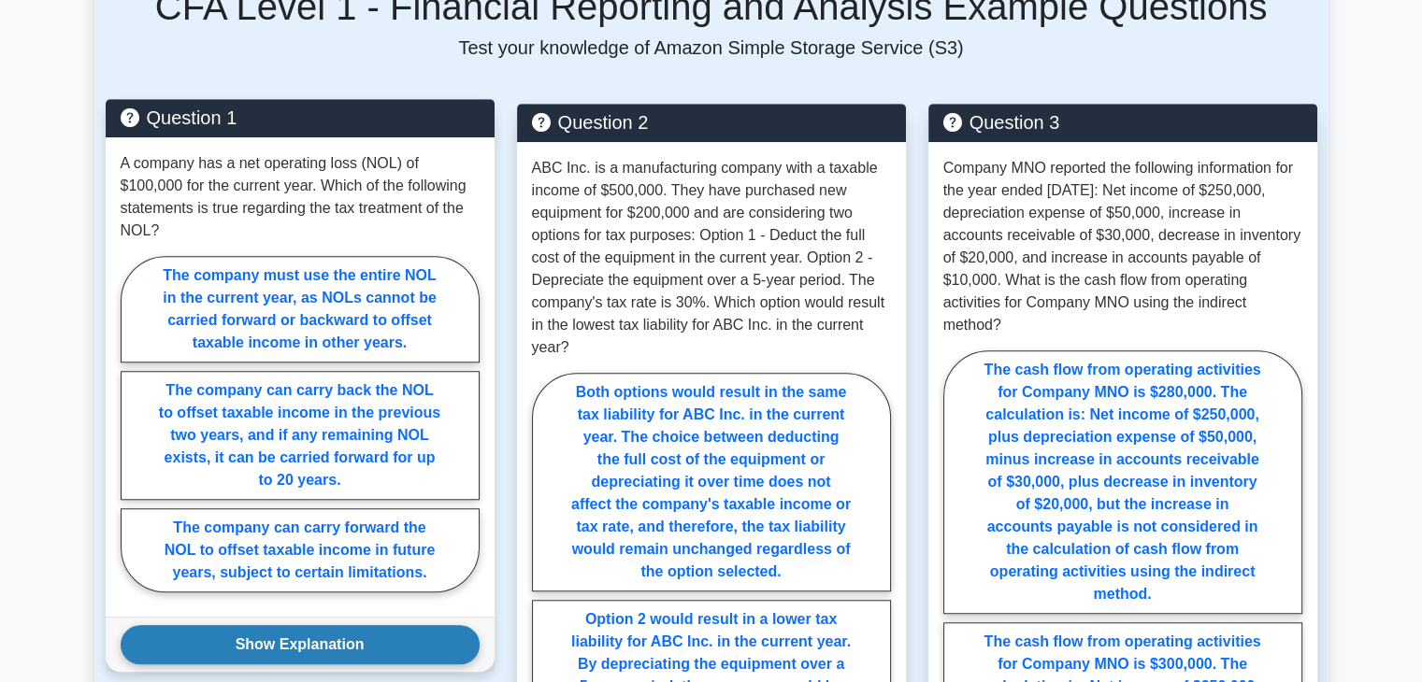
click at [442, 639] on button "Show Explanation" at bounding box center [300, 644] width 359 height 39
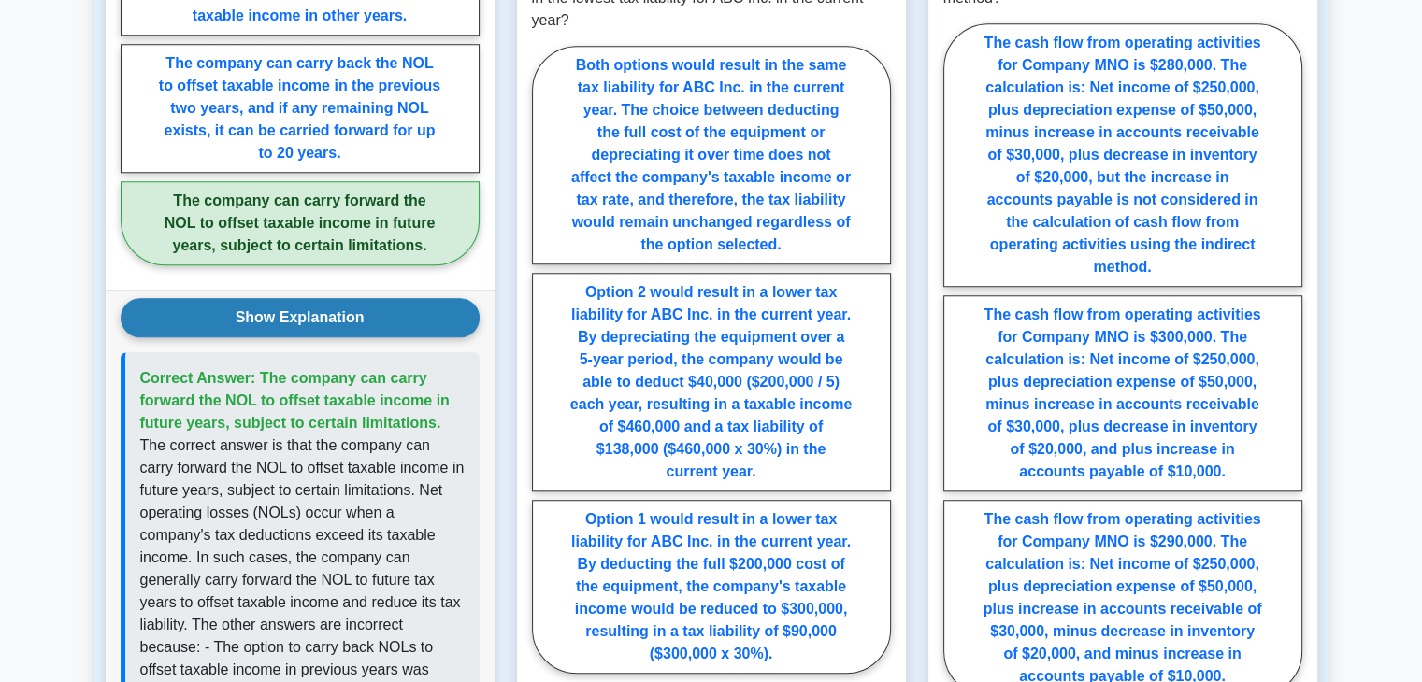
scroll to position [1674, 0]
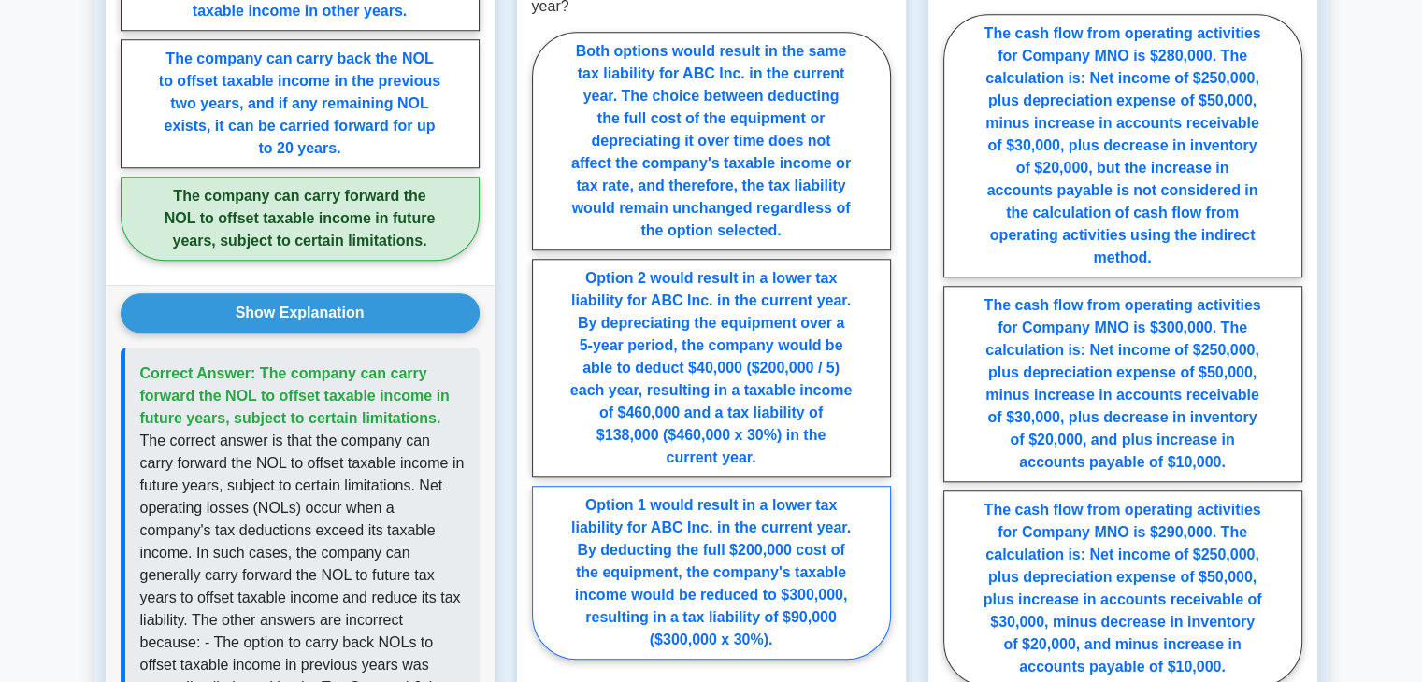
click at [632, 545] on label "Option 1 would result in a lower tax liability for ABC Inc. in the current year…" at bounding box center [711, 573] width 359 height 174
click at [544, 357] on input "Option 1 would result in a lower tax liability for ABC Inc. in the current year…" at bounding box center [538, 351] width 12 height 12
radio input "true"
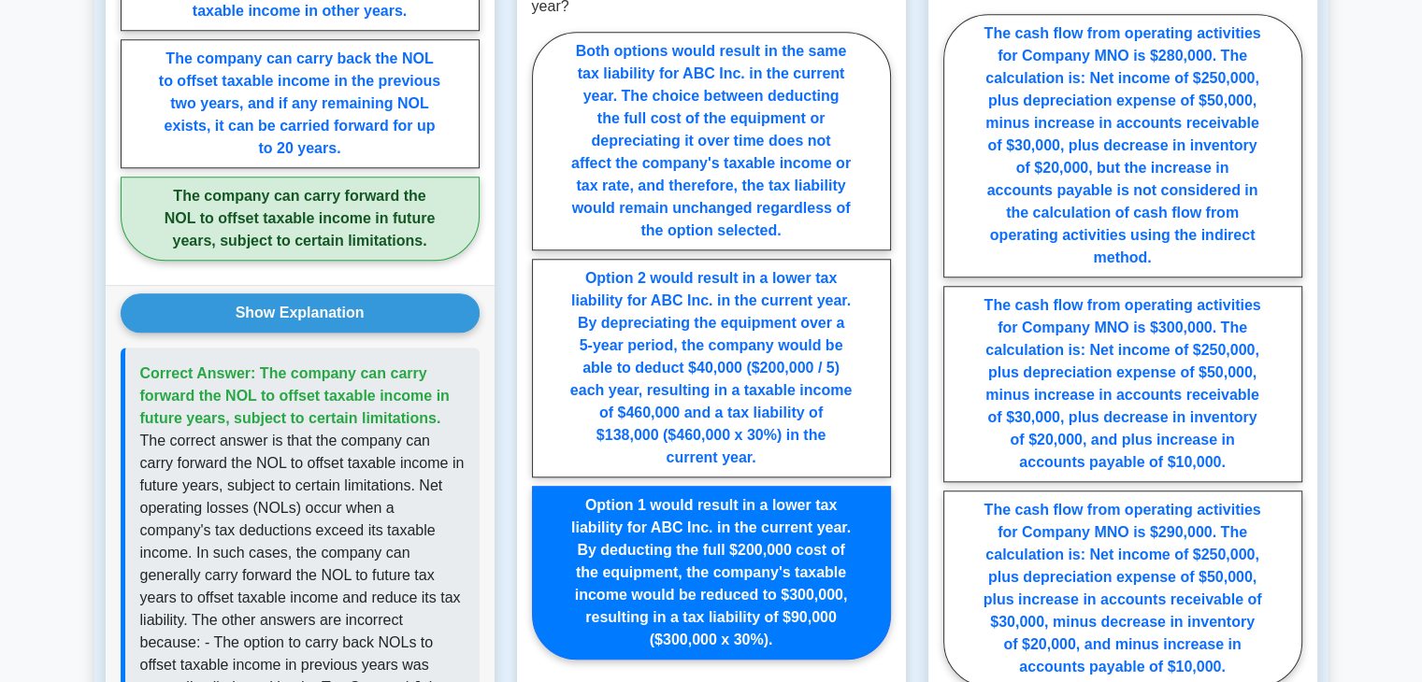
click at [532, 345] on input "Both options would result in the same tax liability for ABC Inc. in the current…" at bounding box center [538, 351] width 12 height 12
radio input "true"
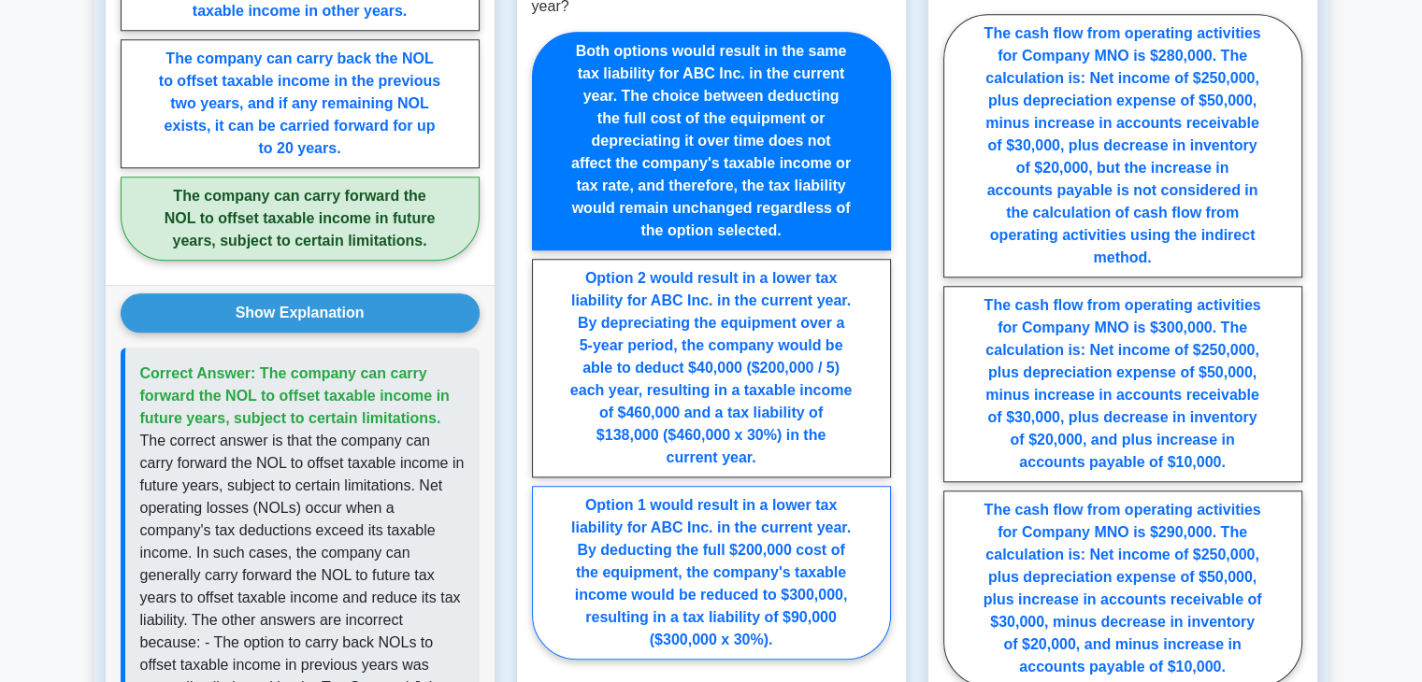
click at [532, 345] on input "Option 2 would result in a lower tax liability for ABC Inc. in the current year…" at bounding box center [538, 351] width 12 height 12
radio input "true"
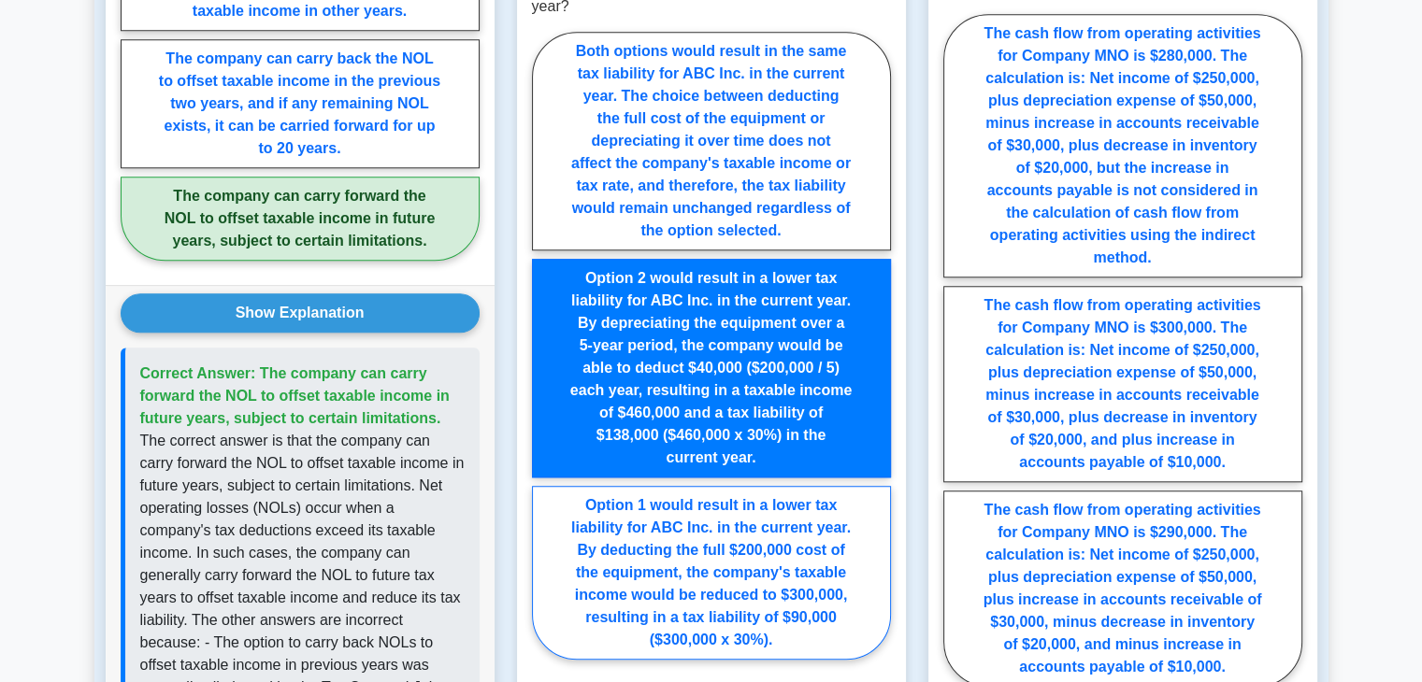
click at [532, 345] on input "Option 1 would result in a lower tax liability for ABC Inc. in the current year…" at bounding box center [538, 351] width 12 height 12
radio input "true"
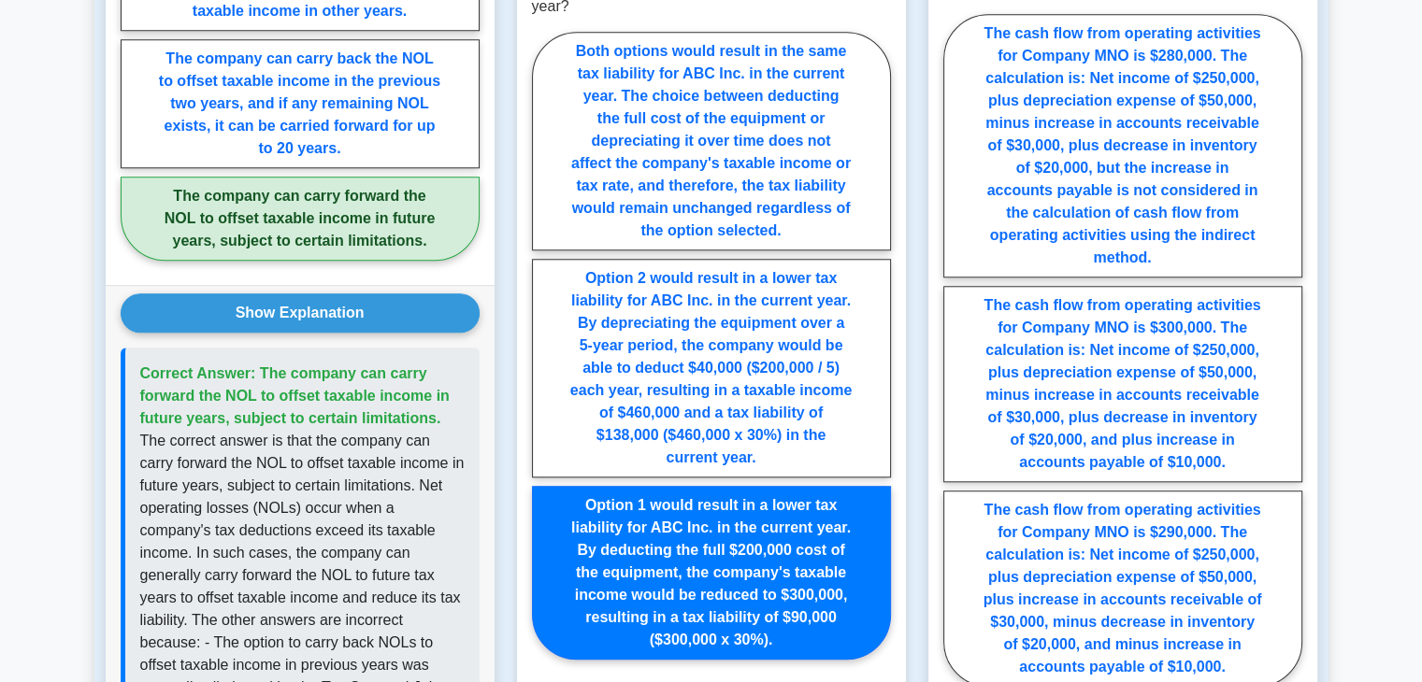
click at [532, 345] on input "Both options would result in the same tax liability for ABC Inc. in the current…" at bounding box center [538, 351] width 12 height 12
radio input "true"
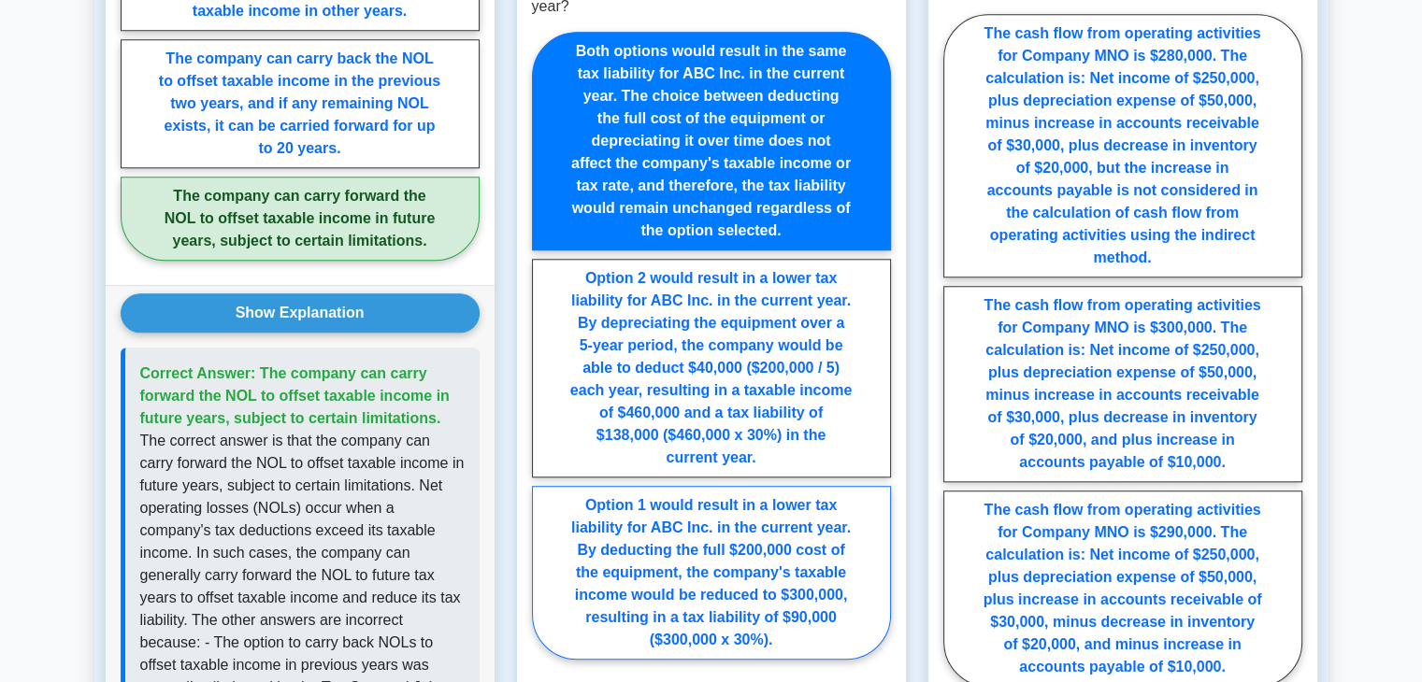
click at [632, 545] on label "Option 1 would result in a lower tax liability for ABC Inc. in the current year…" at bounding box center [711, 573] width 359 height 174
click at [544, 357] on input "Option 1 would result in a lower tax liability for ABC Inc. in the current year…" at bounding box center [538, 351] width 12 height 12
radio input "true"
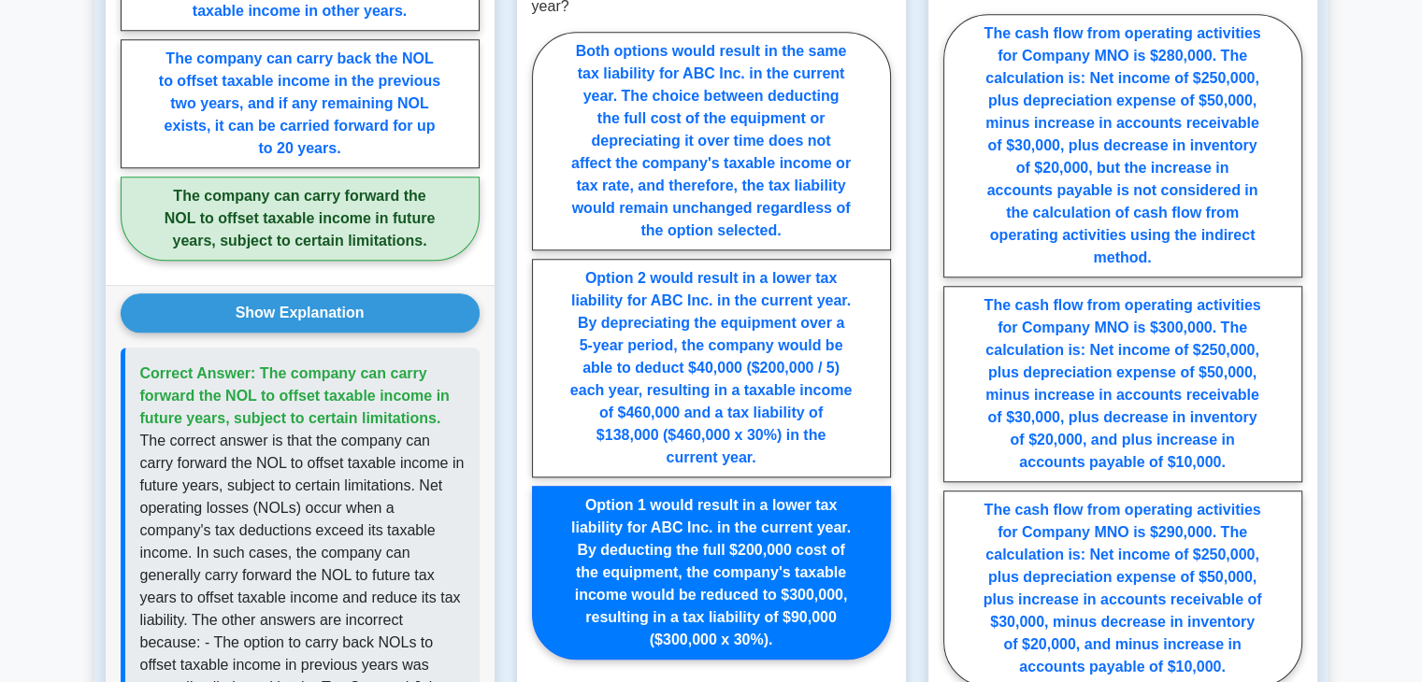
click at [632, 545] on label "Option 1 would result in a lower tax liability for ABC Inc. in the current year…" at bounding box center [711, 573] width 359 height 174
click at [544, 357] on input "Option 1 would result in a lower tax liability for ABC Inc. in the current year…" at bounding box center [538, 351] width 12 height 12
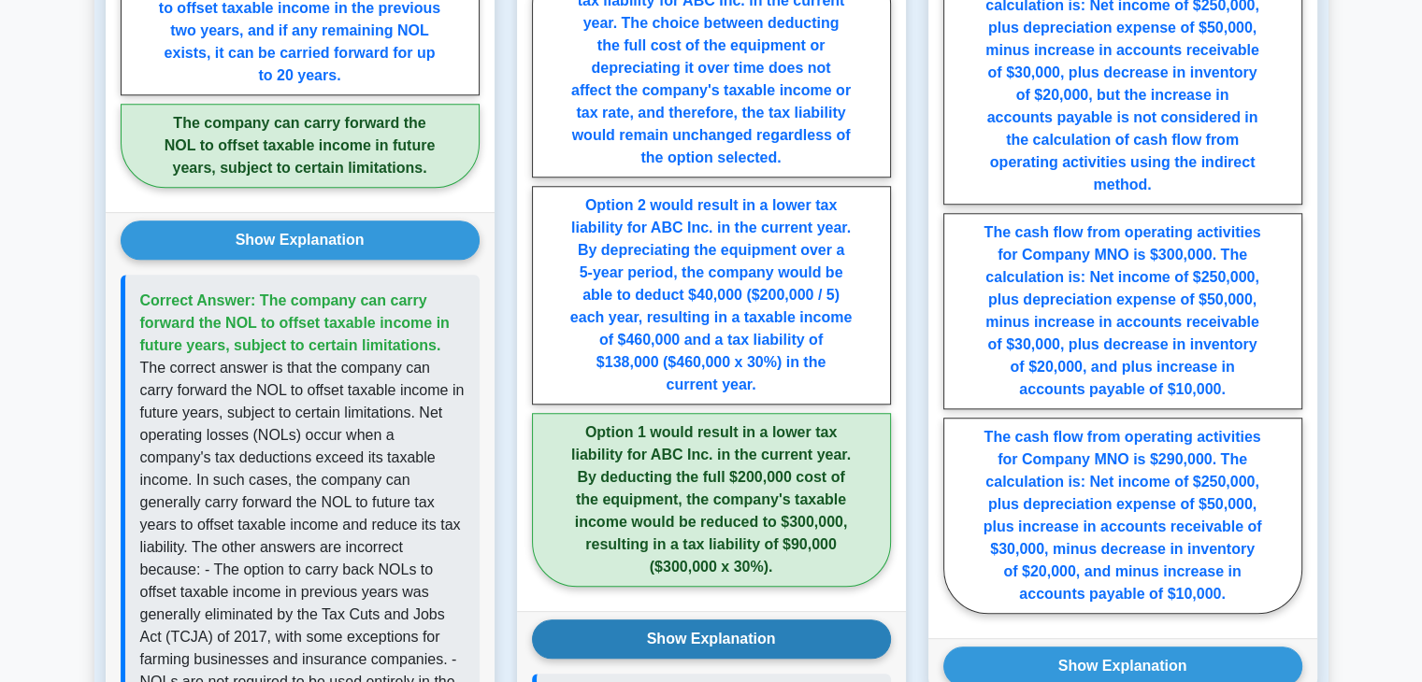
scroll to position [1749, 0]
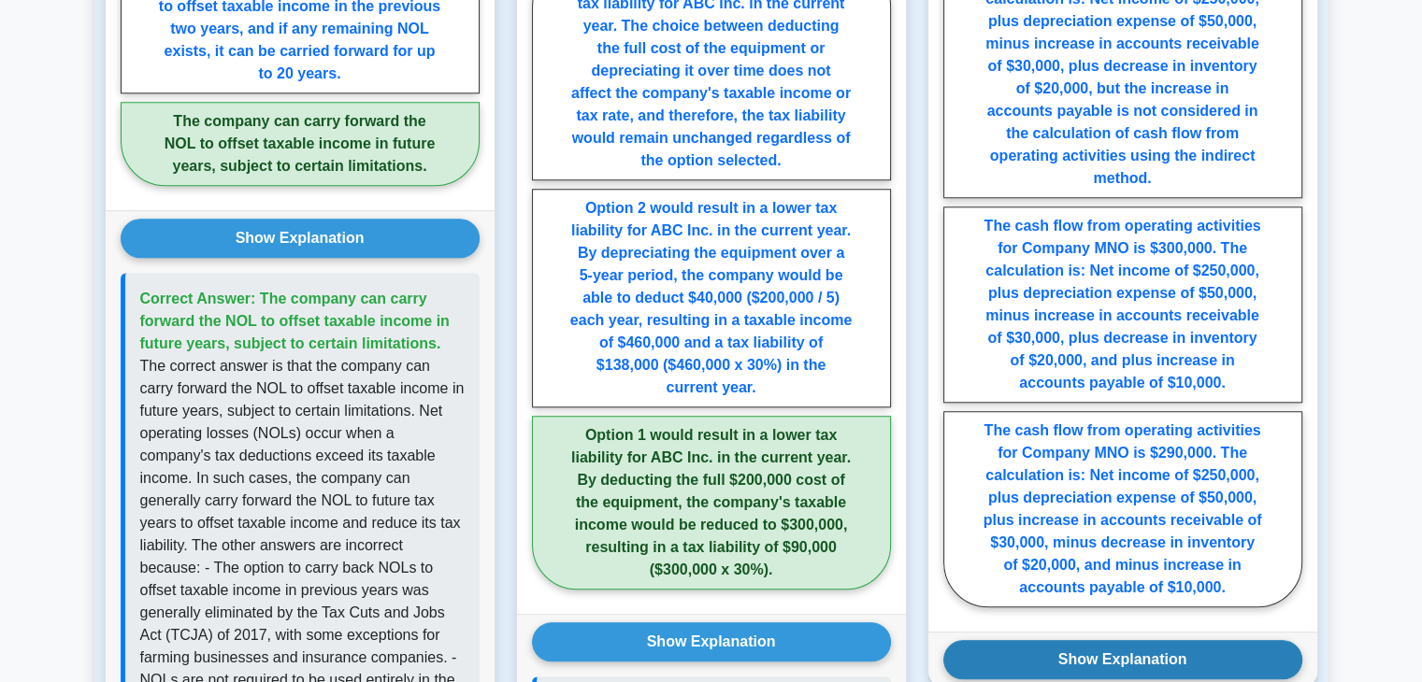
click at [1065, 640] on button "Show Explanation" at bounding box center [1122, 659] width 359 height 39
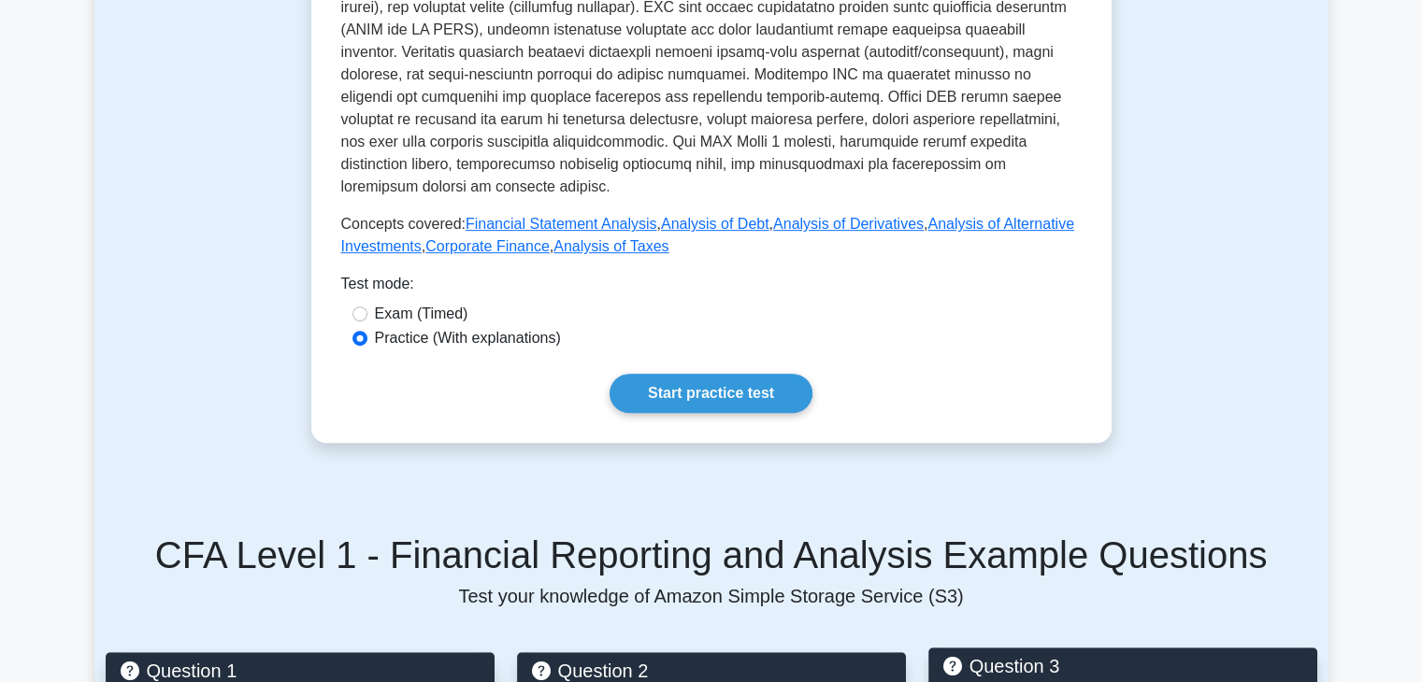
scroll to position [739, 0]
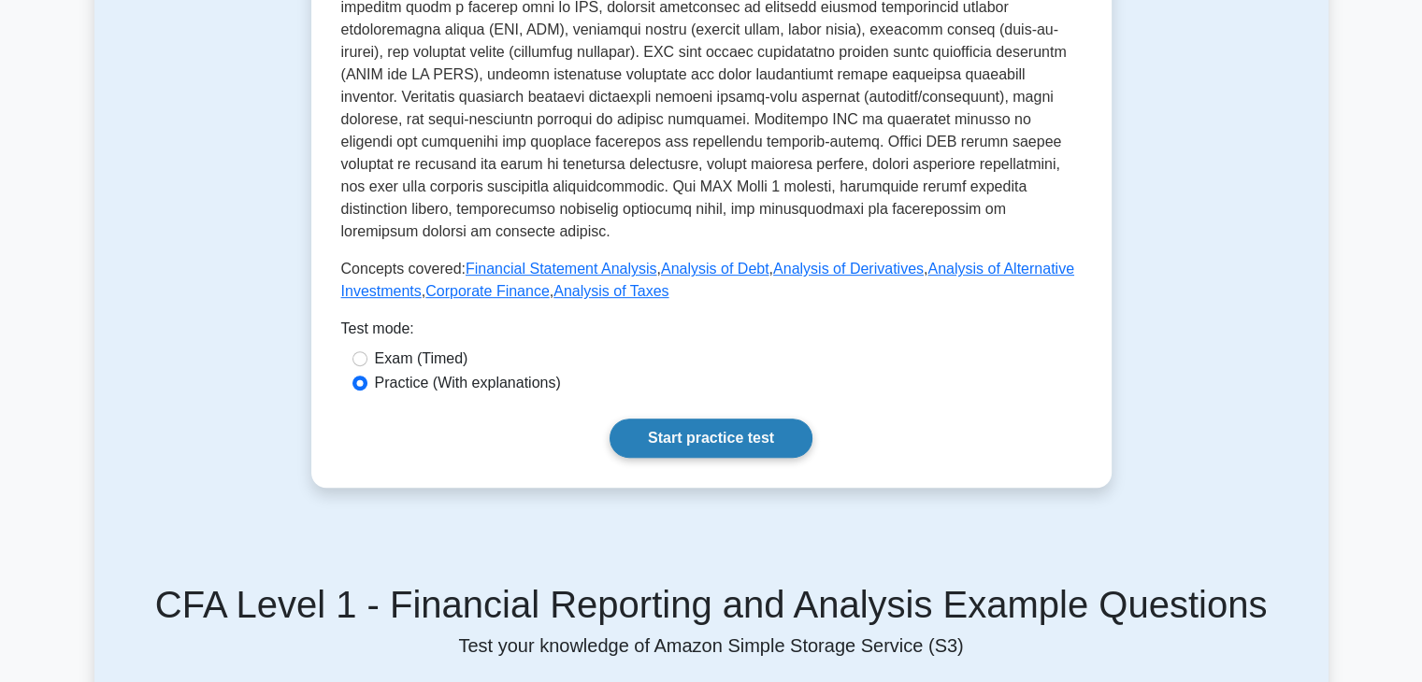
click at [669, 420] on link "Start practice test" at bounding box center [711, 438] width 203 height 39
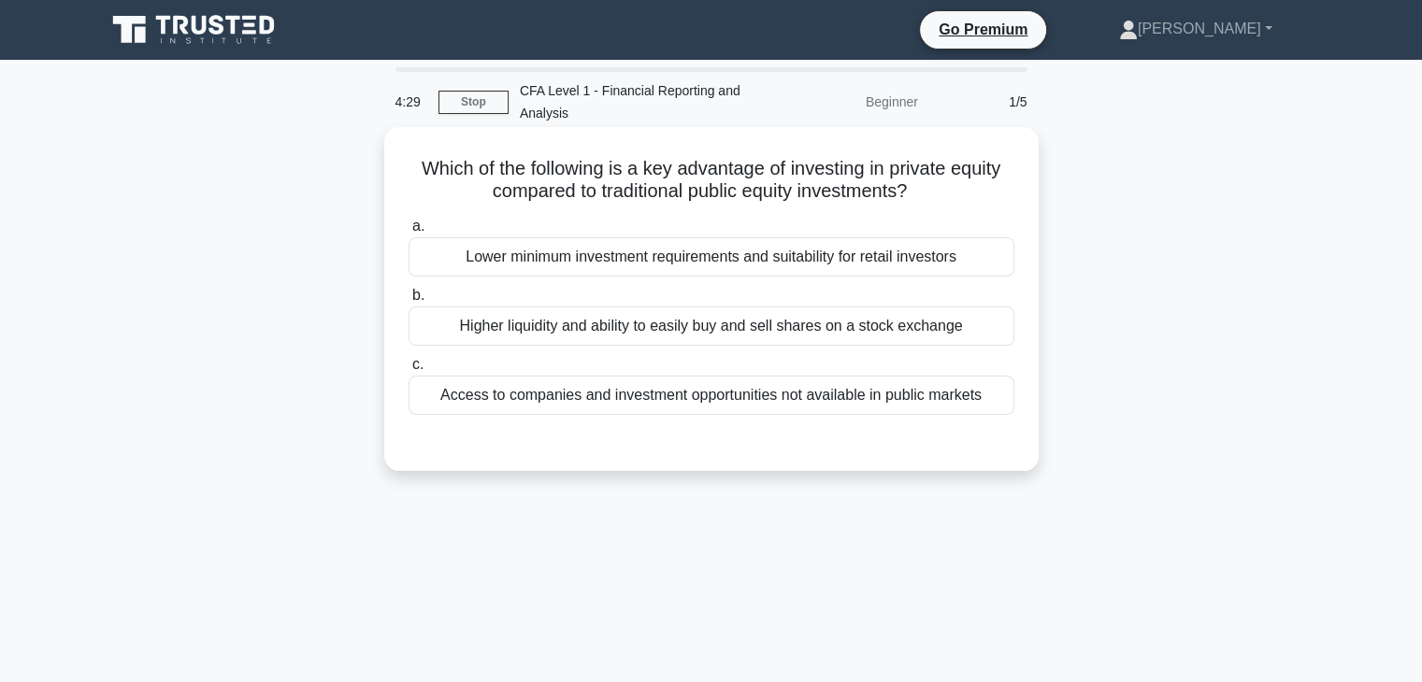
click at [669, 325] on div "Higher liquidity and ability to easily buy and sell shares on a stock exchange" at bounding box center [712, 326] width 606 height 39
click at [409, 302] on input "b. Higher liquidity and ability to easily buy and sell shares on a stock exchan…" at bounding box center [409, 296] width 0 height 12
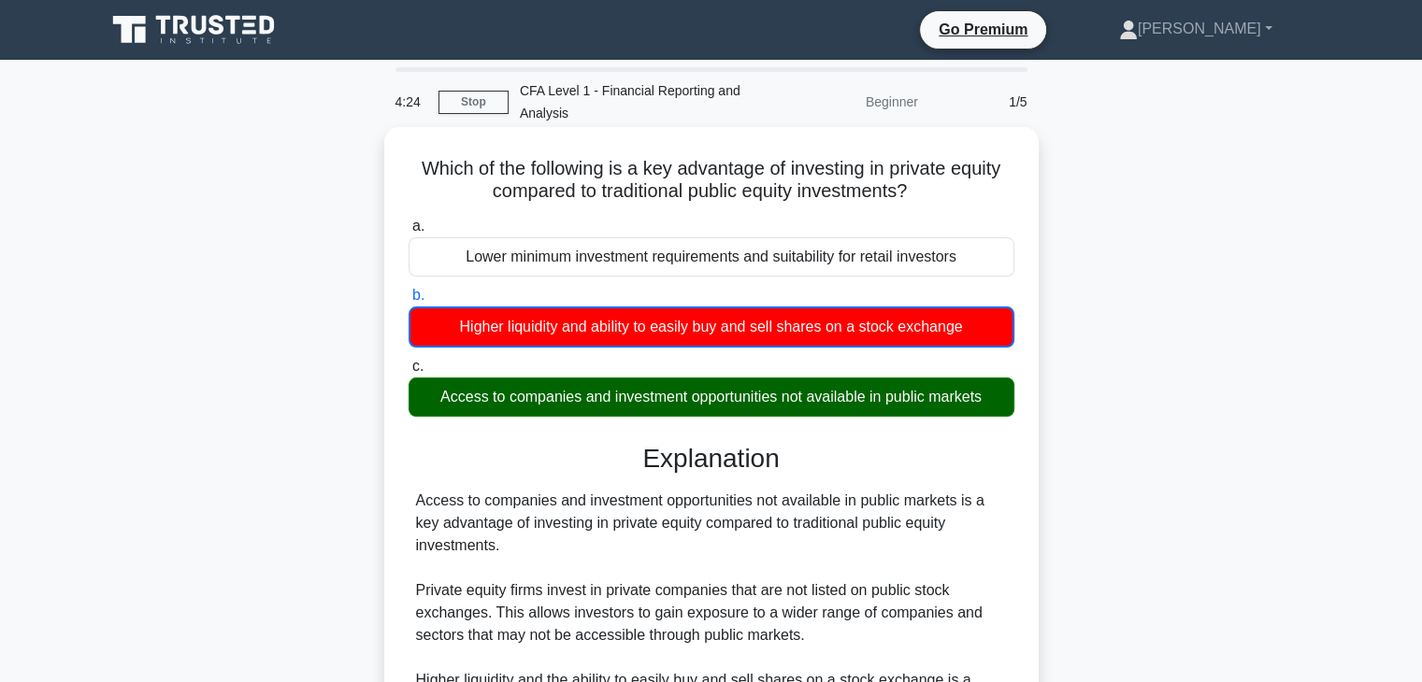
click at [409, 361] on input "c. Access to companies and investment opportunities not available in public mar…" at bounding box center [409, 367] width 0 height 12
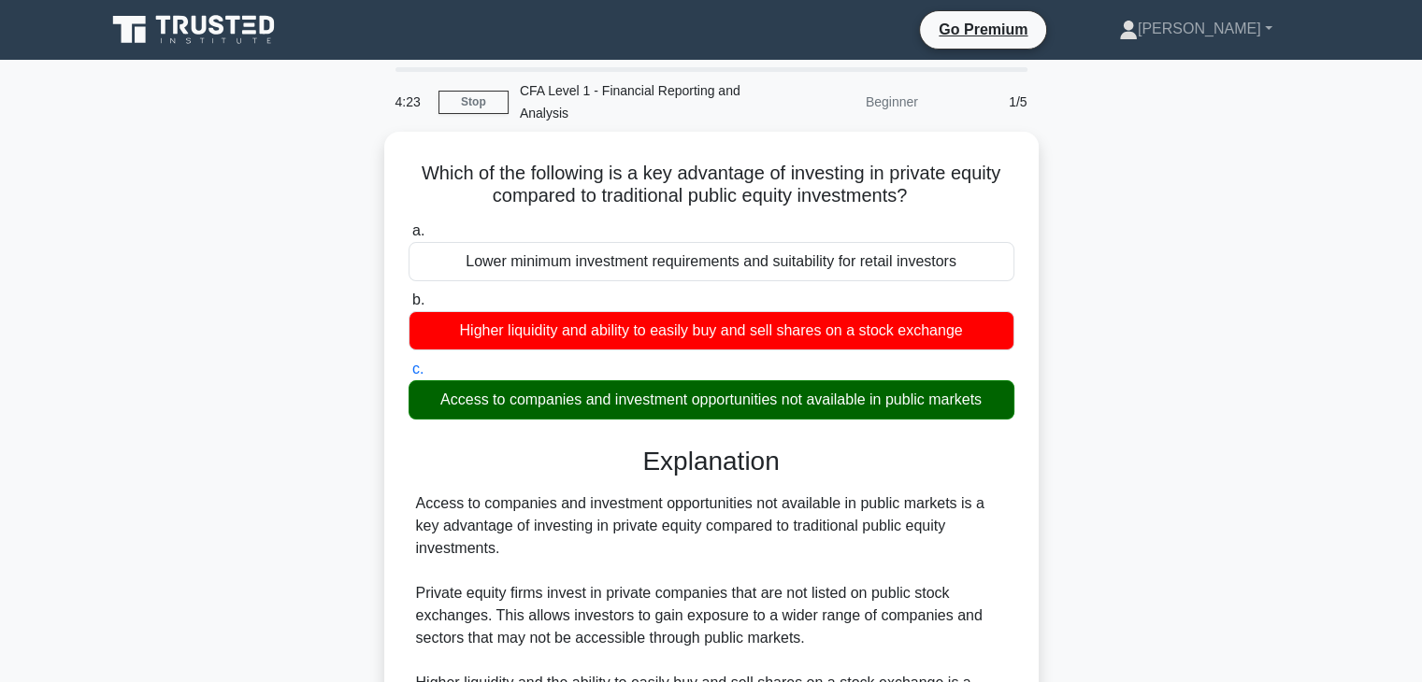
click at [1242, 365] on div "Which of the following is a key advantage of investing in private equity compar…" at bounding box center [711, 570] width 1234 height 876
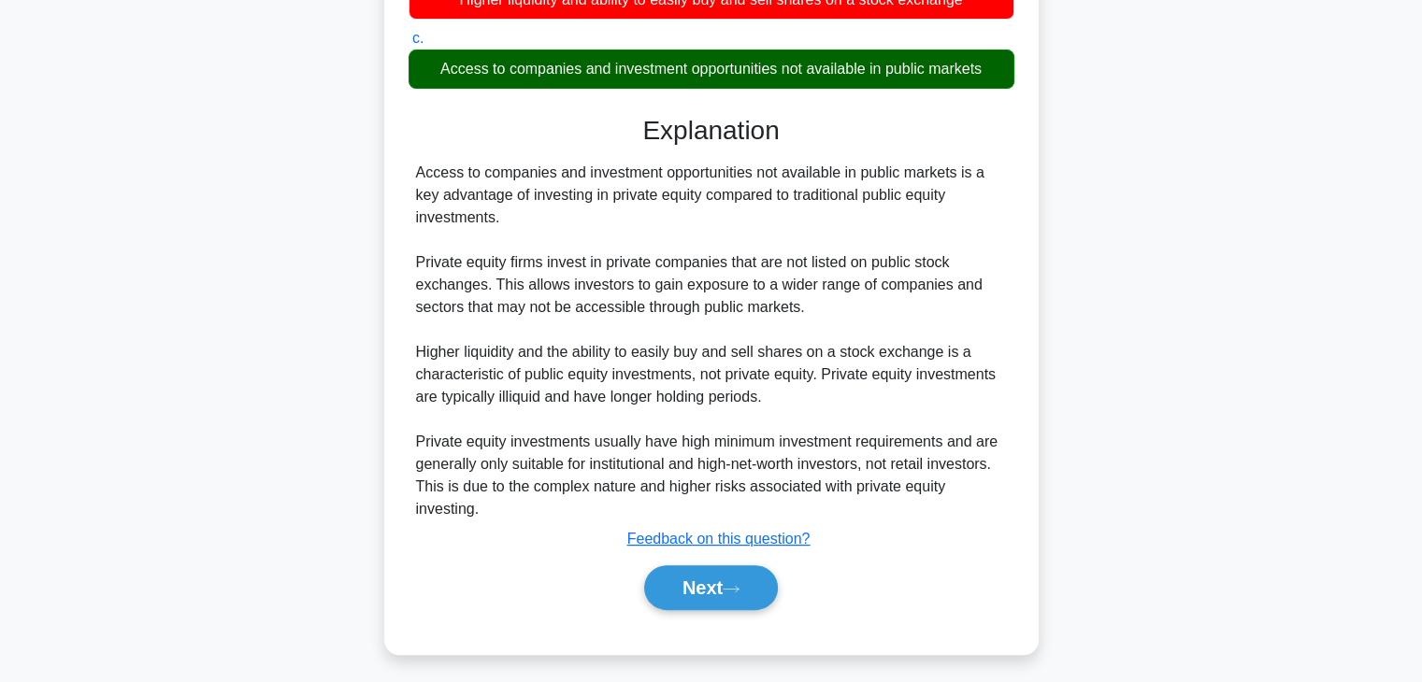
scroll to position [333, 0]
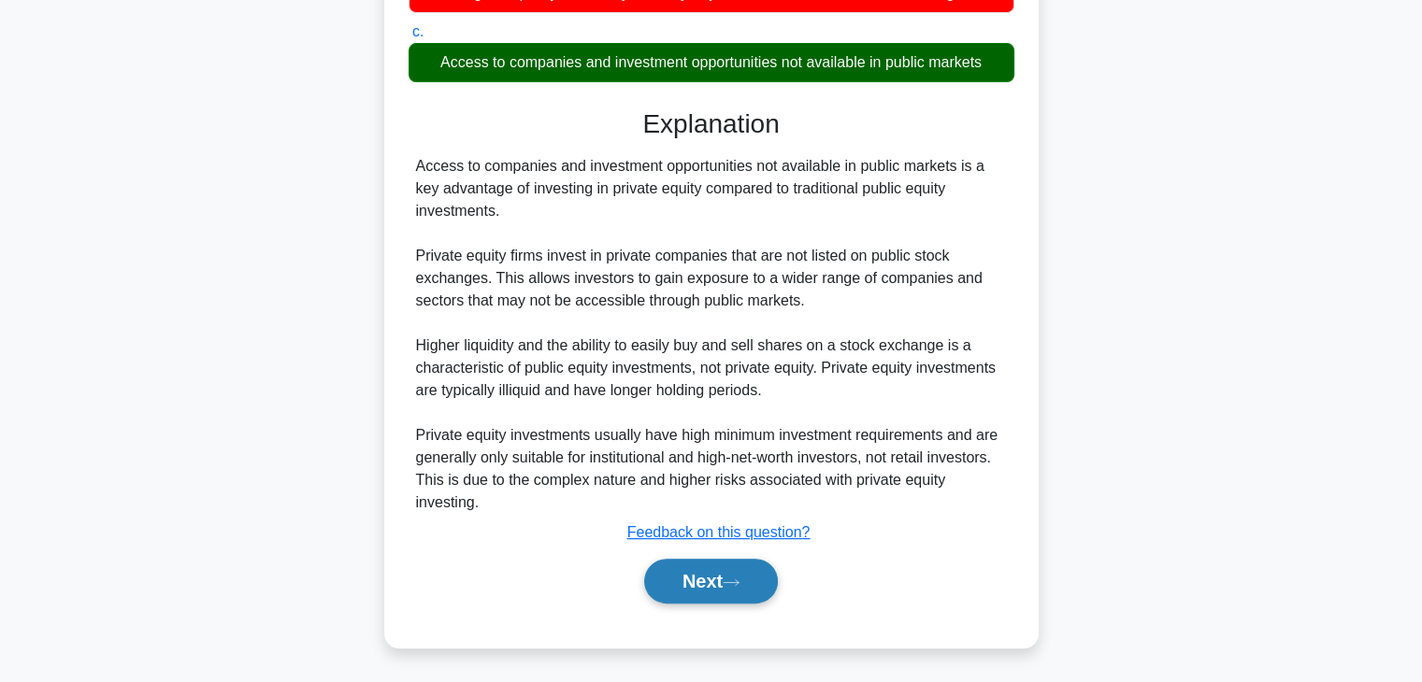
click at [701, 580] on button "Next" at bounding box center [711, 581] width 134 height 45
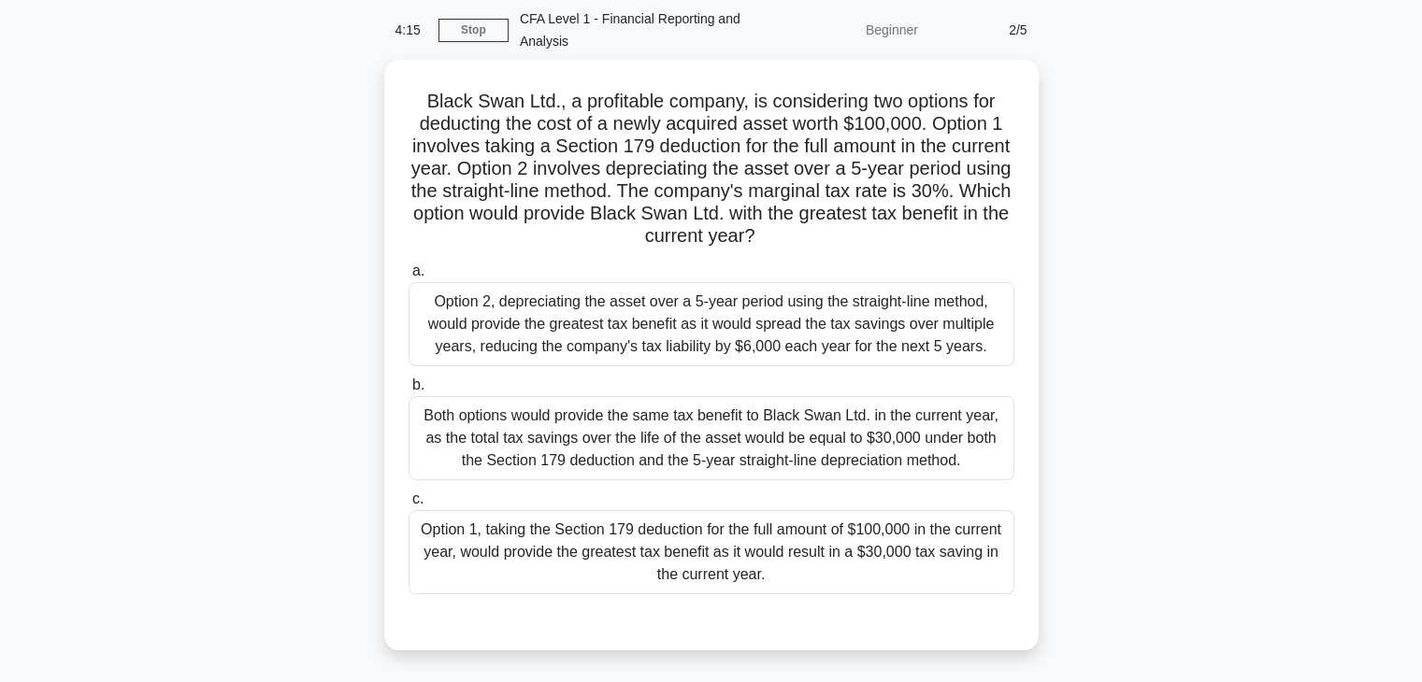
scroll to position [75, 0]
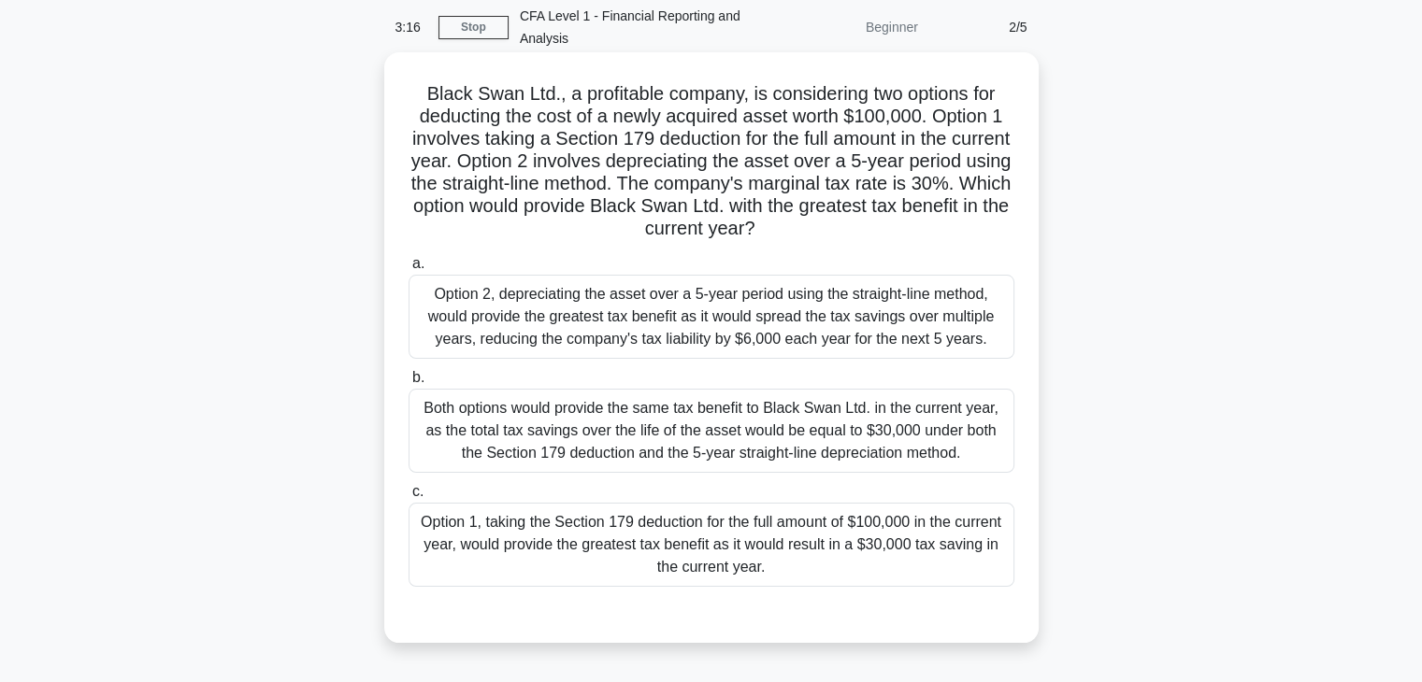
click at [675, 540] on div "Option 1, taking the Section 179 deduction for the full amount of $100,000 in t…" at bounding box center [712, 545] width 606 height 84
click at [409, 498] on input "c. Option 1, taking the Section 179 deduction for the full amount of $100,000 i…" at bounding box center [409, 492] width 0 height 12
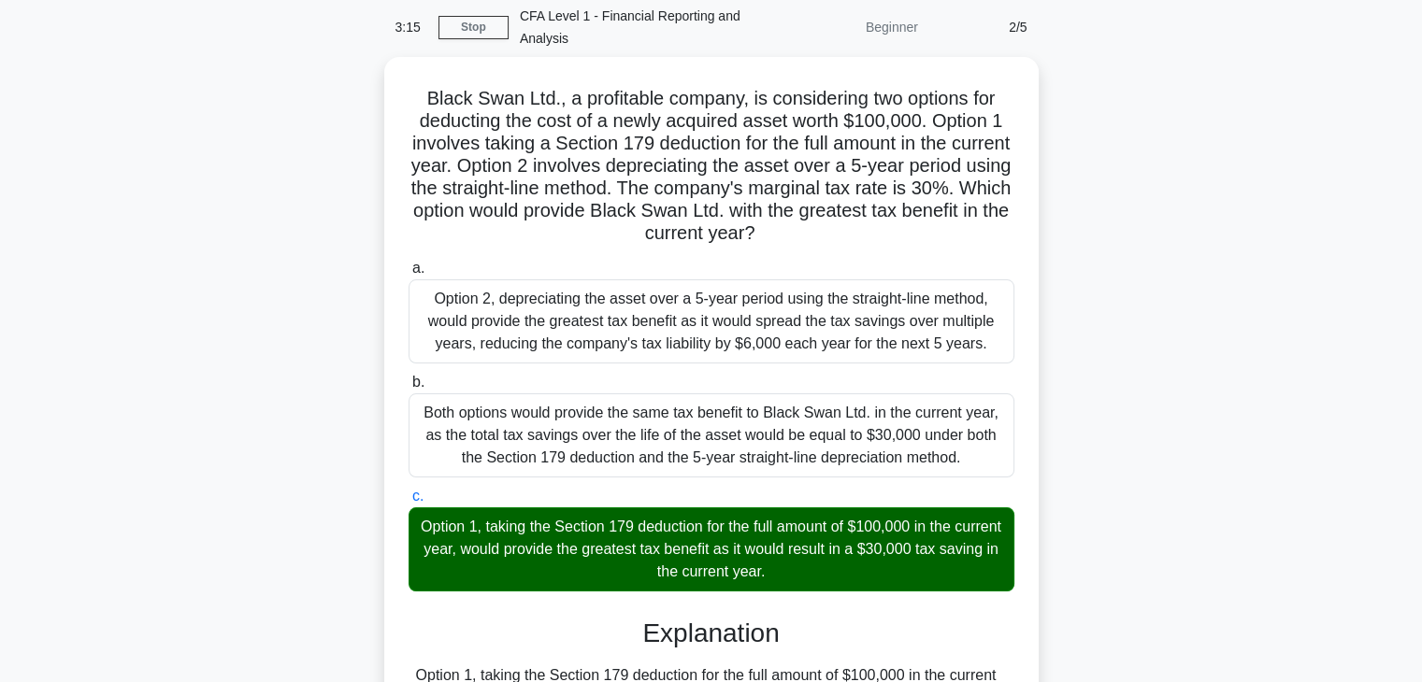
click at [409, 263] on input "a. Option 2, depreciating the asset over a 5-year period using the straight-lin…" at bounding box center [409, 269] width 0 height 12
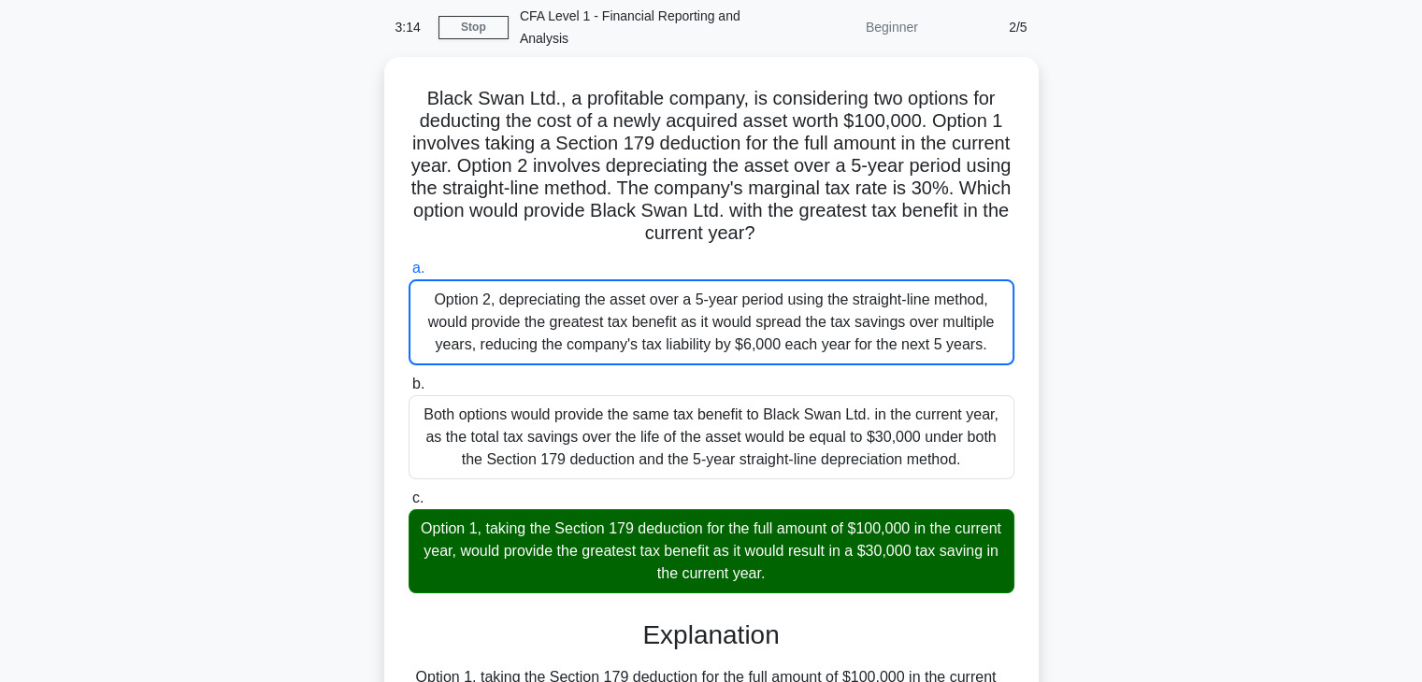
click at [409, 379] on input "b. Both options would provide the same tax benefit to Black Swan Ltd. in the cu…" at bounding box center [409, 385] width 0 height 12
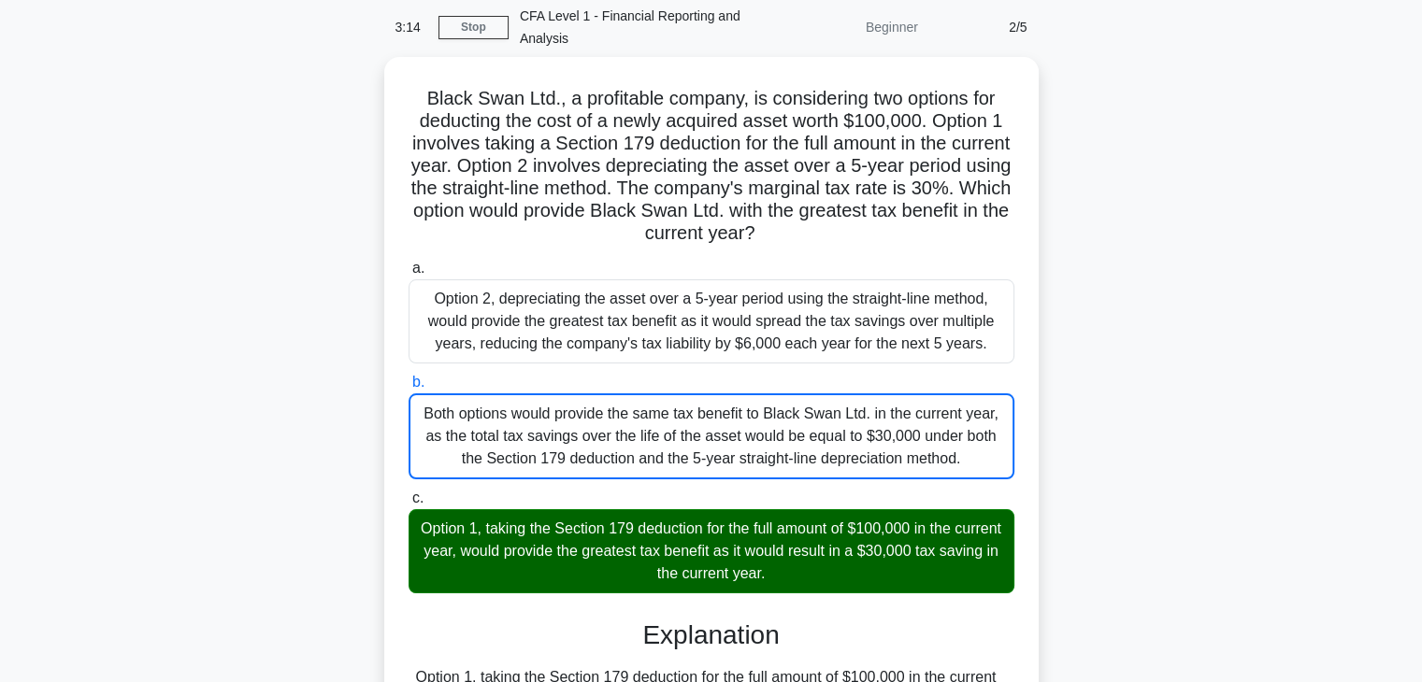
click at [409, 493] on input "c. Option 1, taking the Section 179 deduction for the full amount of $100,000 i…" at bounding box center [409, 499] width 0 height 12
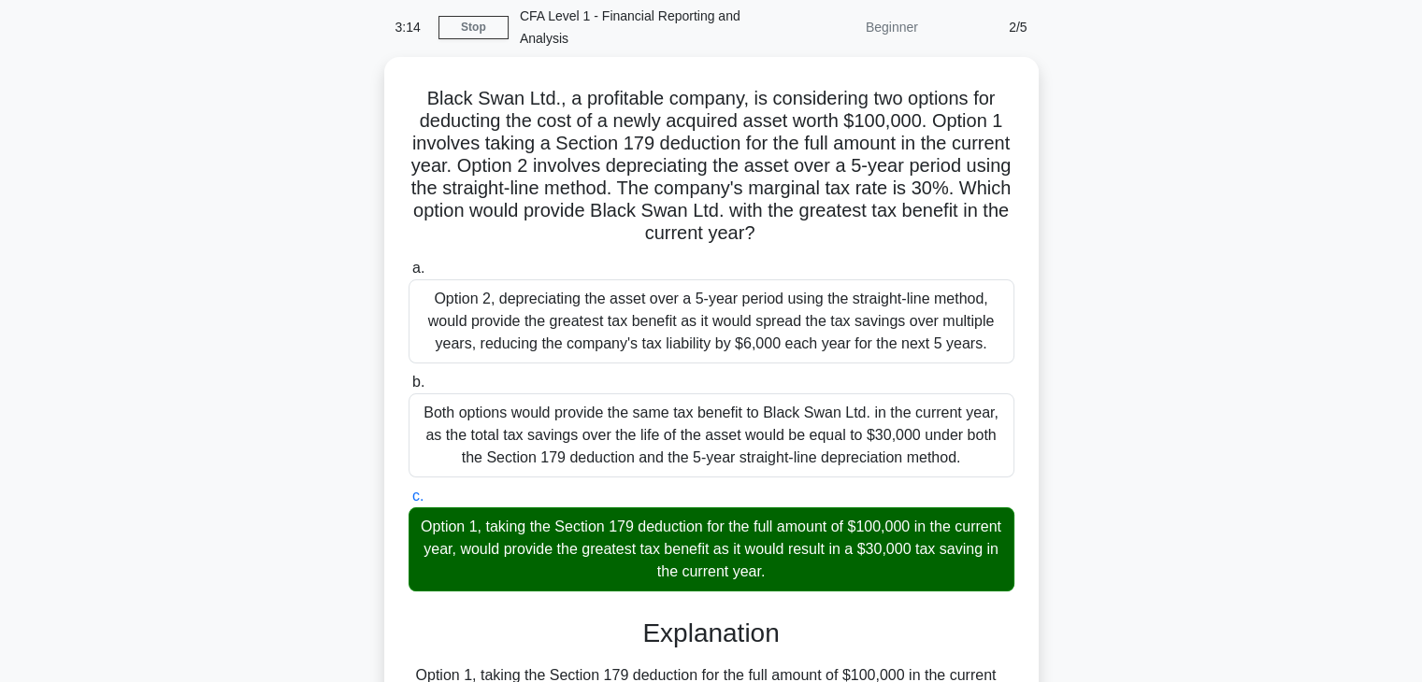
click at [409, 263] on input "a. Option 2, depreciating the asset over a 5-year period using the straight-lin…" at bounding box center [409, 269] width 0 height 12
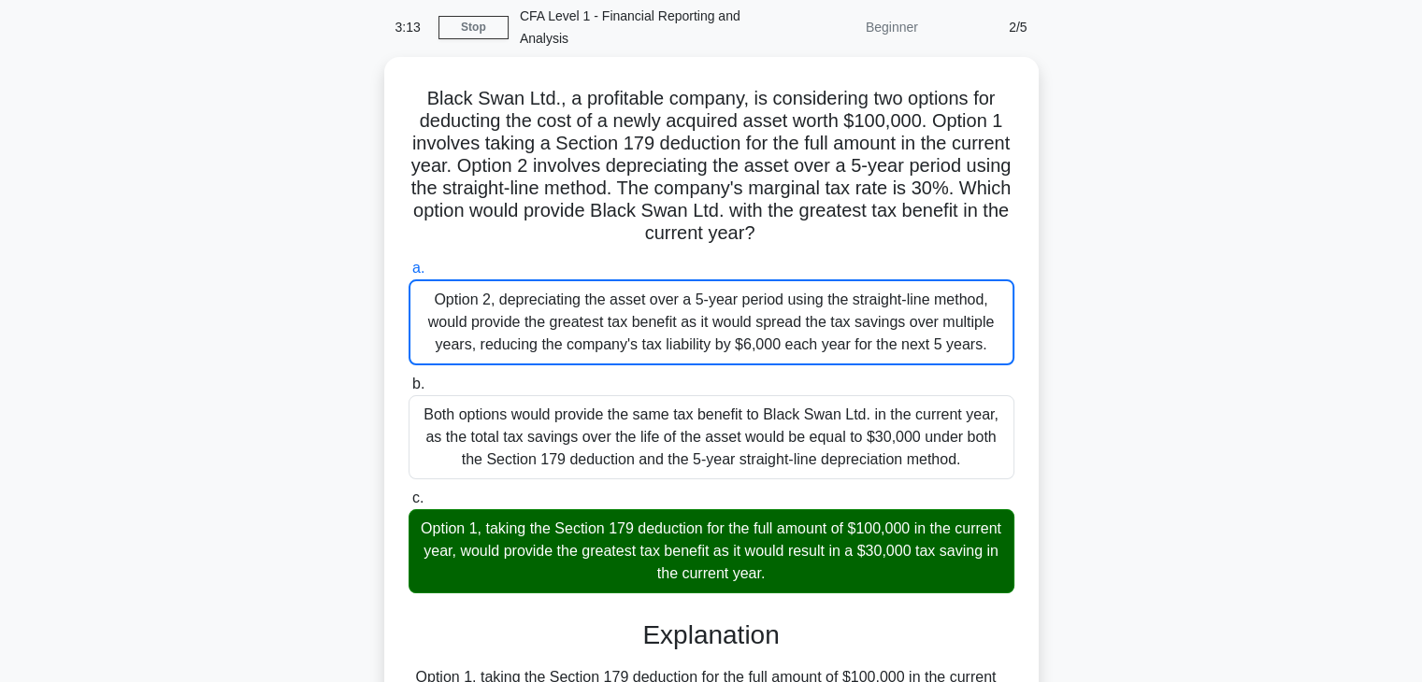
click at [1103, 600] on div "Black Swan Ltd., a profitable company, is considering two options for deducting…" at bounding box center [711, 585] width 1234 height 1057
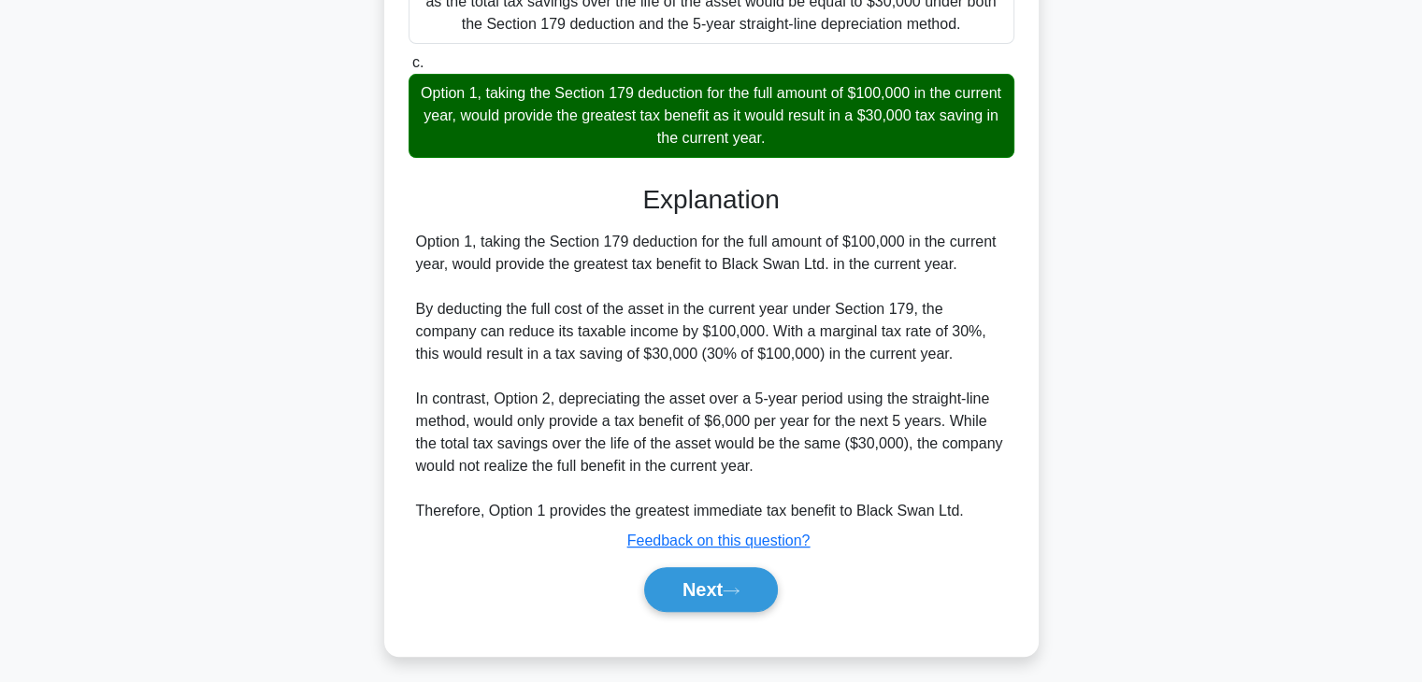
scroll to position [514, 0]
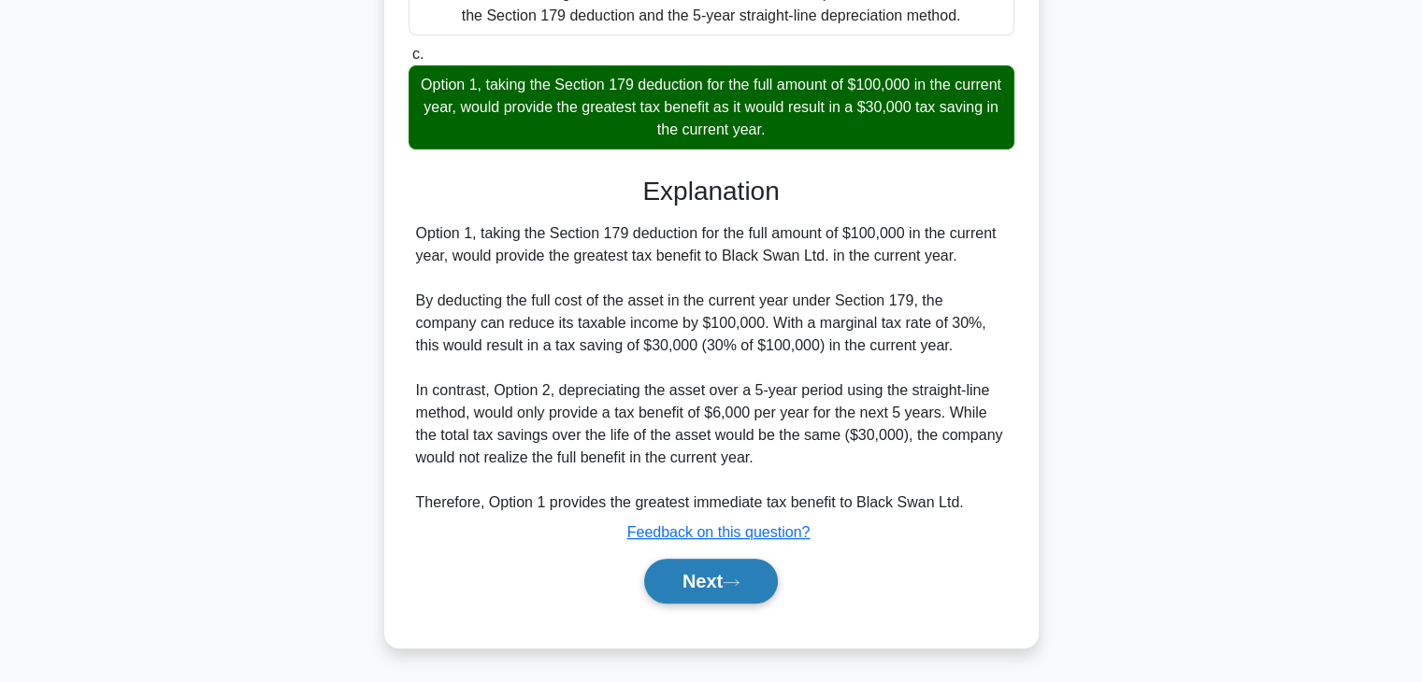
click at [739, 584] on icon at bounding box center [731, 583] width 17 height 10
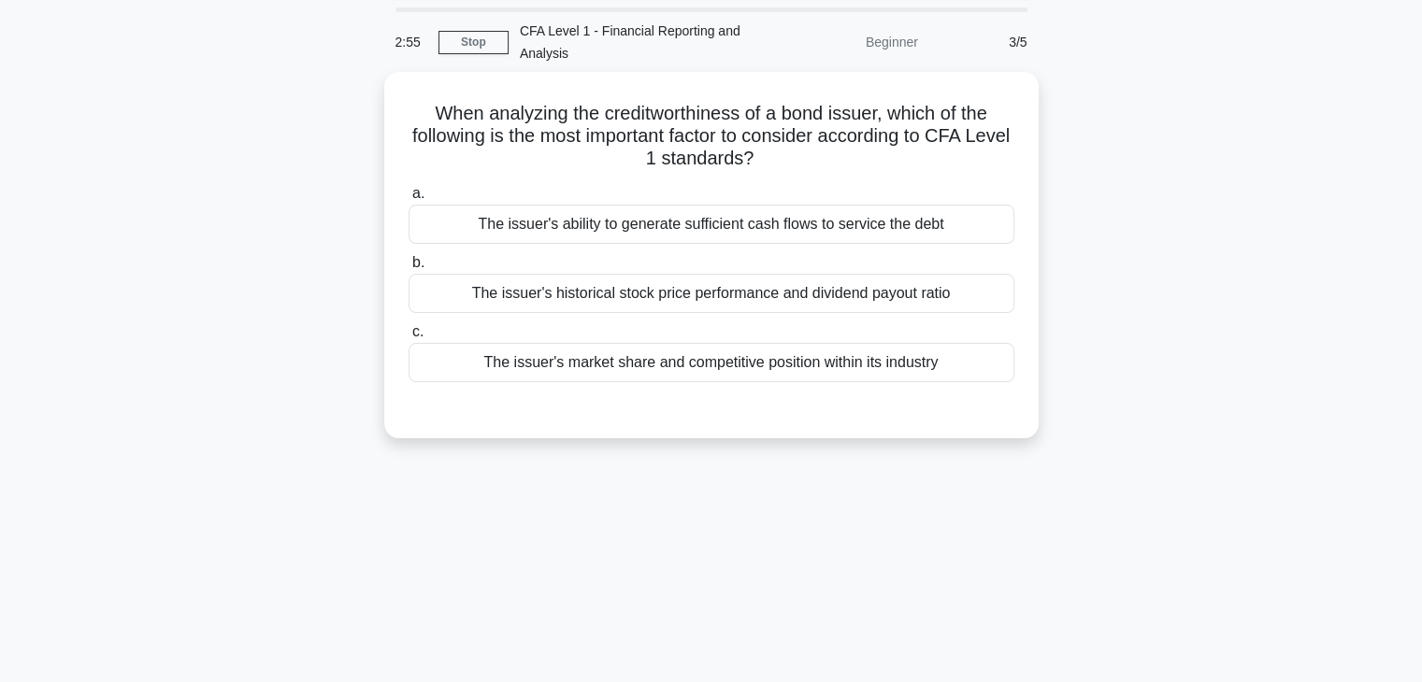
scroll to position [0, 0]
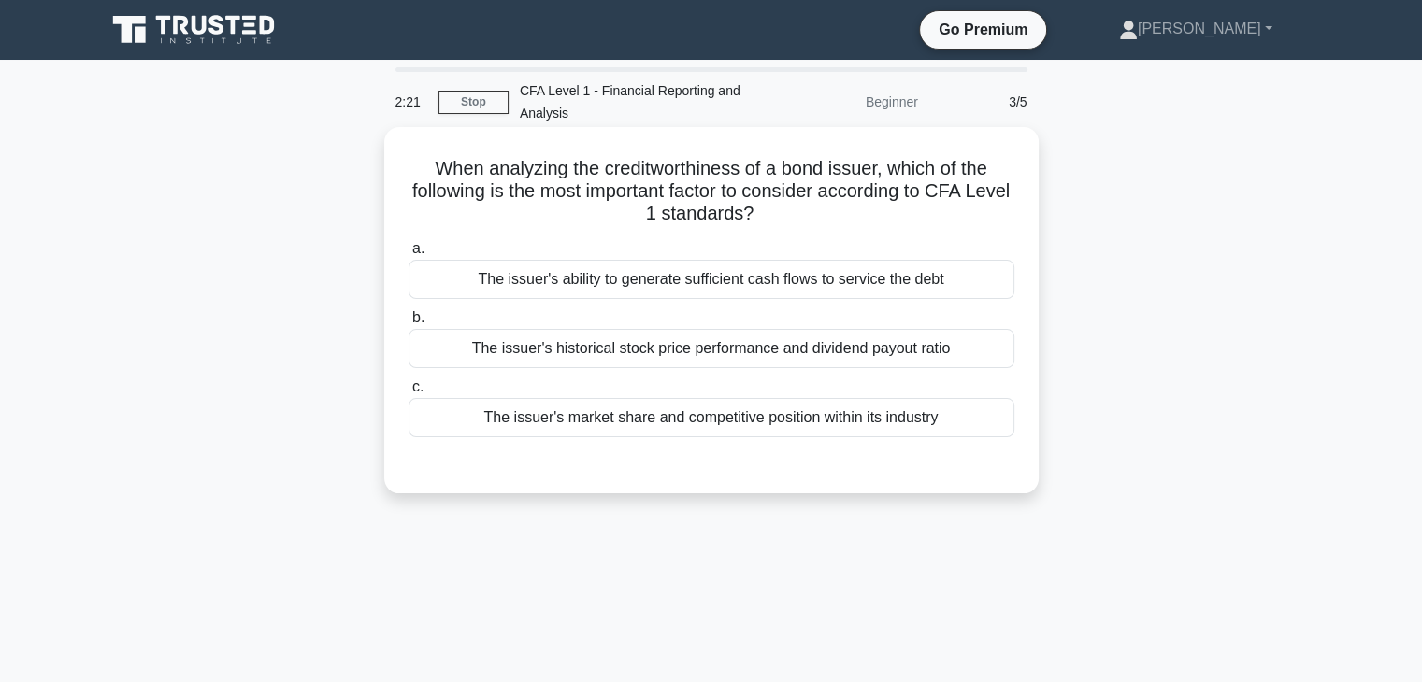
click at [656, 419] on div "The issuer's market share and competitive position within its industry" at bounding box center [712, 417] width 606 height 39
click at [409, 394] on input "c. The issuer's market share and competitive position within its industry" at bounding box center [409, 387] width 0 height 12
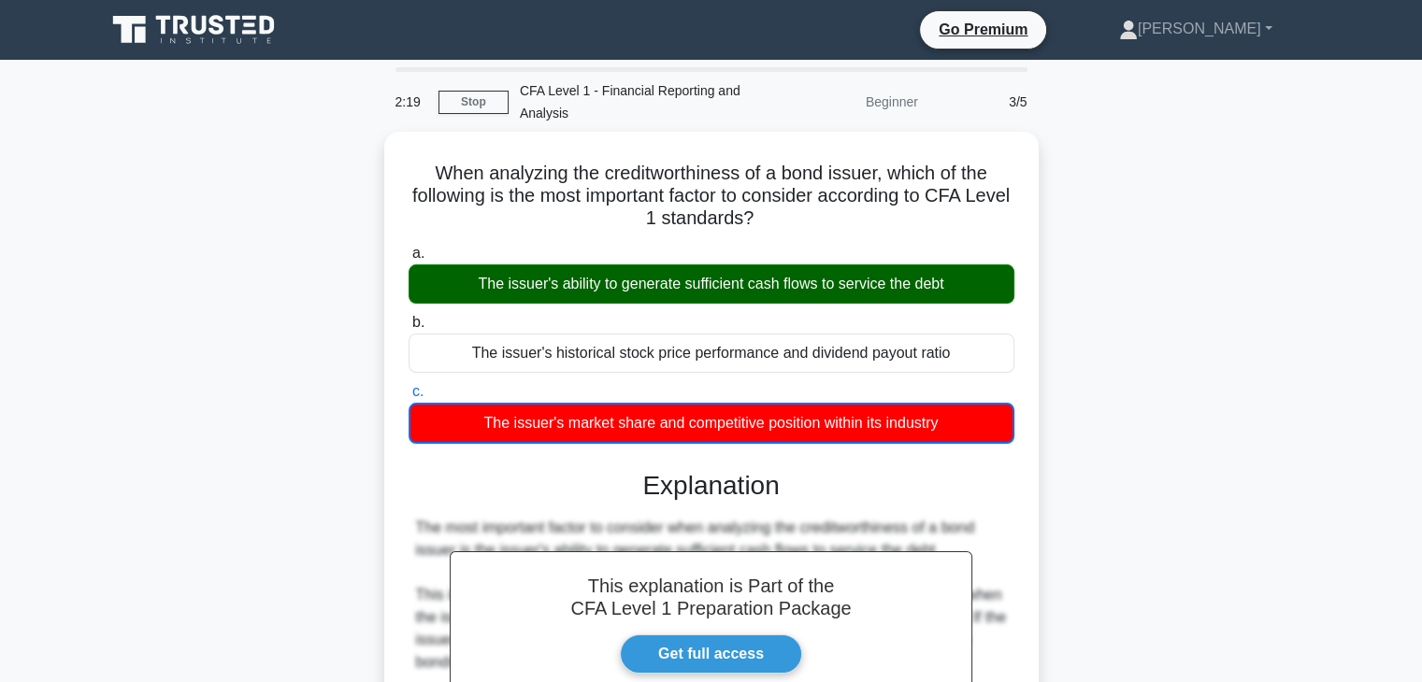
click at [1203, 353] on div "When analyzing the creditworthiness of a bond issuer, which of the following is…" at bounding box center [711, 571] width 1234 height 878
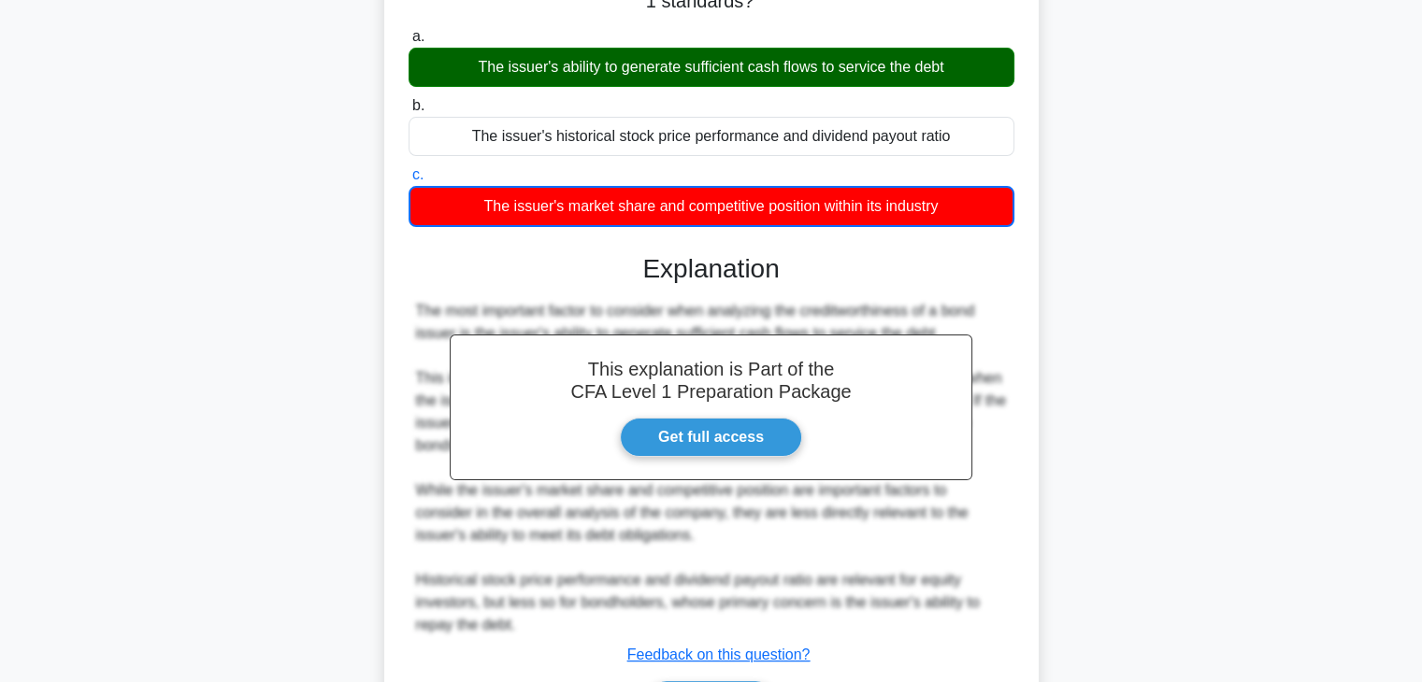
scroll to position [335, 0]
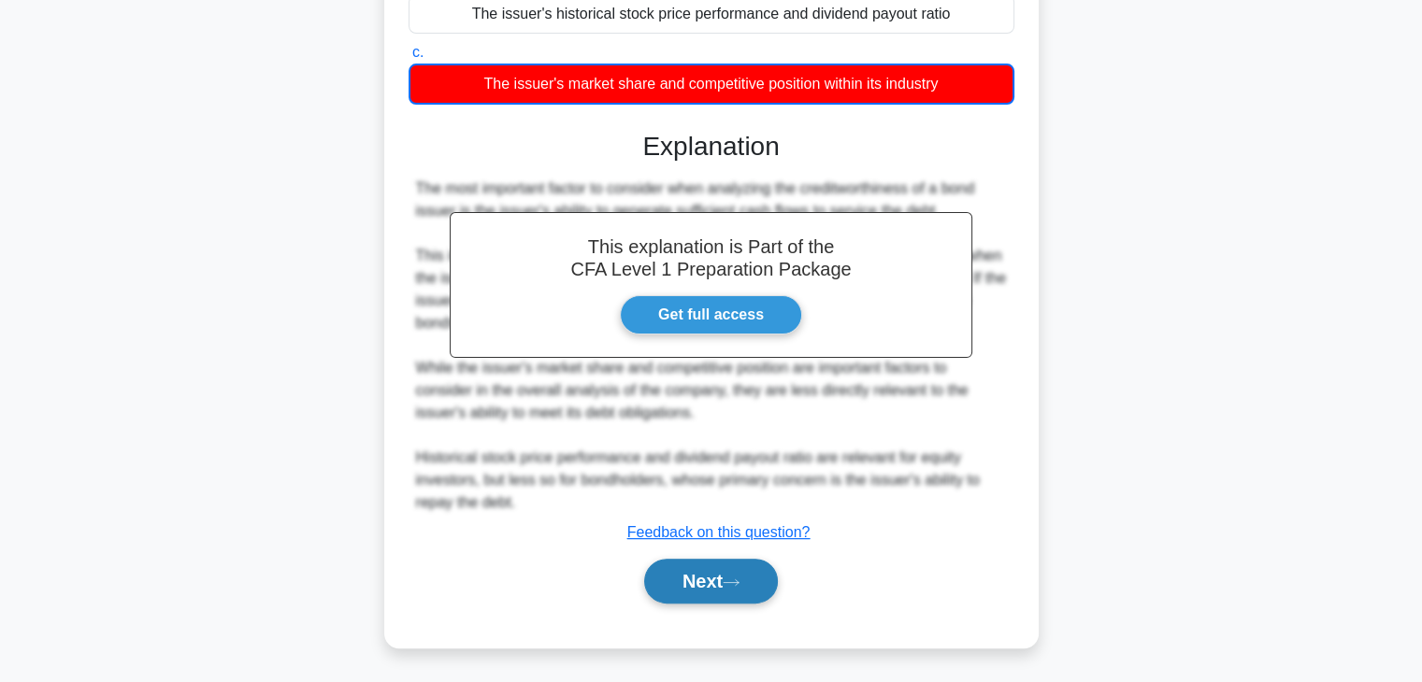
click at [696, 583] on button "Next" at bounding box center [711, 581] width 134 height 45
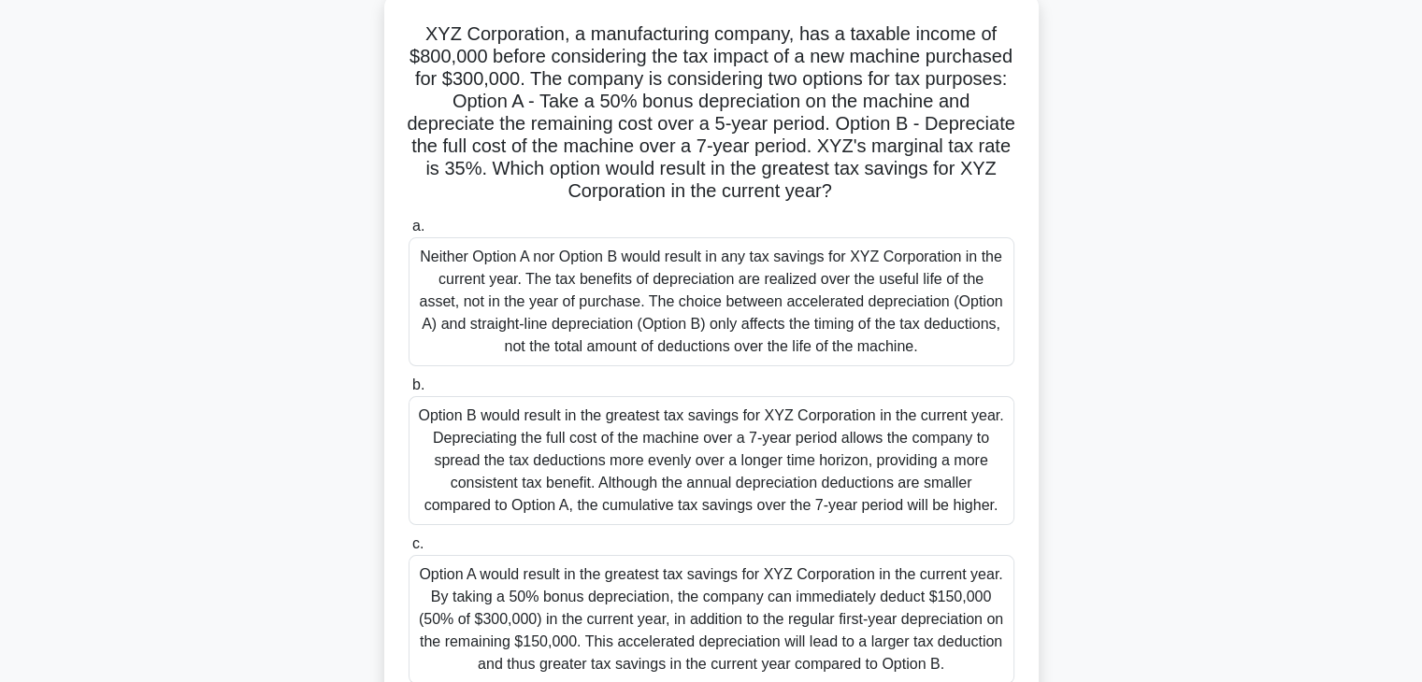
scroll to position [141, 0]
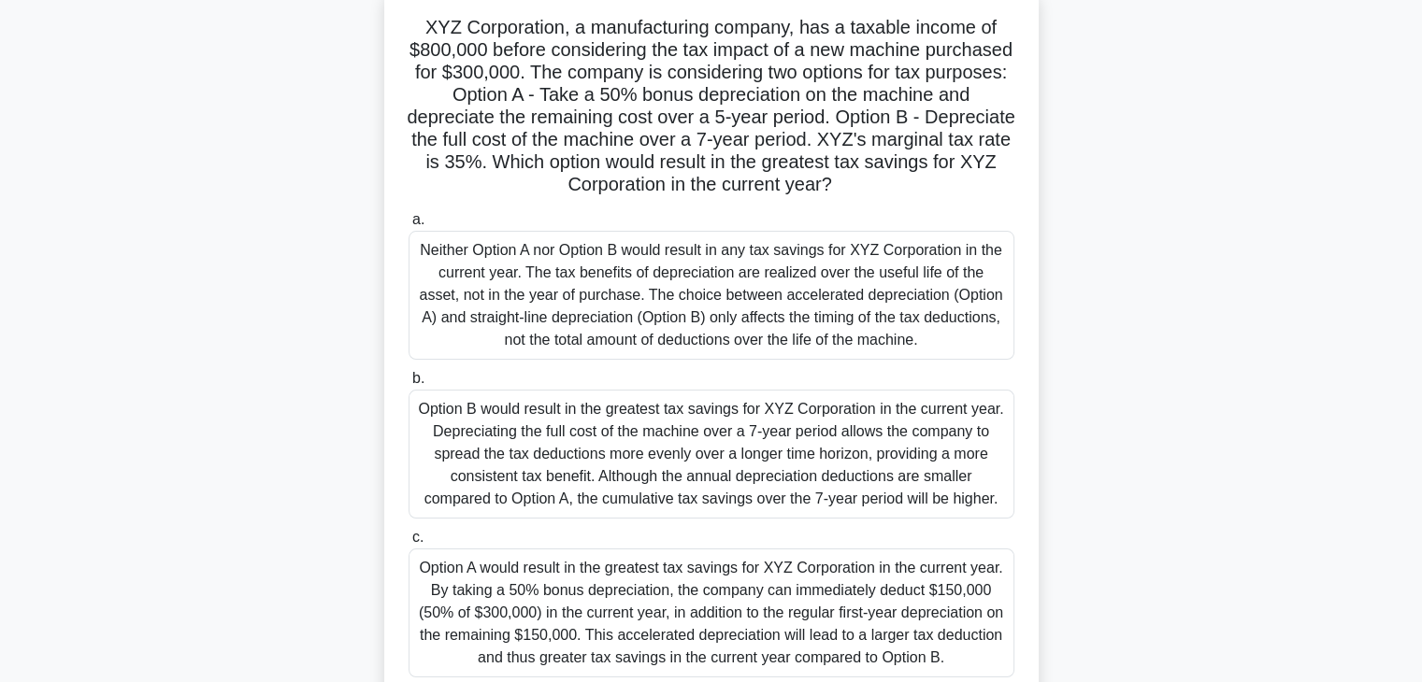
click at [581, 454] on div "Option B would result in the greatest tax savings for XYZ Corporation in the cu…" at bounding box center [712, 454] width 606 height 129
click at [409, 385] on input "b. Option B would result in the greatest tax savings for XYZ Corporation in the…" at bounding box center [409, 379] width 0 height 12
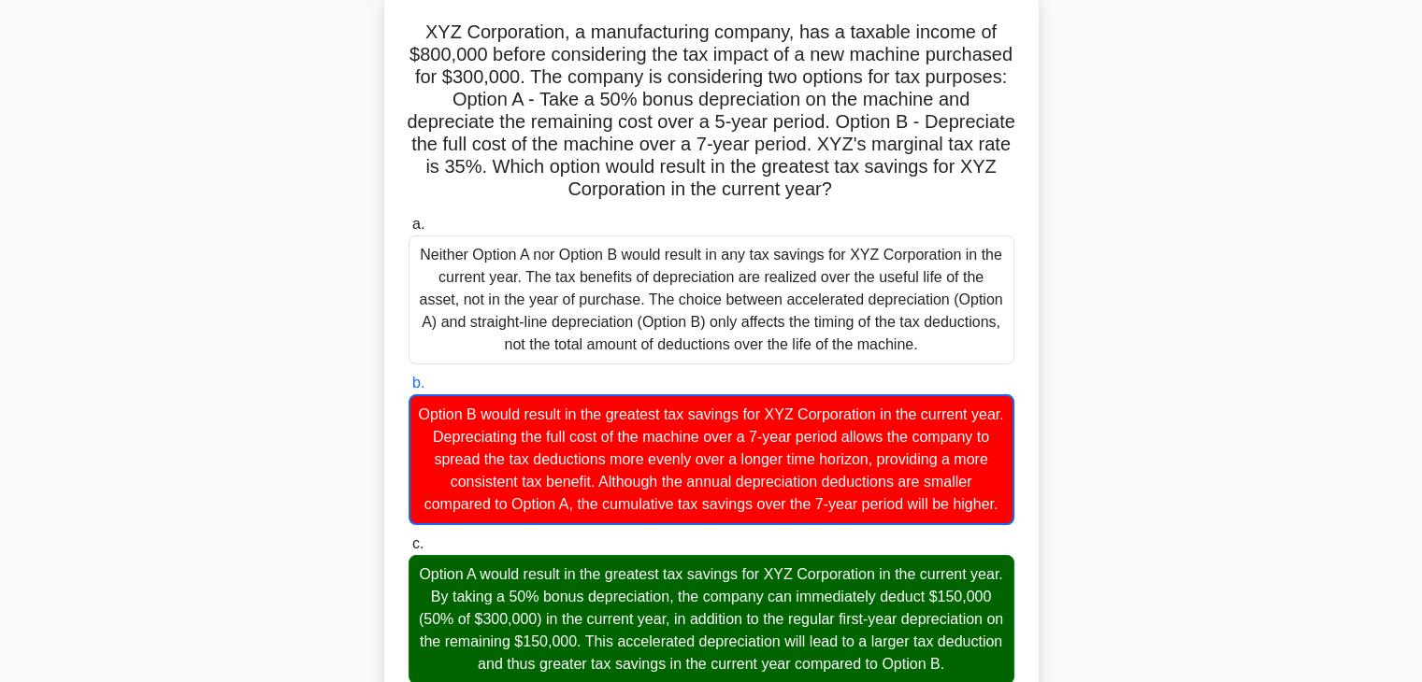
click at [1174, 390] on div "XYZ Corporation, a manufacturing company, has a taxable income of $800,000 befo…" at bounding box center [711, 632] width 1234 height 1282
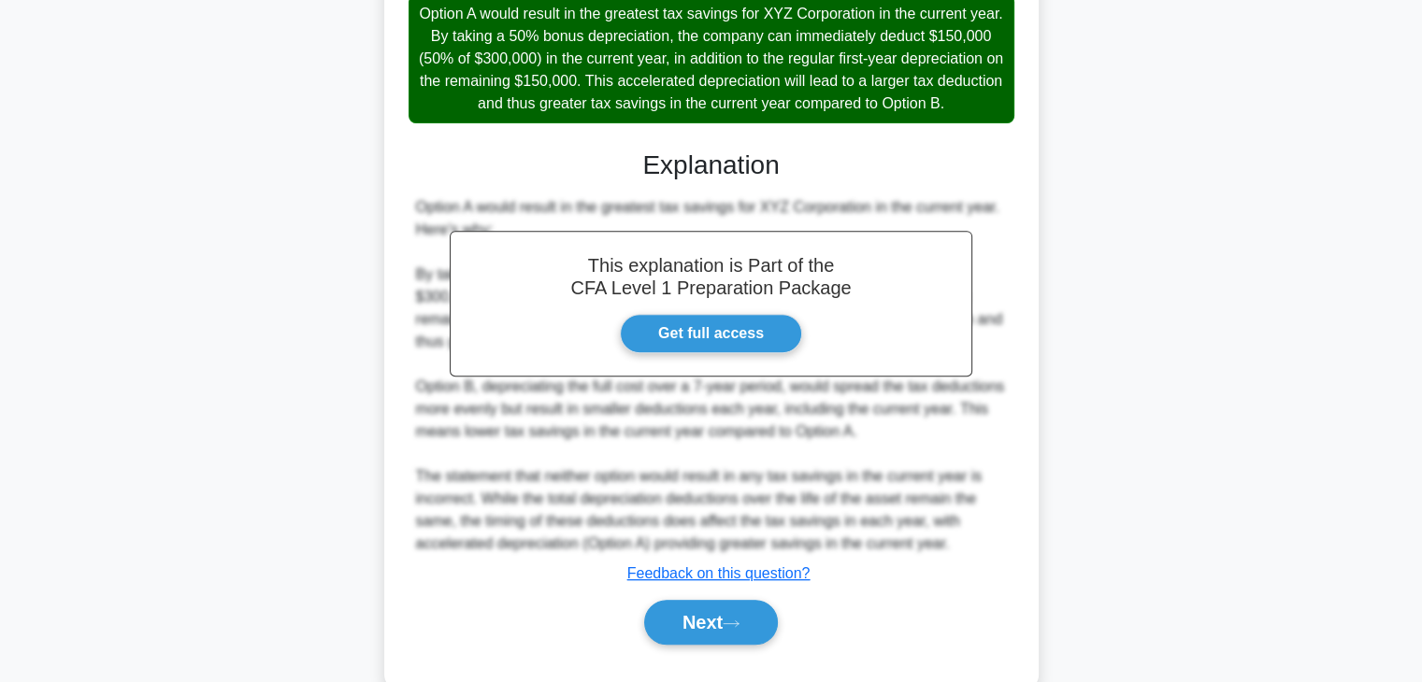
scroll to position [783, 0]
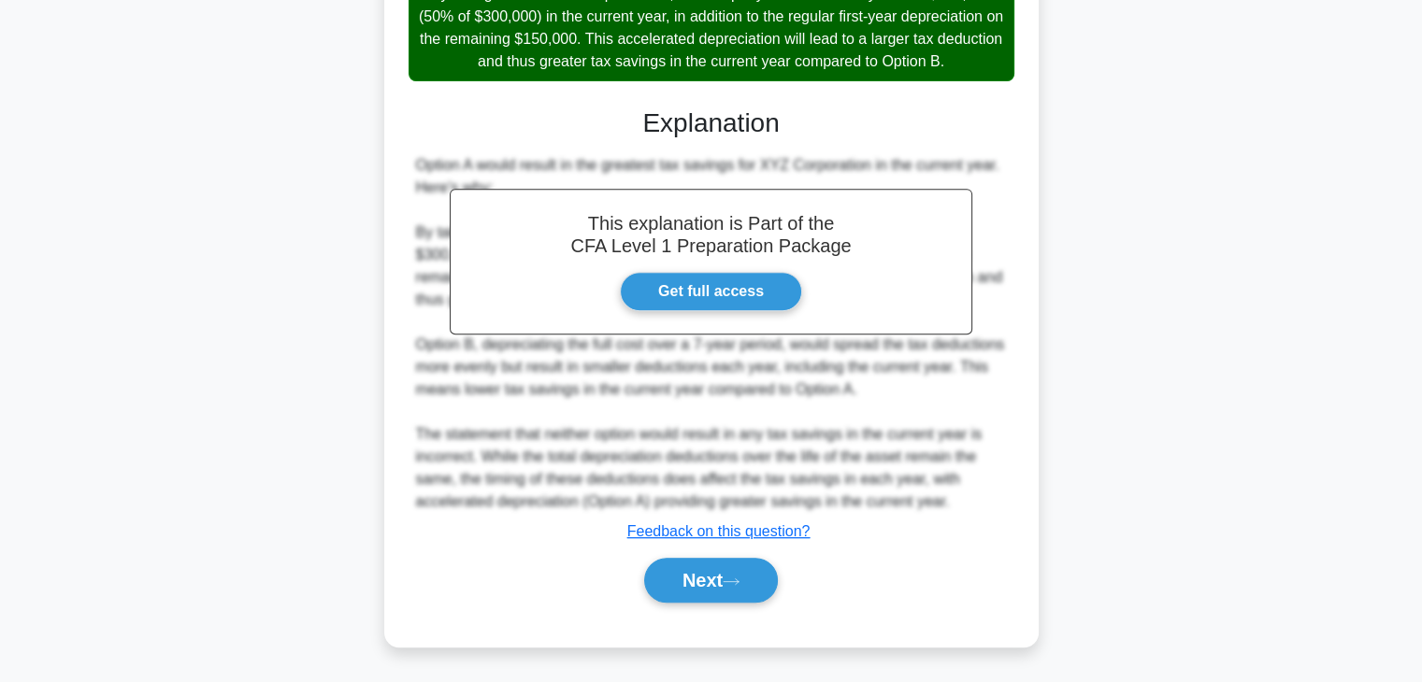
click at [733, 615] on div "a. Neither Option A nor Option B would result in any tax savings for XYZ Corpor…" at bounding box center [712, 115] width 610 height 1019
click at [738, 582] on icon at bounding box center [731, 582] width 17 height 10
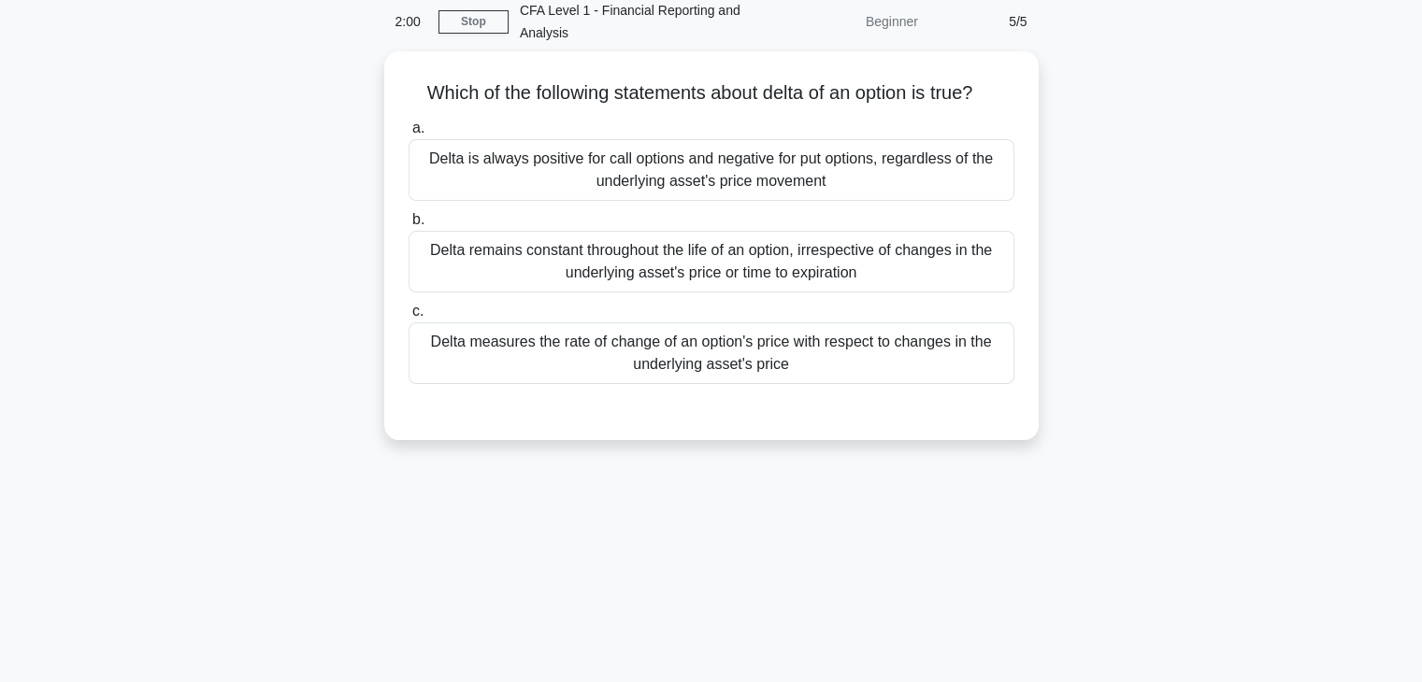
scroll to position [0, 0]
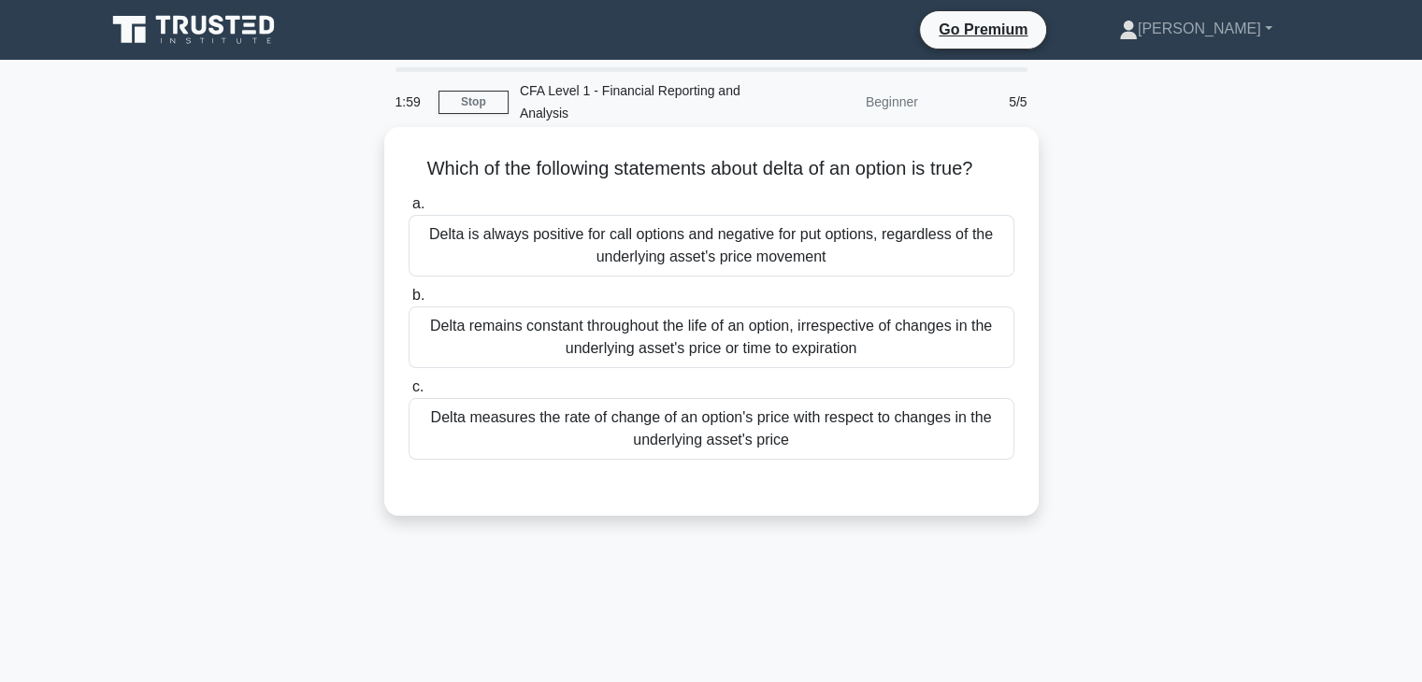
click at [733, 348] on div "Delta remains constant throughout the life of an option, irrespective of change…" at bounding box center [712, 338] width 606 height 62
click at [409, 302] on input "b. Delta remains constant throughout the life of an option, irrespective of cha…" at bounding box center [409, 296] width 0 height 12
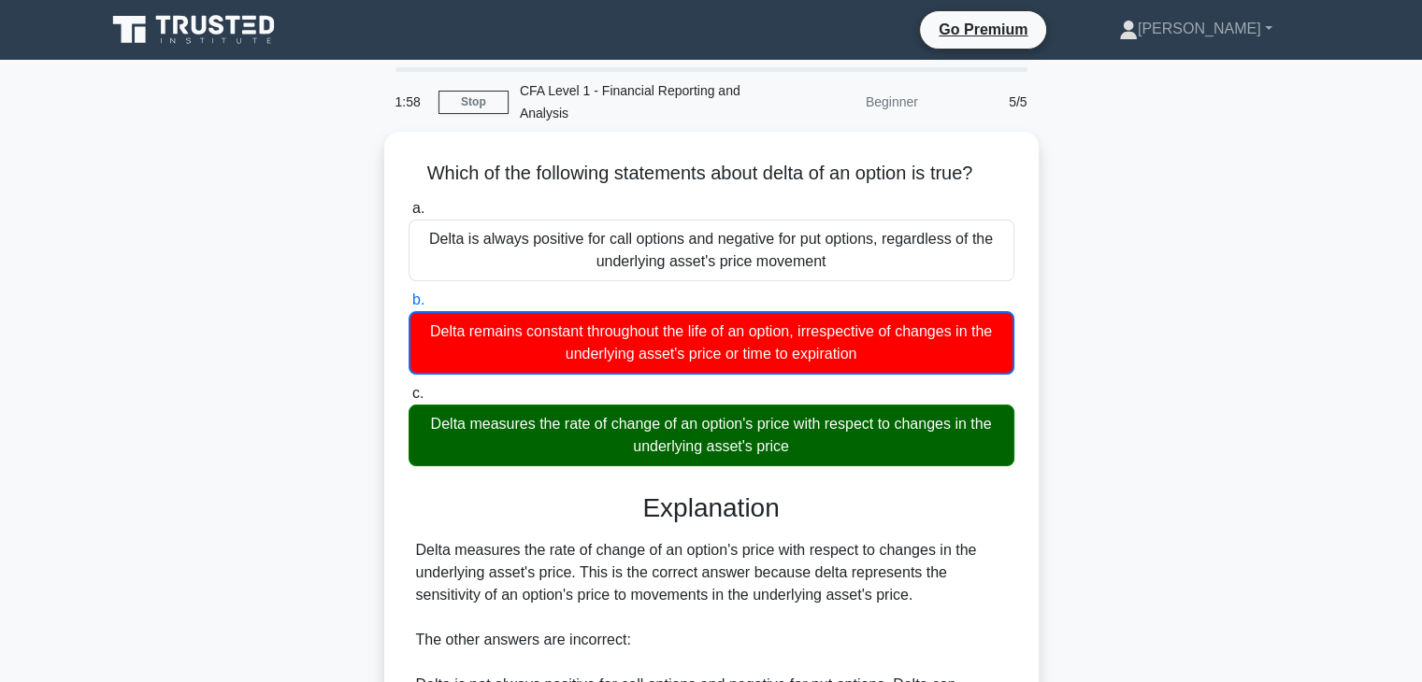
click at [1356, 302] on main "1:58 Stop CFA Level 1 - Financial Reporting and Analysis Beginner 5/5 Which of …" at bounding box center [711, 535] width 1422 height 950
